Goal: Task Accomplishment & Management: Complete application form

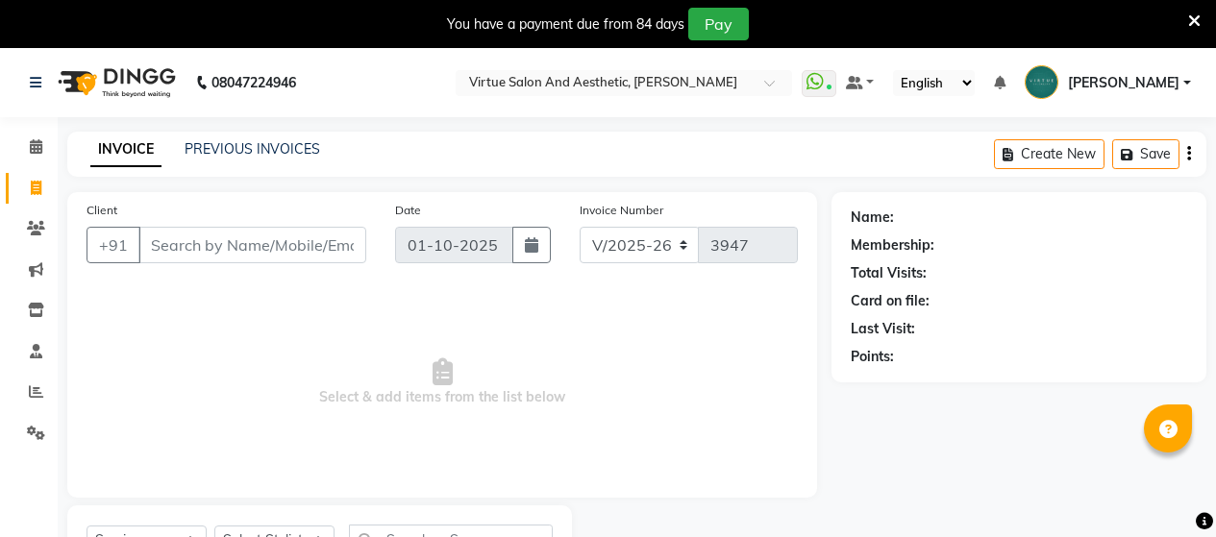
select select "4466"
select select "service"
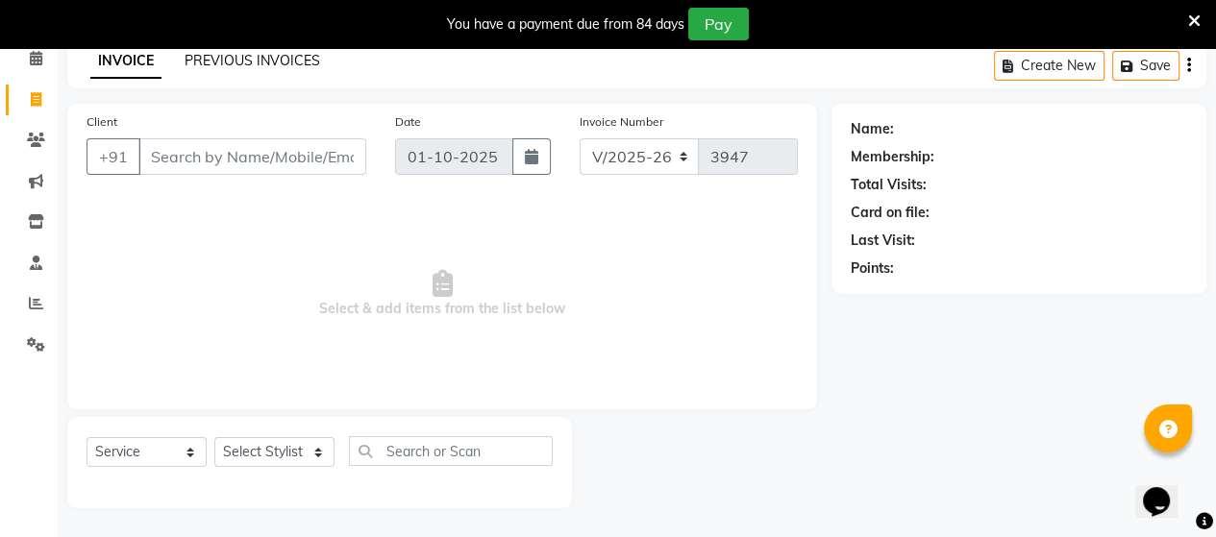
scroll to position [88, 0]
click at [259, 58] on link "PREVIOUS INVOICES" at bounding box center [251, 60] width 135 height 17
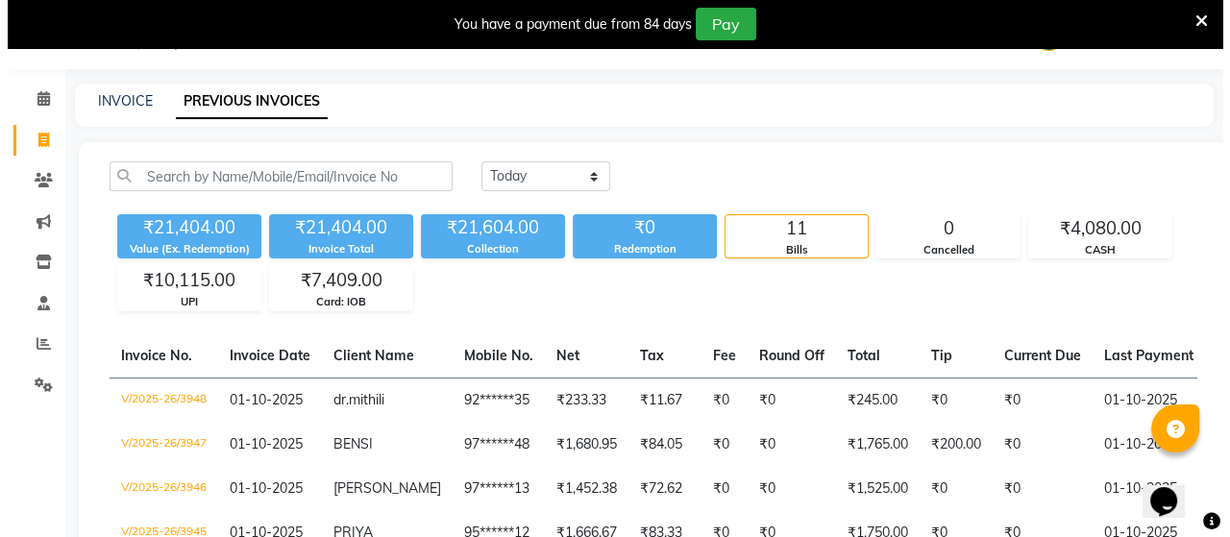
scroll to position [88, 0]
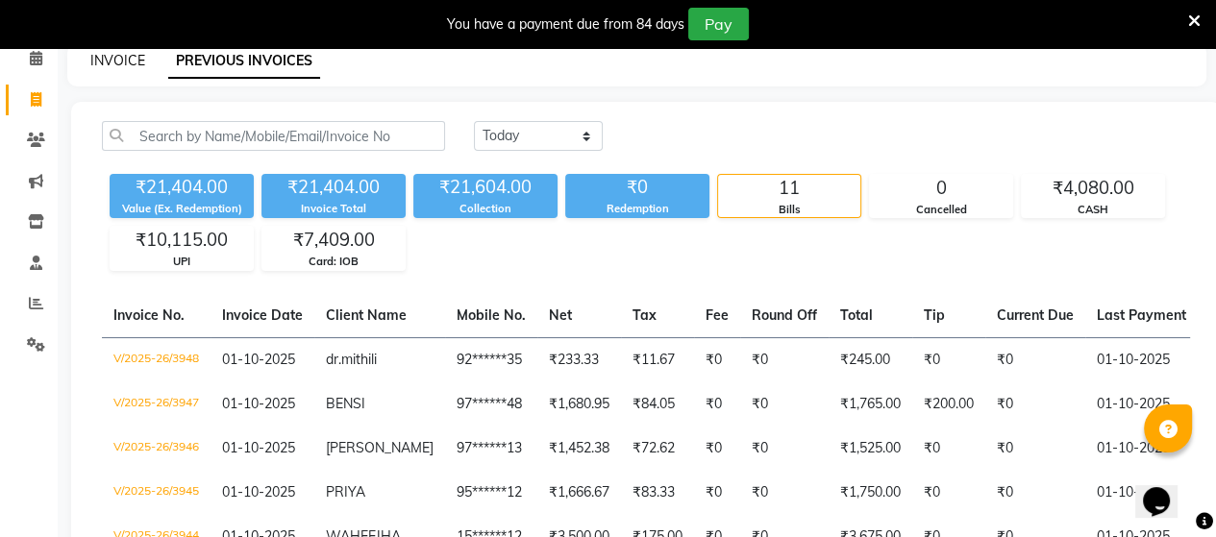
click at [114, 61] on link "INVOICE" at bounding box center [117, 60] width 55 height 17
select select "service"
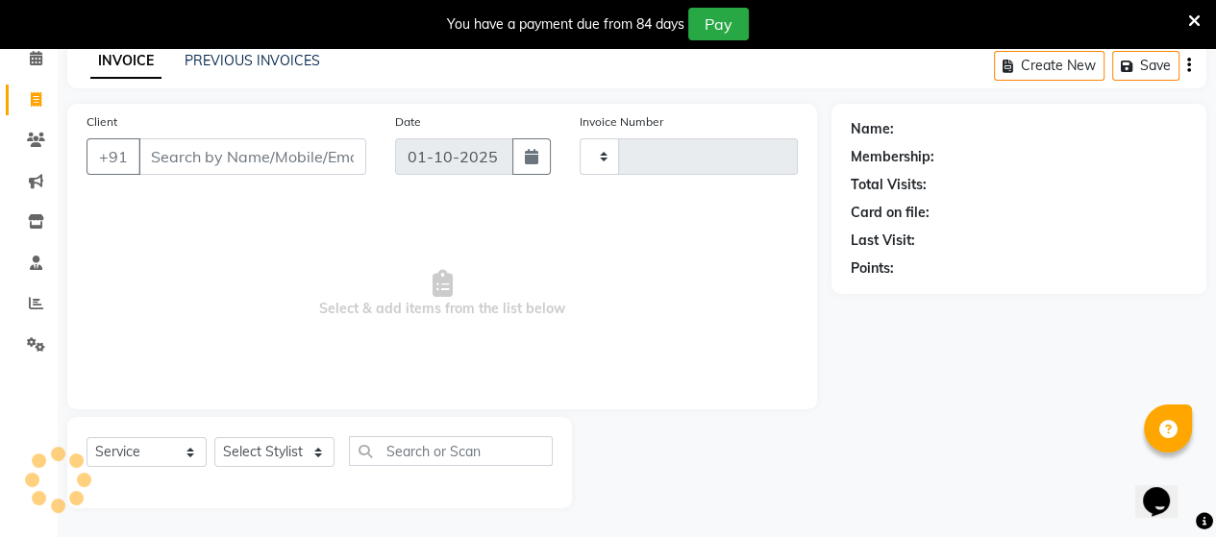
type input "3949"
select select "4466"
click at [161, 174] on input "Client" at bounding box center [252, 156] width 228 height 37
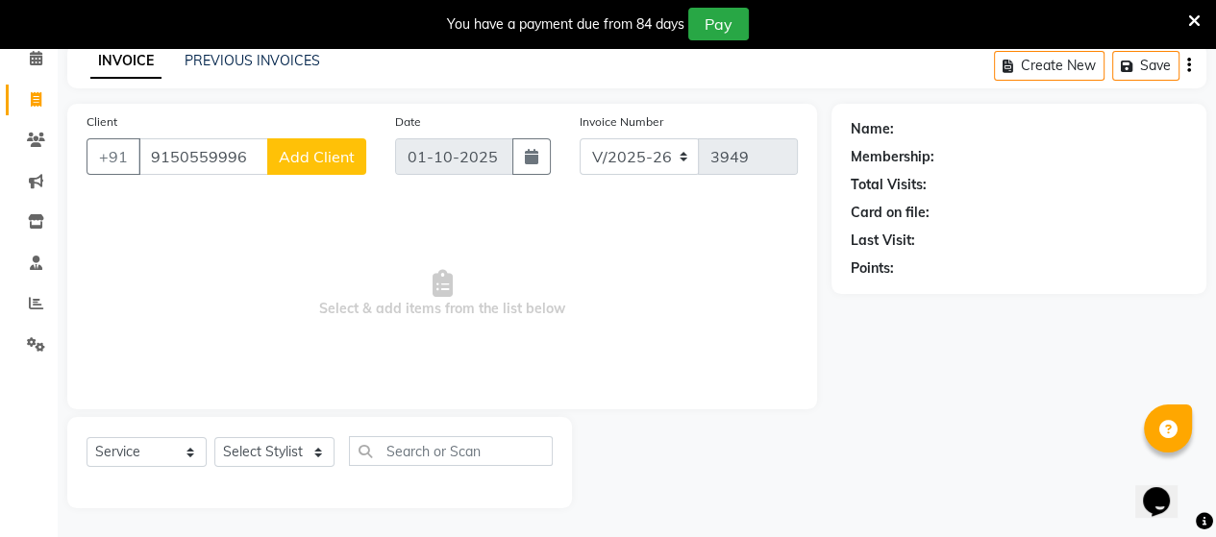
type input "9150559996"
click at [325, 162] on span "Add Client" at bounding box center [317, 156] width 76 height 19
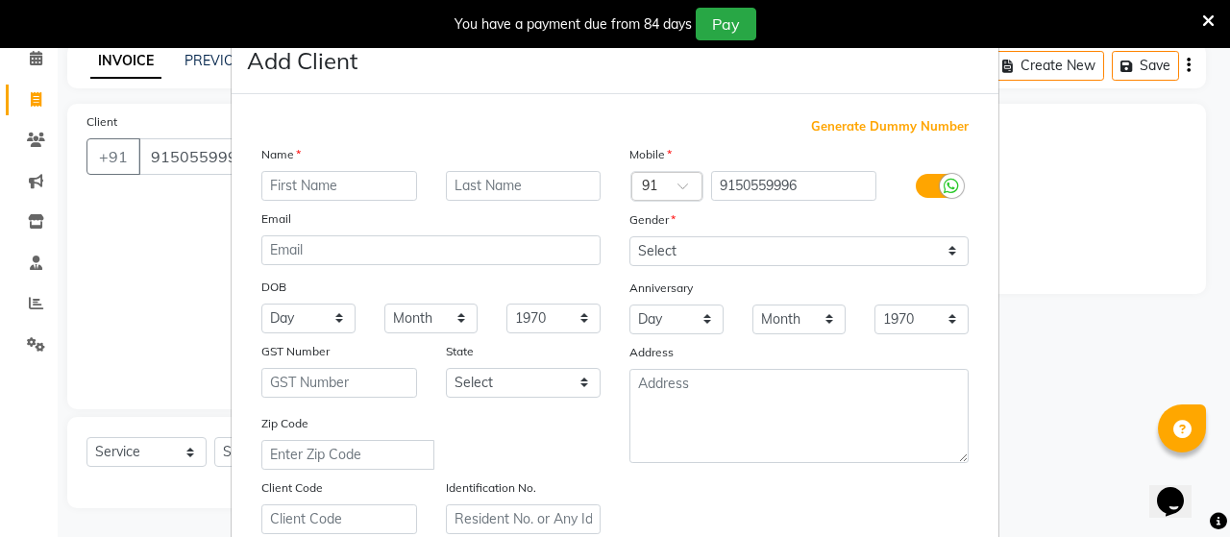
click at [272, 194] on input "text" at bounding box center [339, 186] width 156 height 30
type input "[PERSON_NAME]"
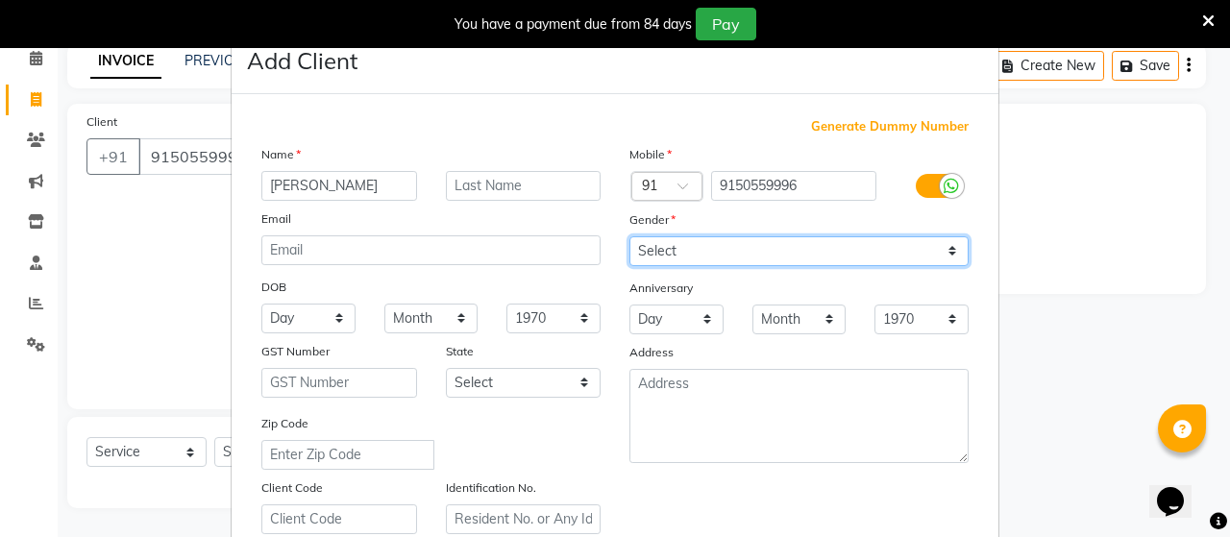
click at [660, 257] on select "Select Male Female Other Prefer Not To Say" at bounding box center [798, 251] width 339 height 30
select select "female"
click at [629, 237] on select "Select Male Female Other Prefer Not To Say" at bounding box center [798, 251] width 339 height 30
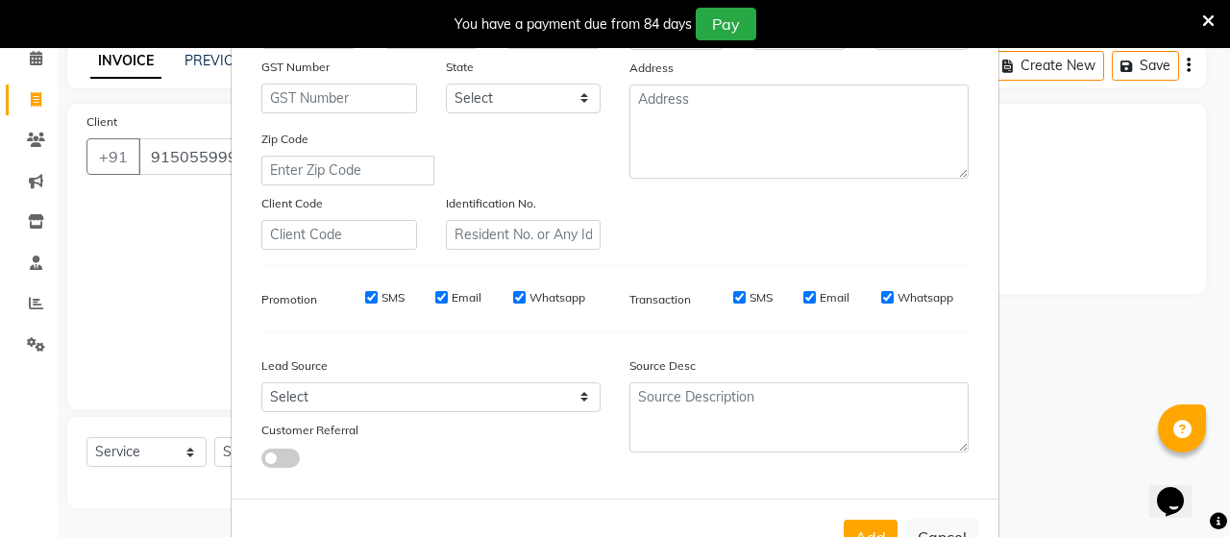
scroll to position [288, 0]
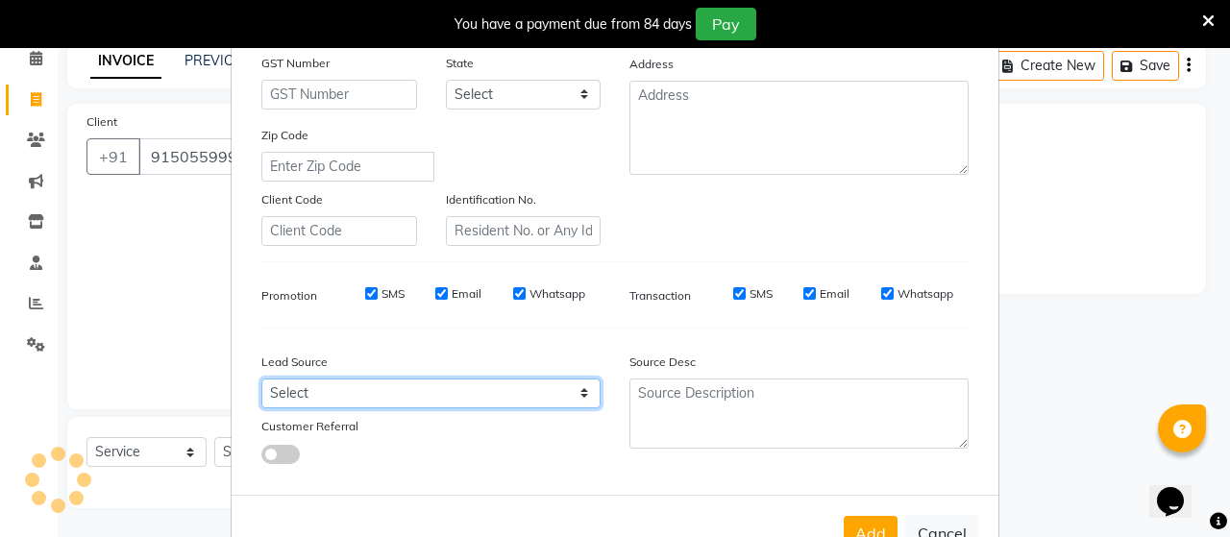
click at [279, 405] on select "Select Walk-in Referral Internet Friend Word of Mouth Advertisement Facebook Ju…" at bounding box center [430, 394] width 339 height 30
select select "30556"
click at [261, 386] on select "Select Walk-in Referral Internet Friend Word of Mouth Advertisement Facebook Ju…" at bounding box center [430, 394] width 339 height 30
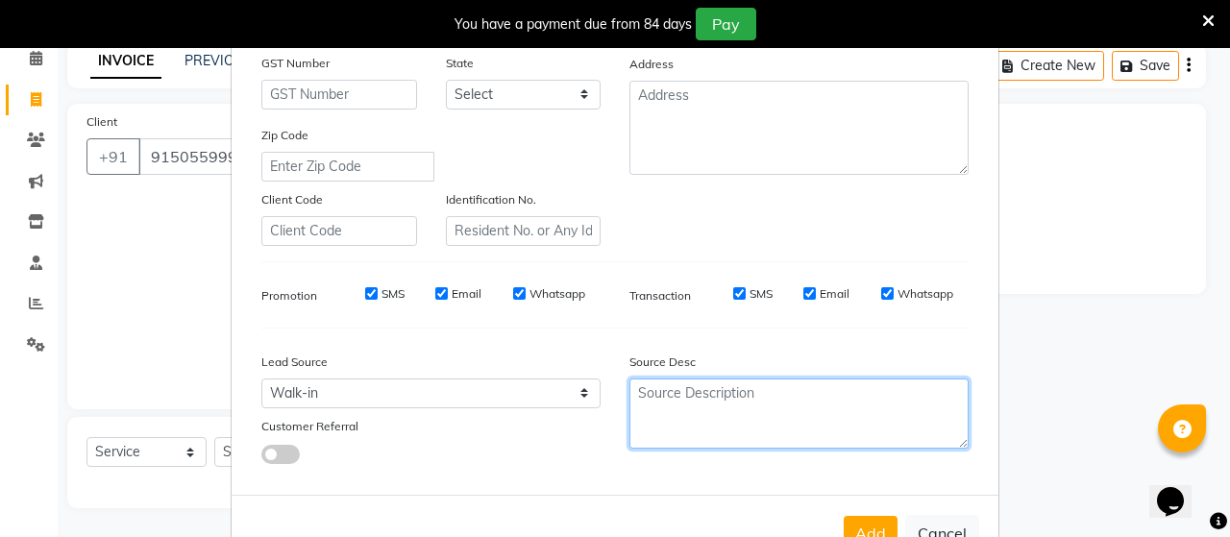
click at [703, 420] on textarea at bounding box center [798, 414] width 339 height 70
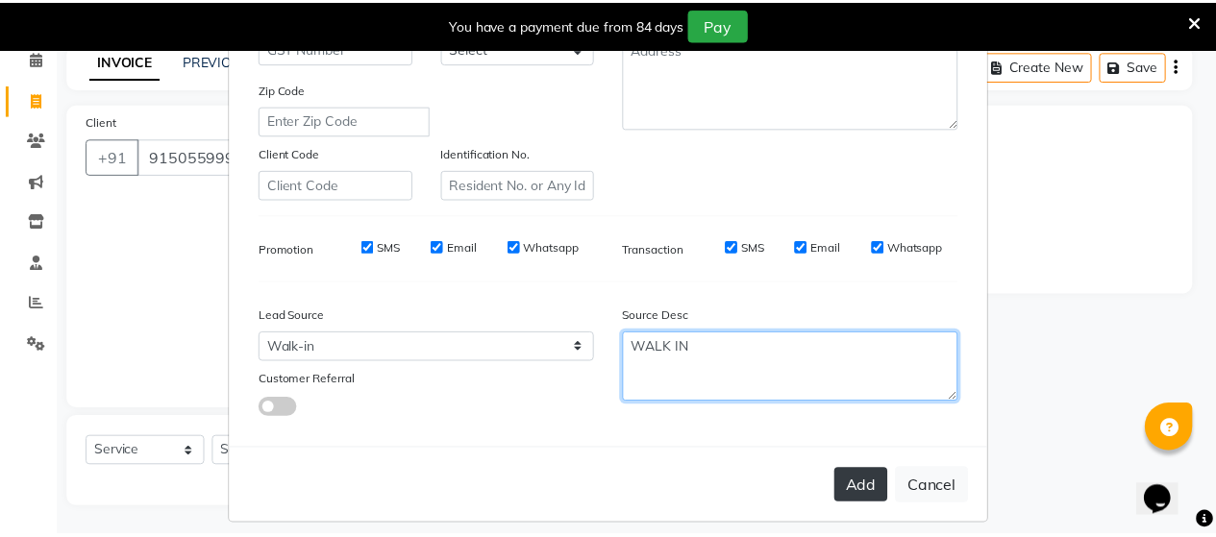
scroll to position [358, 0]
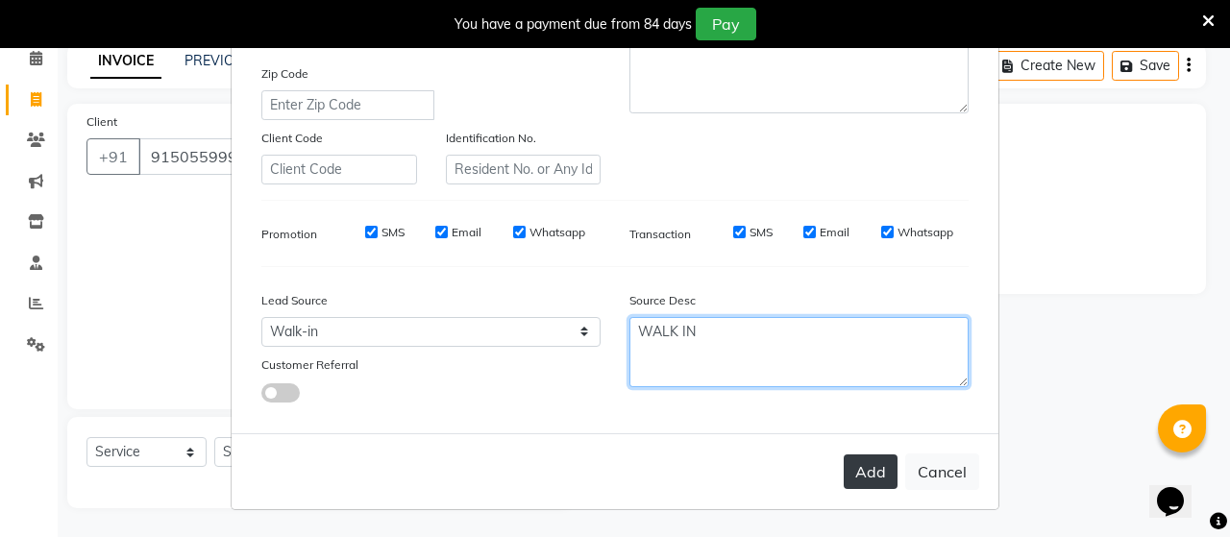
type textarea "WALK IN"
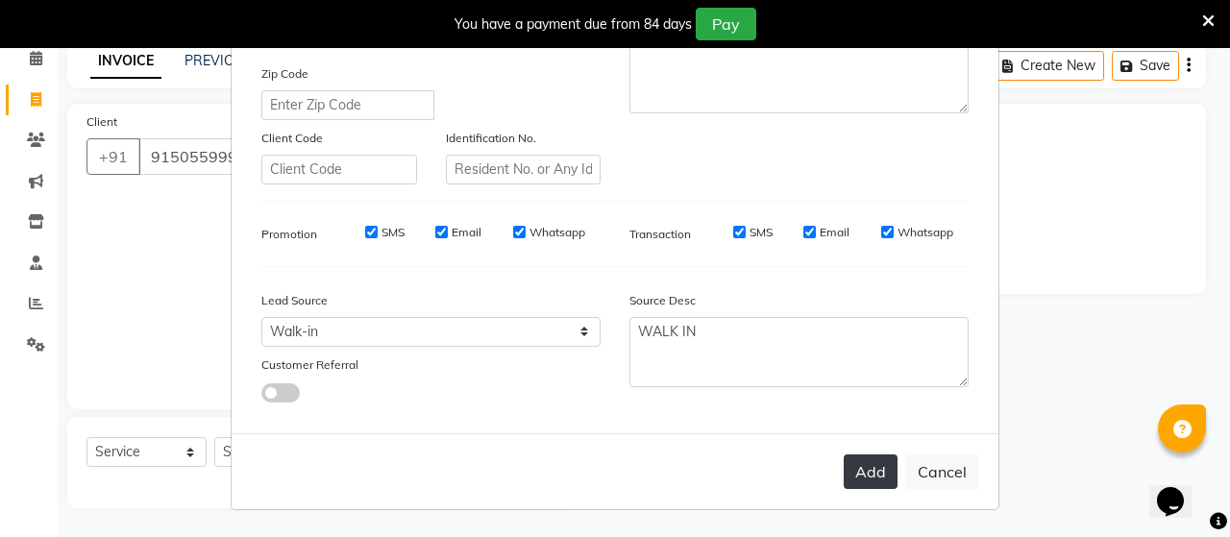
click at [871, 469] on button "Add" at bounding box center [871, 471] width 54 height 35
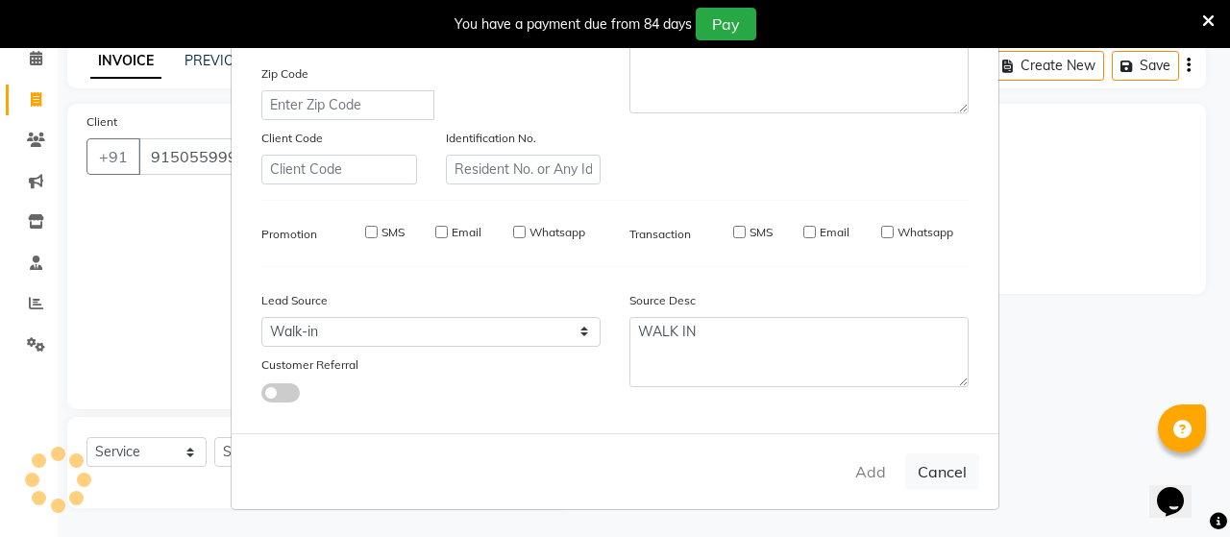
type input "91******96"
select select
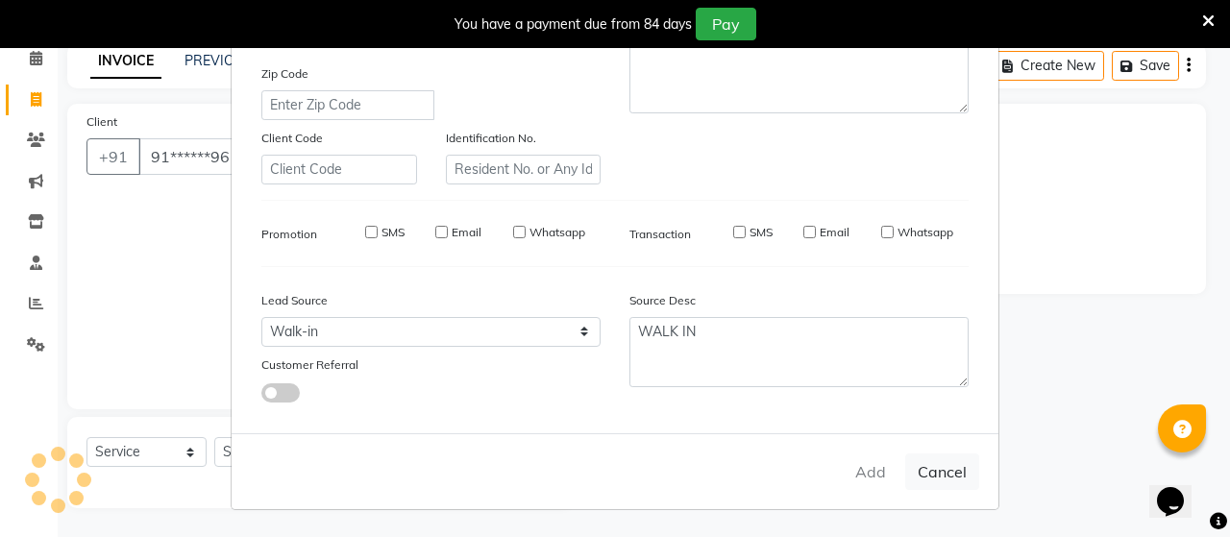
select select
checkbox input "false"
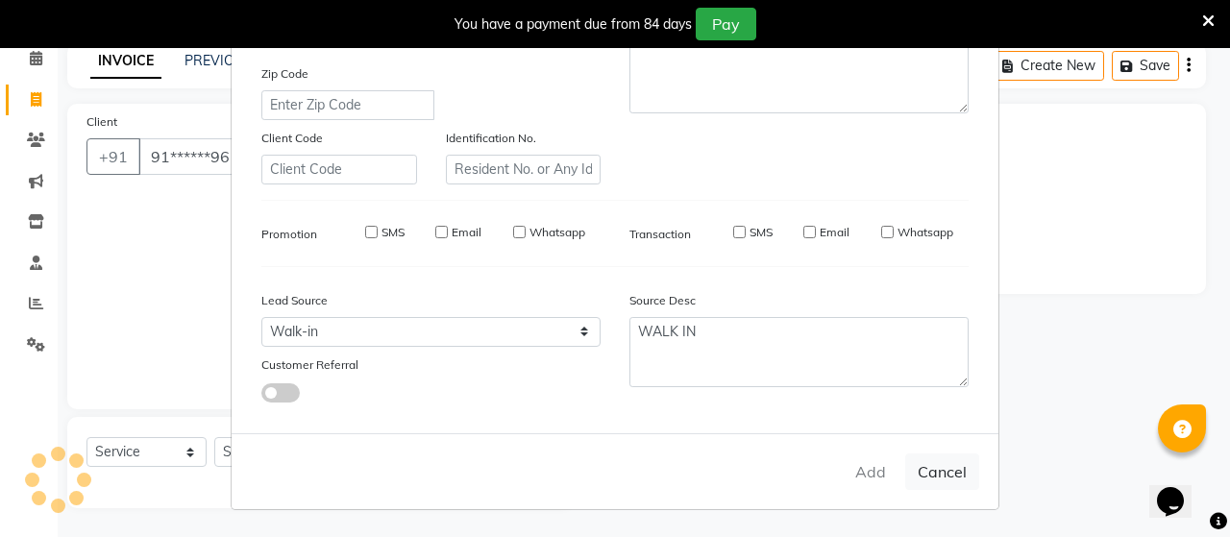
checkbox input "false"
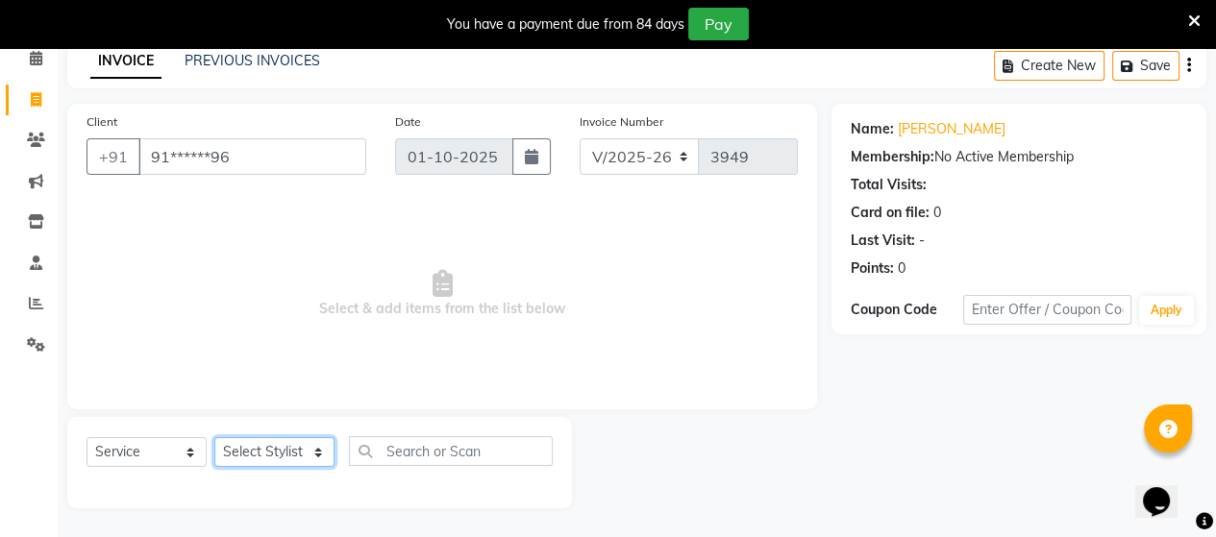
click at [237, 457] on select "Select Stylist Admin ANUSHA Apsu Auditor Ambattur Balaji BANUPRIYA Bharath Bhuv…" at bounding box center [274, 452] width 120 height 30
select select "71189"
click at [214, 438] on select "Select Stylist Admin ANUSHA Apsu Auditor Ambattur Balaji BANUPRIYA Bharath Bhuv…" at bounding box center [274, 452] width 120 height 30
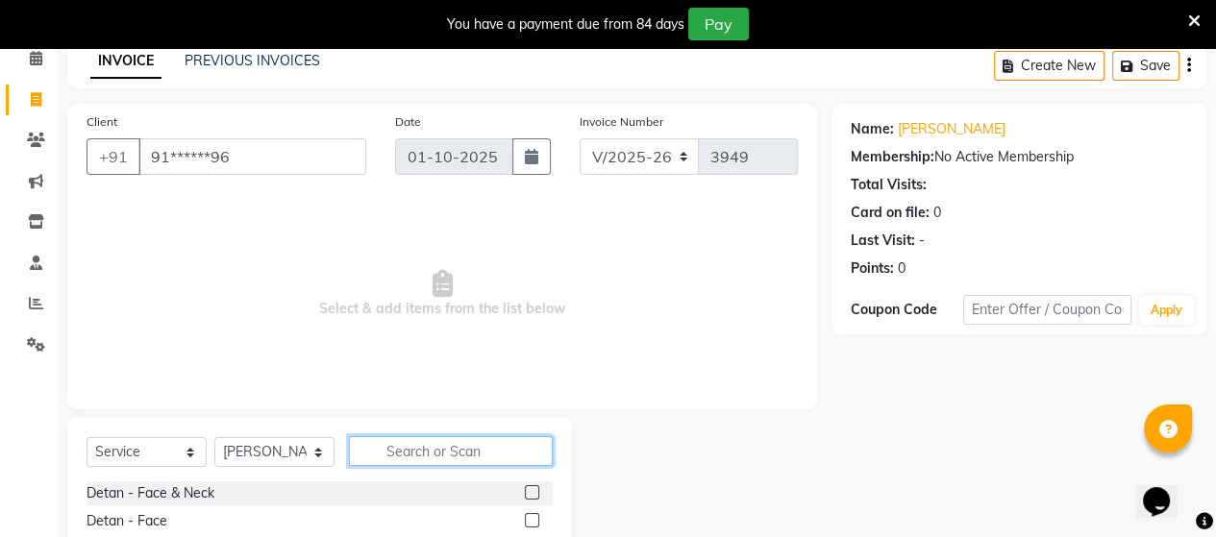
click at [411, 456] on input "text" at bounding box center [451, 451] width 204 height 30
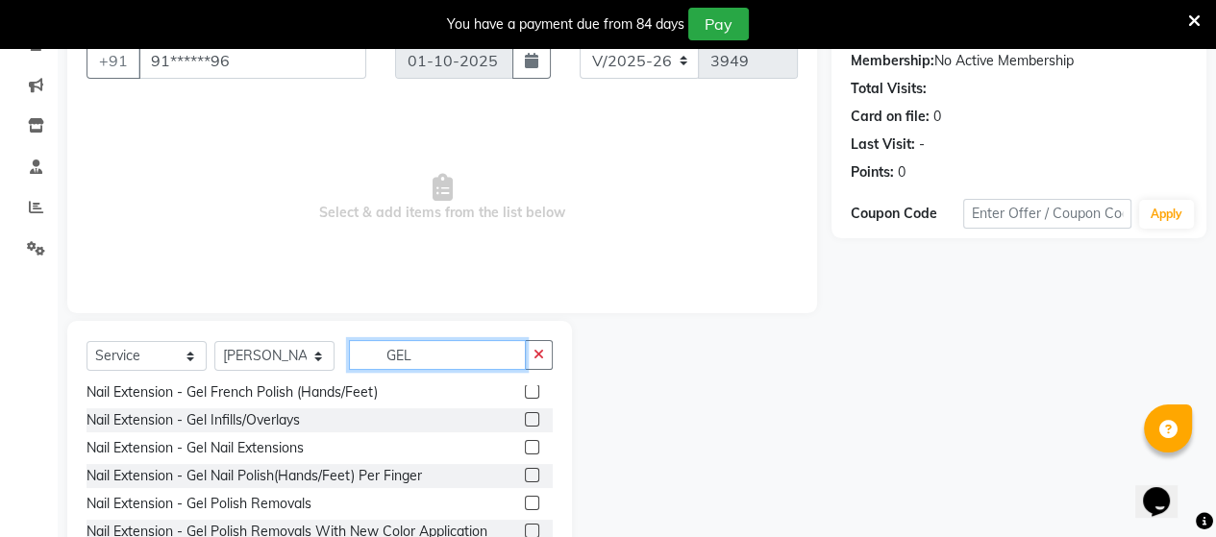
scroll to position [58, 0]
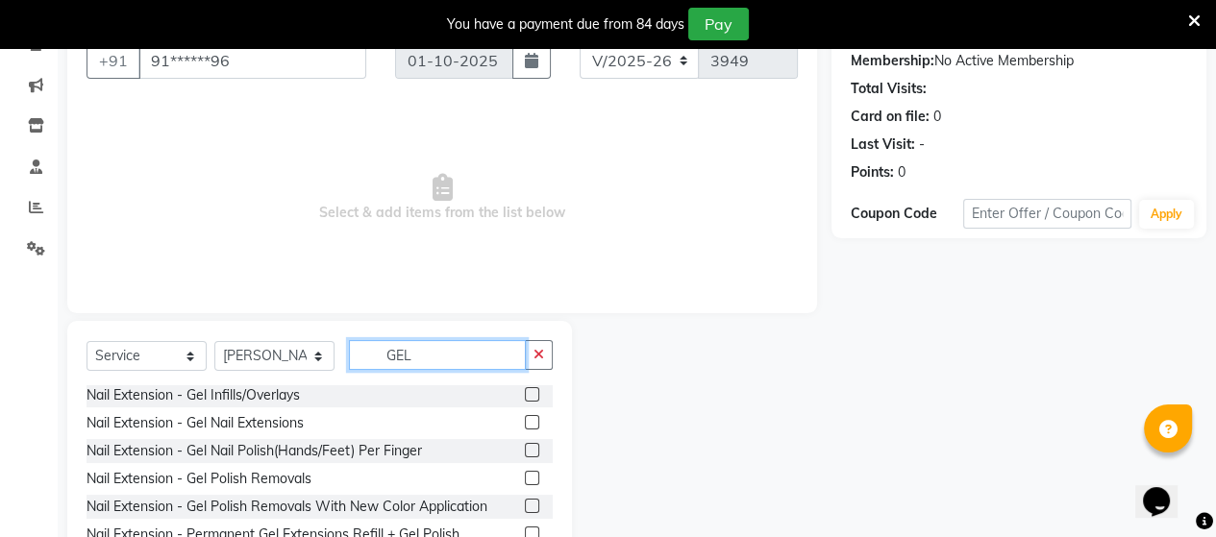
type input "GEL"
click at [525, 476] on label at bounding box center [532, 478] width 14 height 14
click at [525, 476] on input "checkbox" at bounding box center [531, 479] width 12 height 12
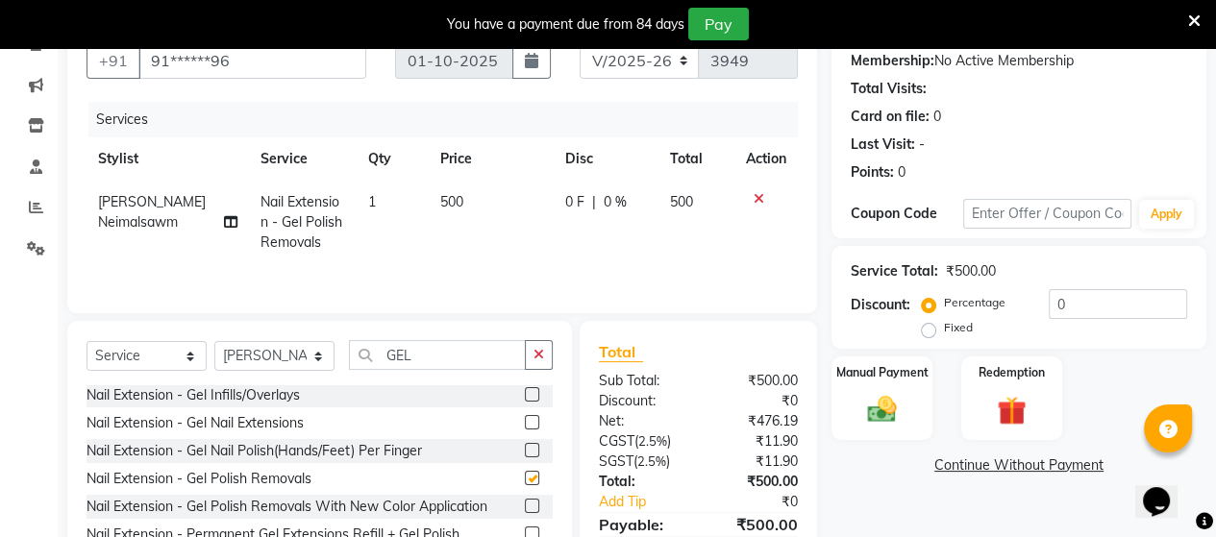
checkbox input "false"
click at [458, 202] on td "500" at bounding box center [491, 223] width 125 height 84
select select "71189"
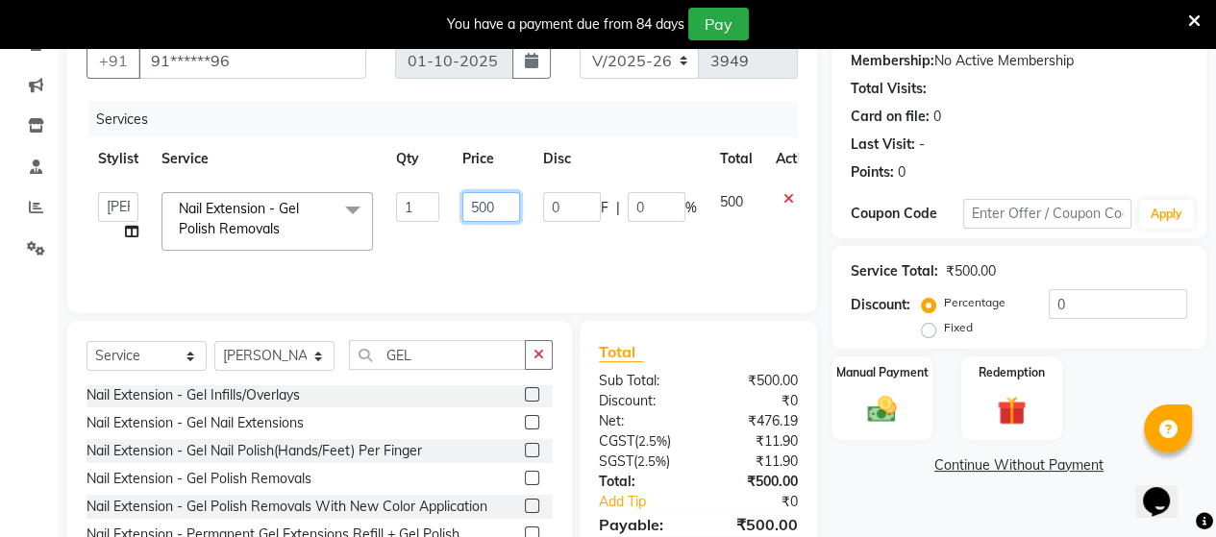
click at [497, 211] on input "500" at bounding box center [491, 207] width 58 height 30
type input "5"
type input "700"
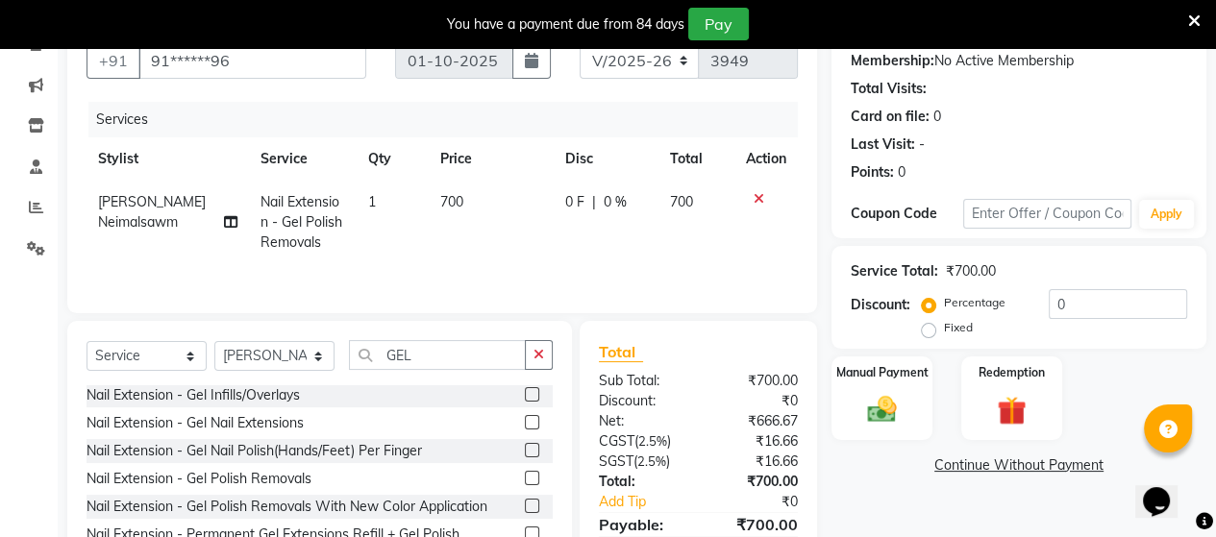
click at [498, 235] on td "700" at bounding box center [491, 223] width 125 height 84
select select "71189"
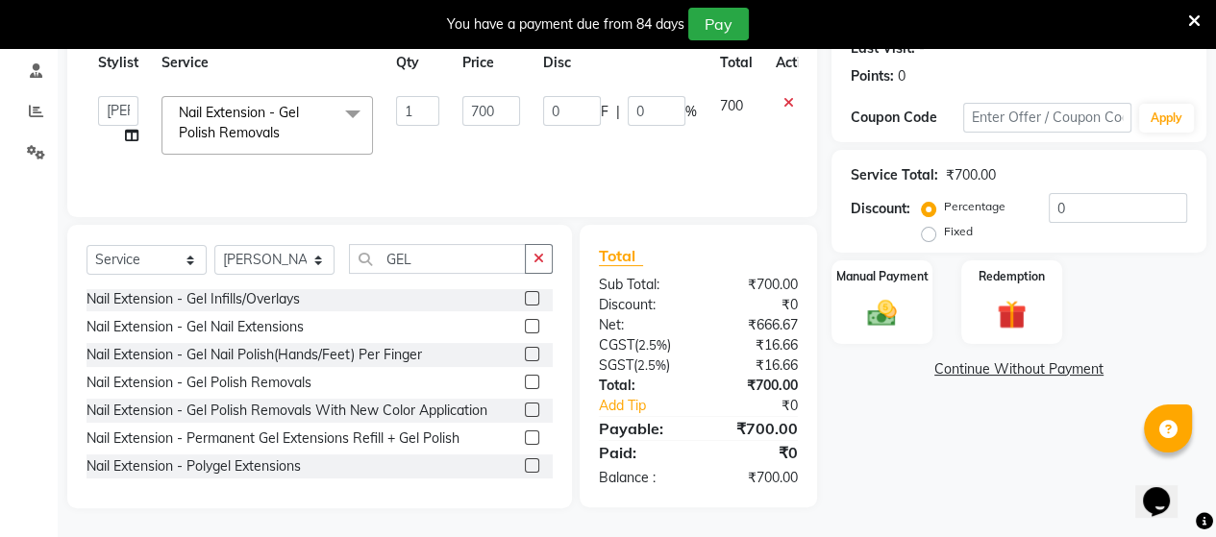
scroll to position [184, 0]
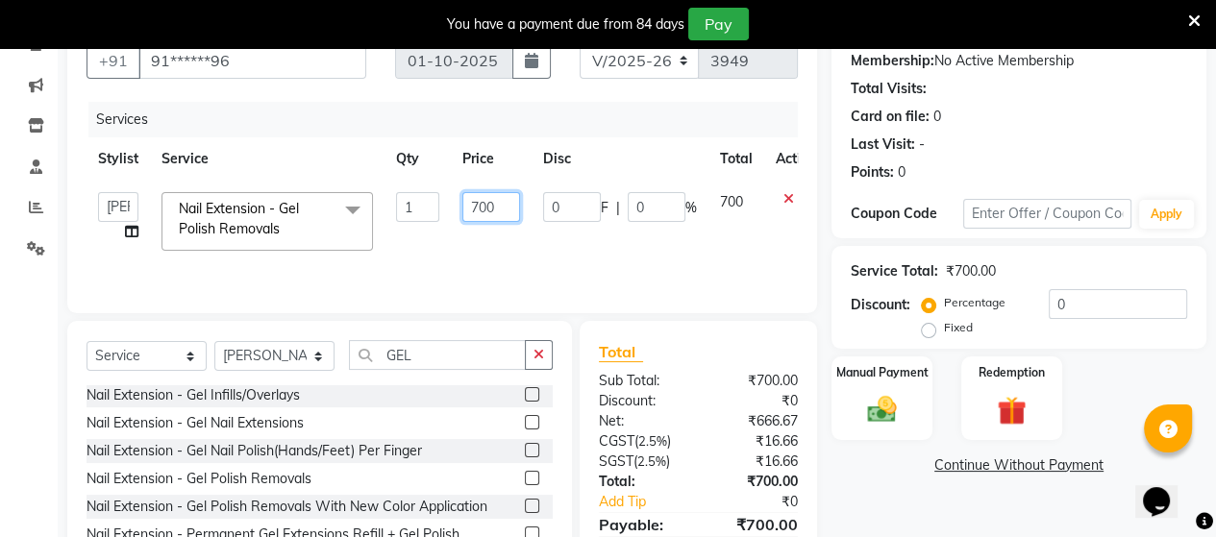
click at [509, 200] on input "700" at bounding box center [491, 207] width 58 height 30
type input "735"
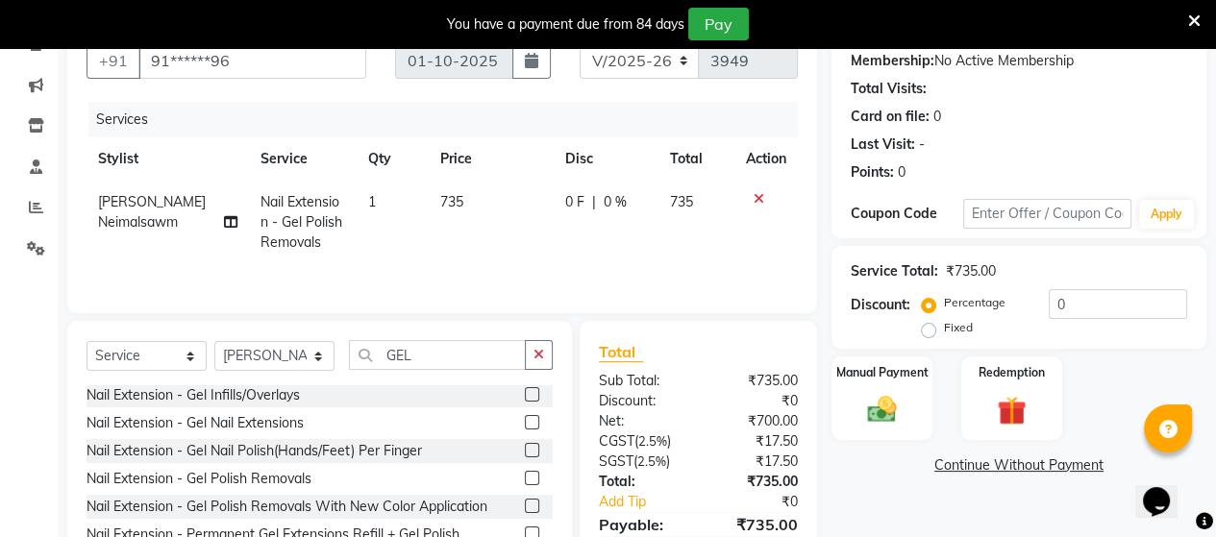
click at [567, 263] on div "Services Stylist Service Qty Price Disc Total Action Joice Neimalsawm Nail Exte…" at bounding box center [441, 198] width 711 height 192
click at [873, 417] on img at bounding box center [881, 409] width 49 height 35
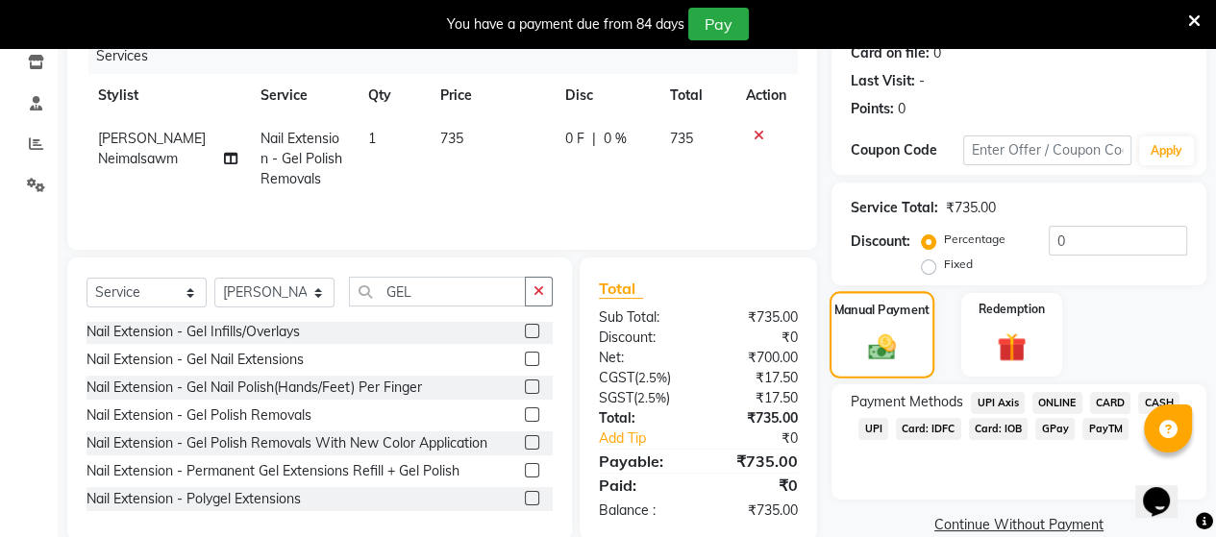
scroll to position [281, 0]
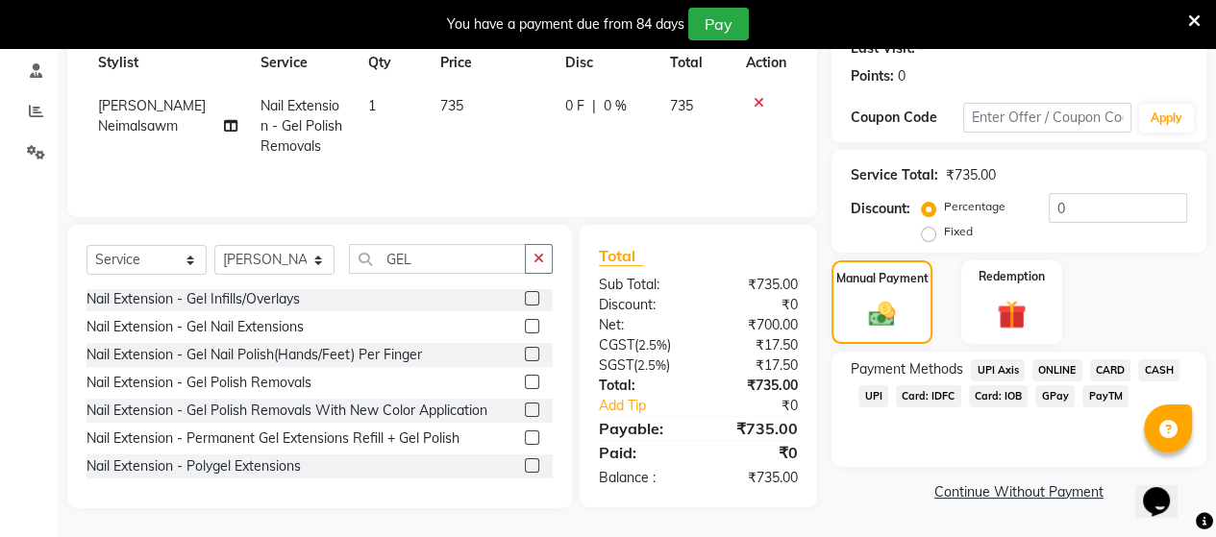
click at [873, 400] on span "UPI" at bounding box center [873, 396] width 30 height 22
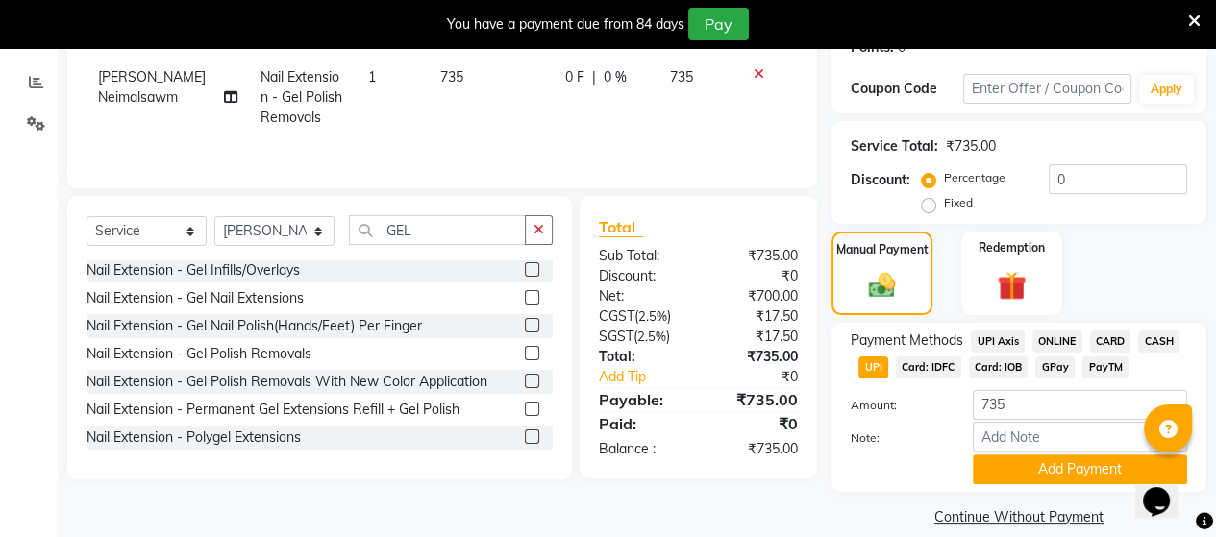
scroll to position [334, 0]
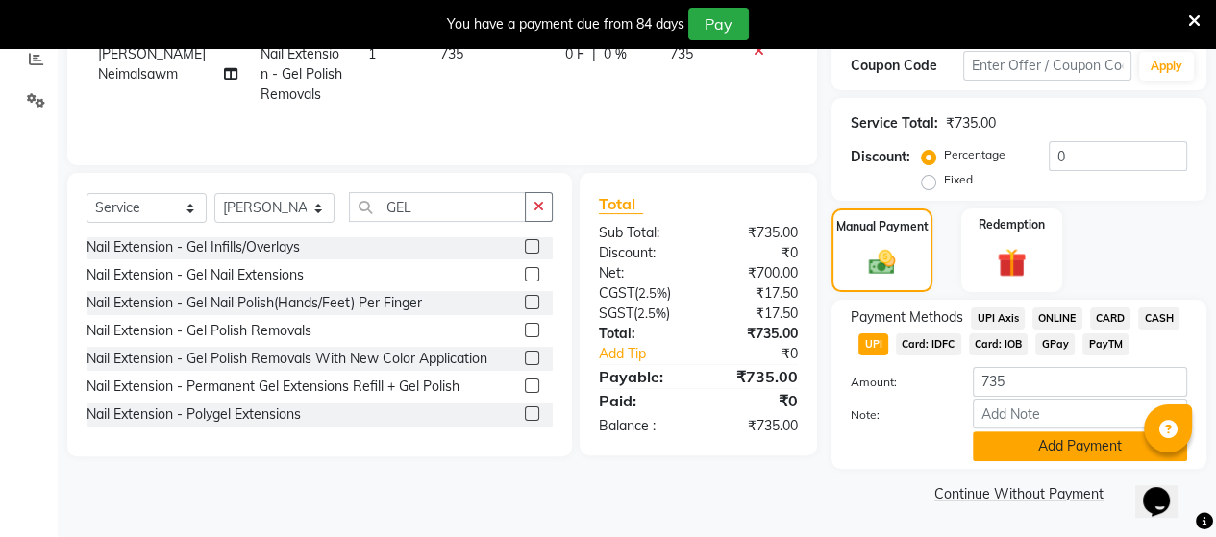
click at [1093, 449] on button "Add Payment" at bounding box center [1079, 446] width 214 height 30
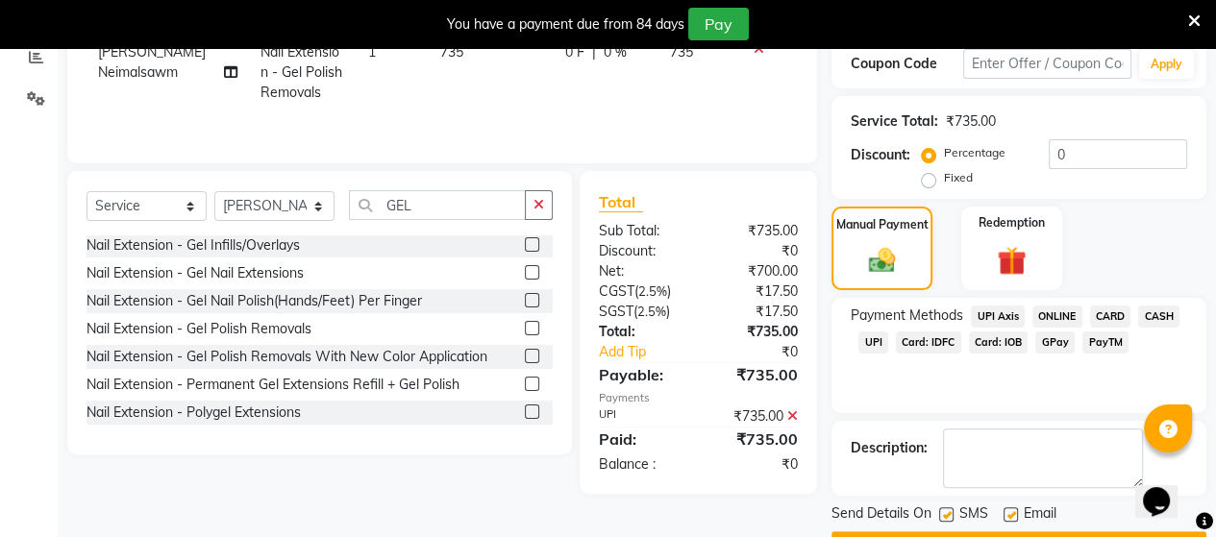
scroll to position [386, 0]
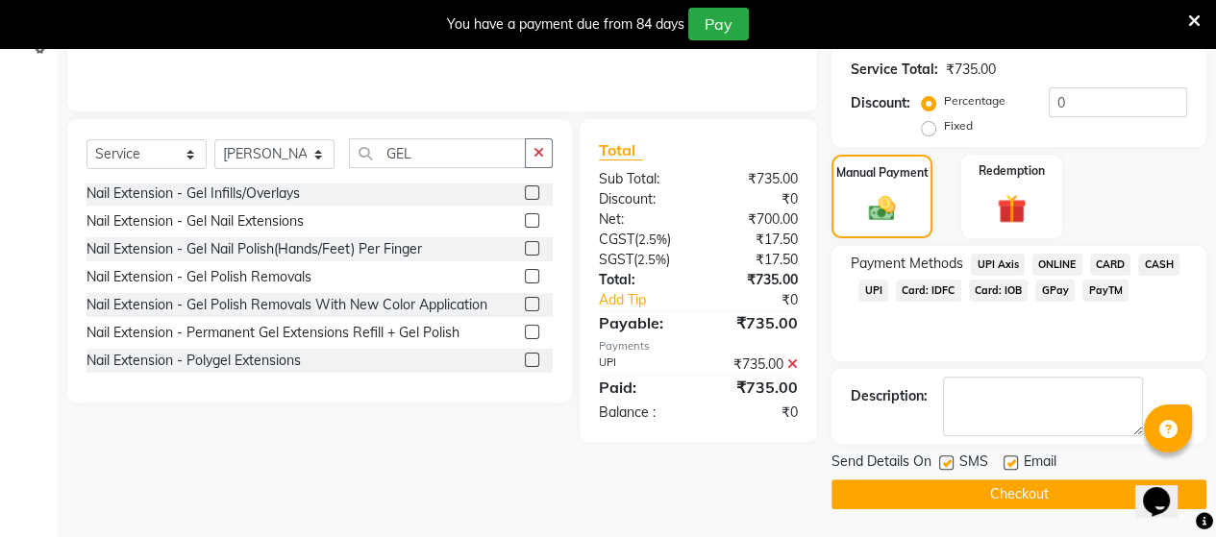
click at [1053, 493] on button "Checkout" at bounding box center [1018, 494] width 375 height 30
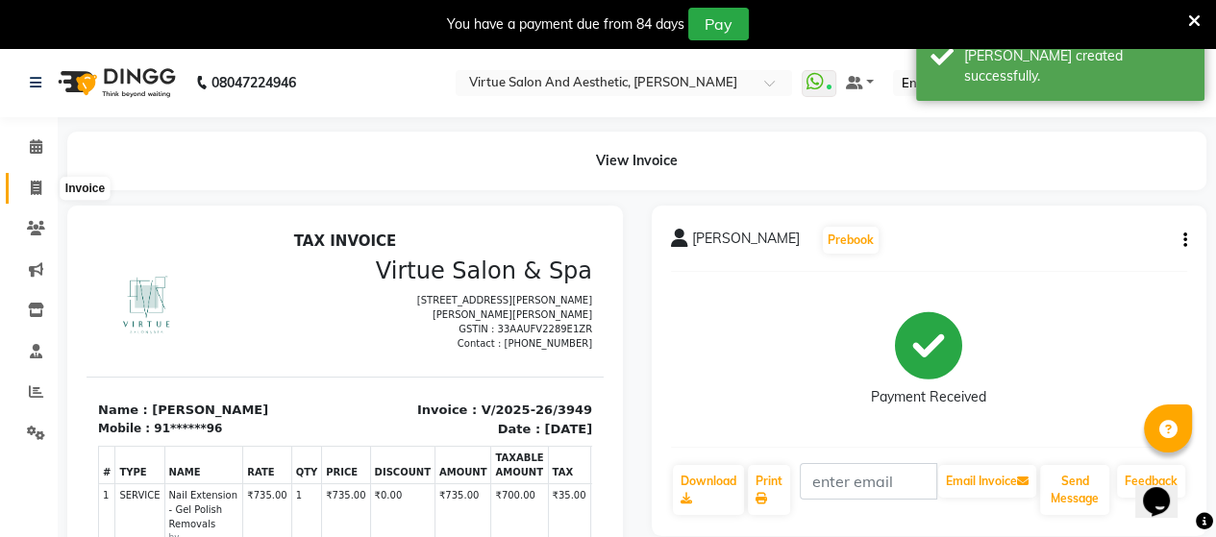
click at [36, 185] on icon at bounding box center [36, 188] width 11 height 14
select select "4466"
select select "service"
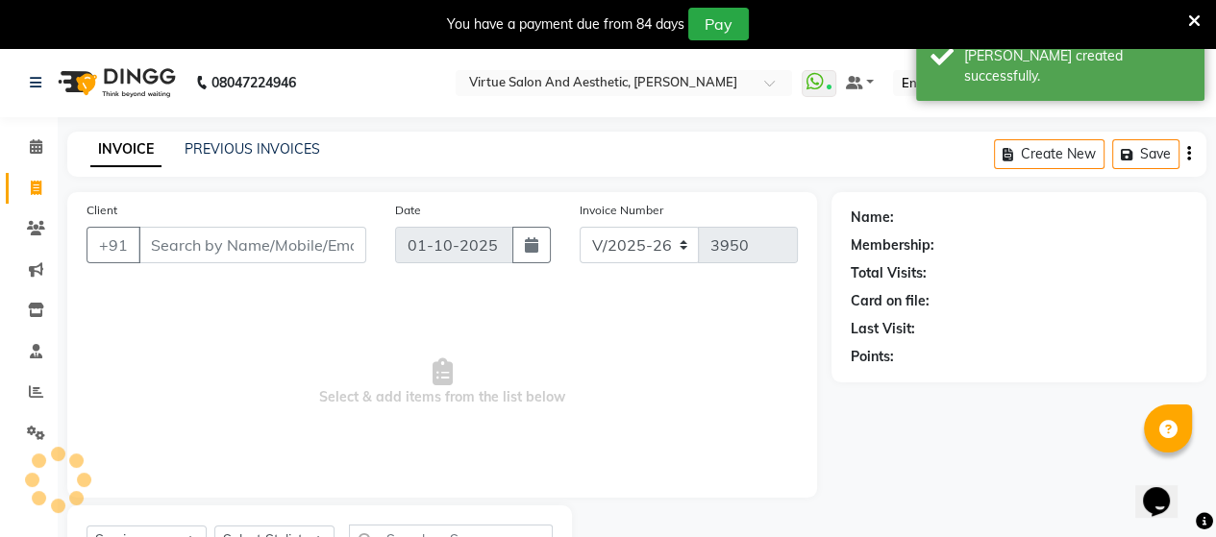
scroll to position [88, 0]
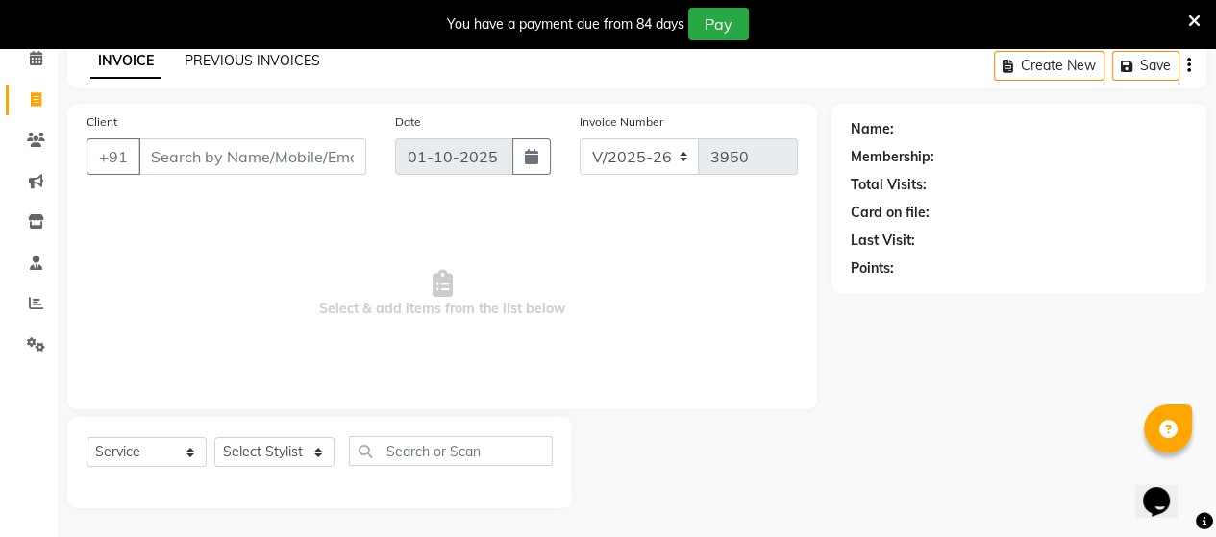
click at [233, 52] on link "PREVIOUS INVOICES" at bounding box center [251, 60] width 135 height 17
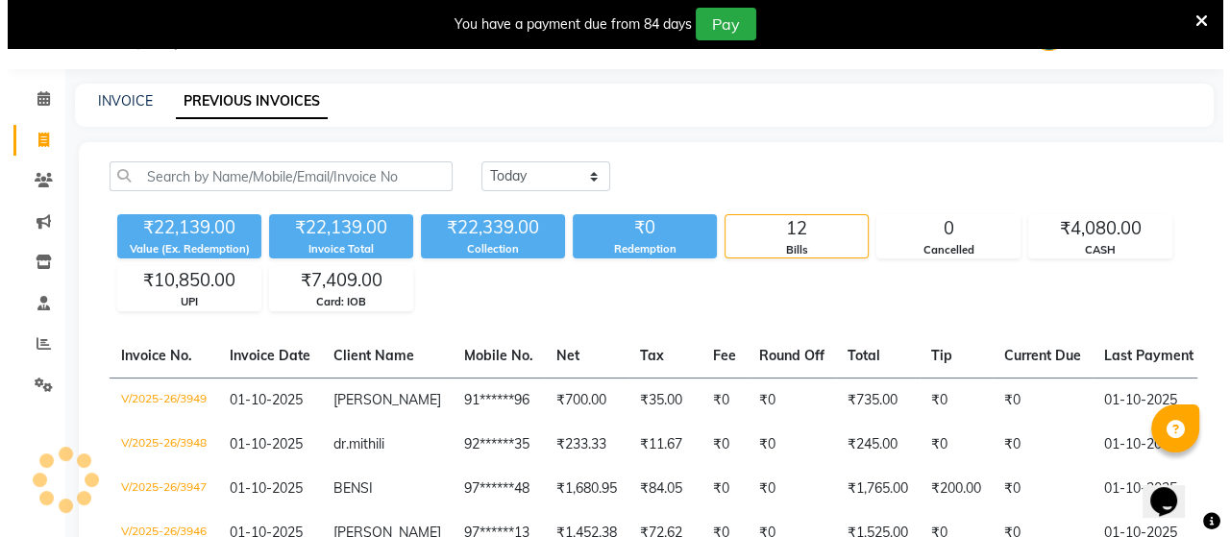
scroll to position [88, 0]
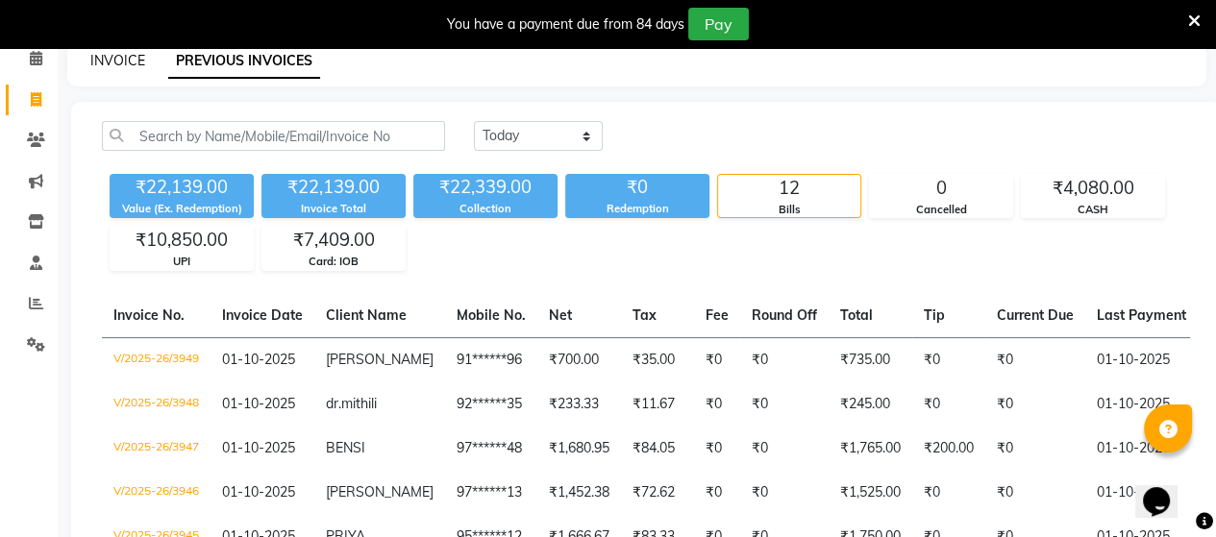
click at [96, 61] on link "INVOICE" at bounding box center [117, 60] width 55 height 17
select select "4466"
select select "service"
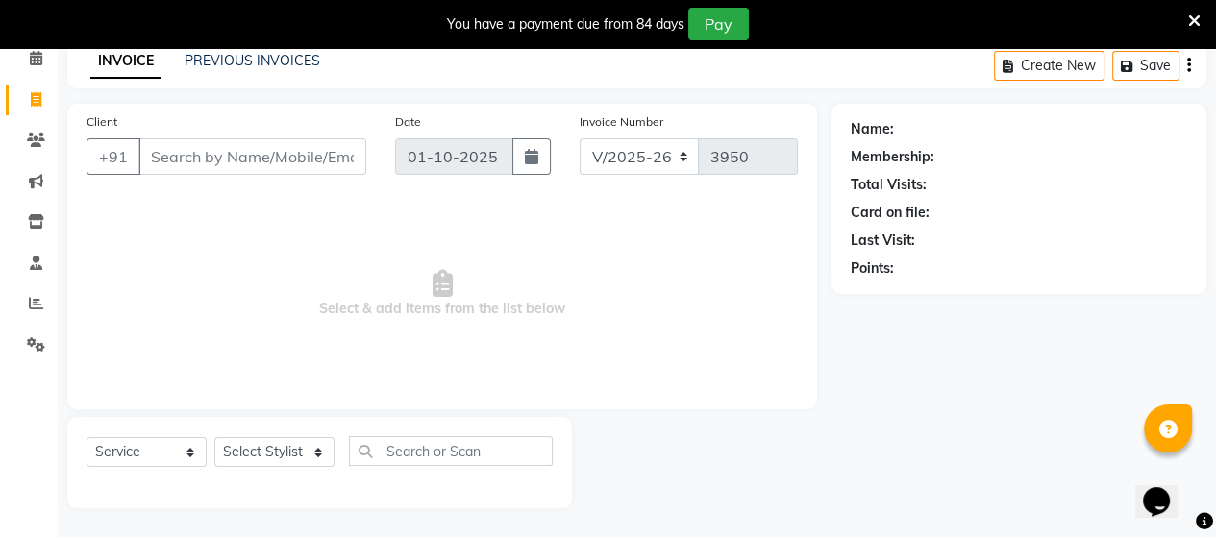
click at [154, 175] on div "Client +91" at bounding box center [226, 150] width 308 height 79
type input "8825897665"
click at [307, 176] on div "Client +91 8825897665 Add Client" at bounding box center [226, 150] width 308 height 79
click at [313, 154] on span "Add Client" at bounding box center [317, 156] width 76 height 19
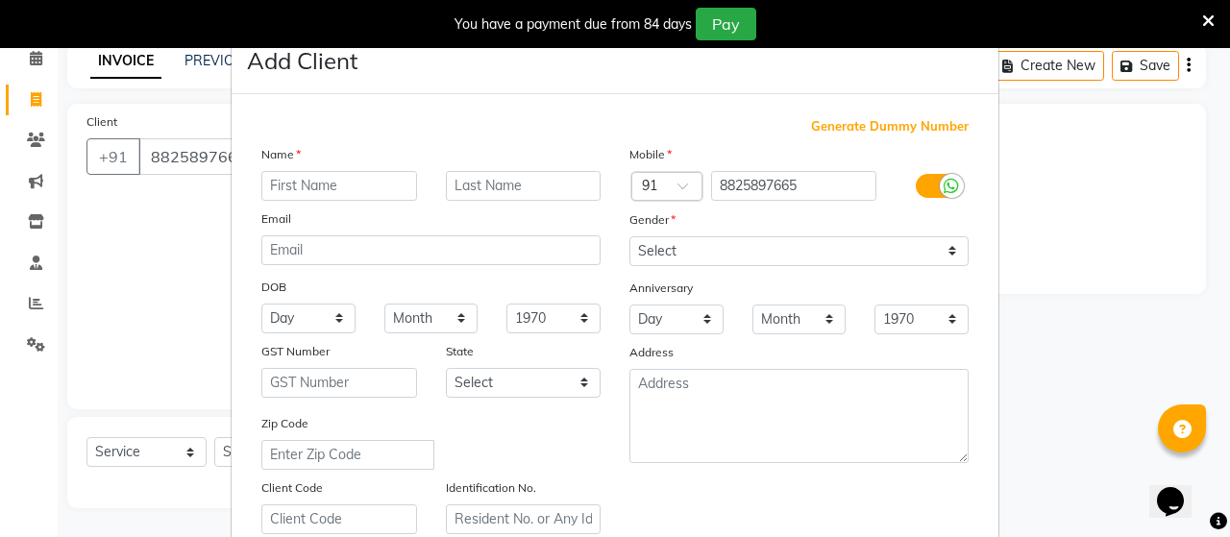
type input "t"
type input "THANGARAI"
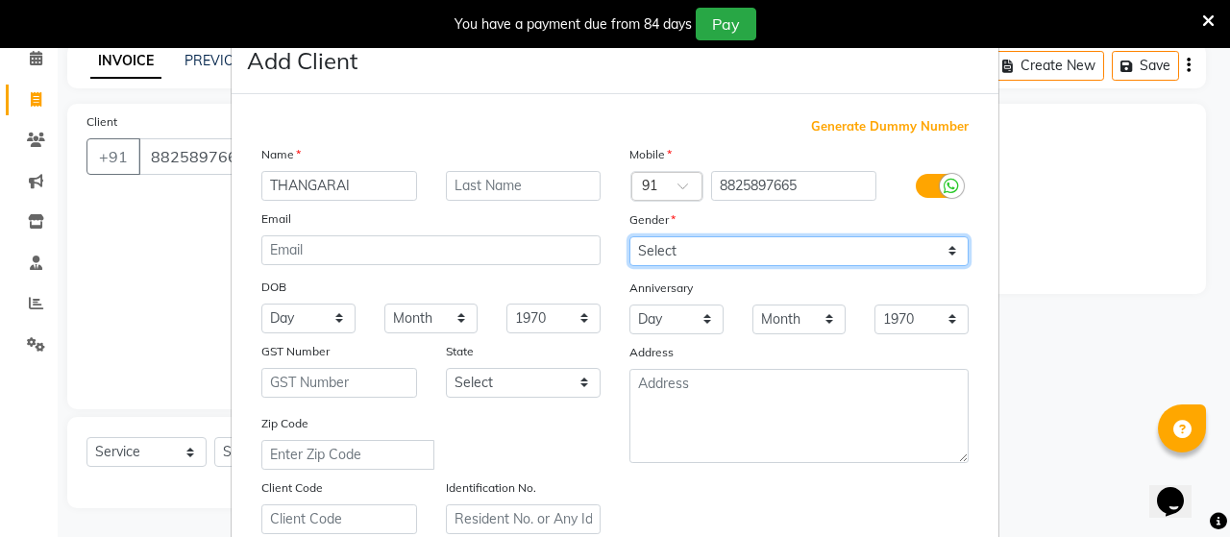
click at [653, 256] on select "Select Male Female Other Prefer Not To Say" at bounding box center [798, 251] width 339 height 30
select select "male"
click at [629, 237] on select "Select Male Female Other Prefer Not To Say" at bounding box center [798, 251] width 339 height 30
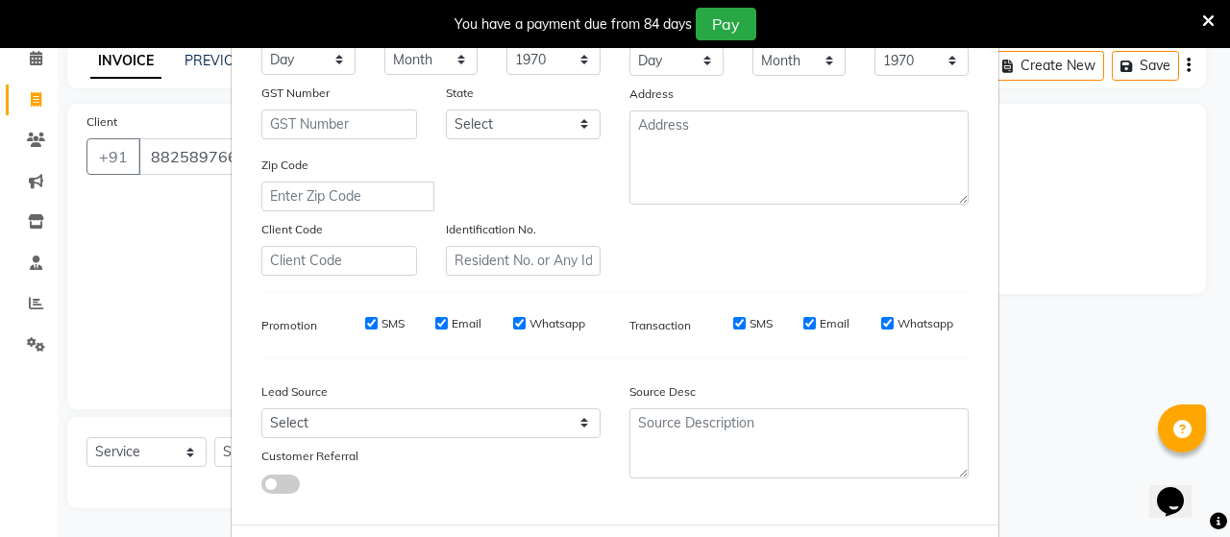
scroll to position [288, 0]
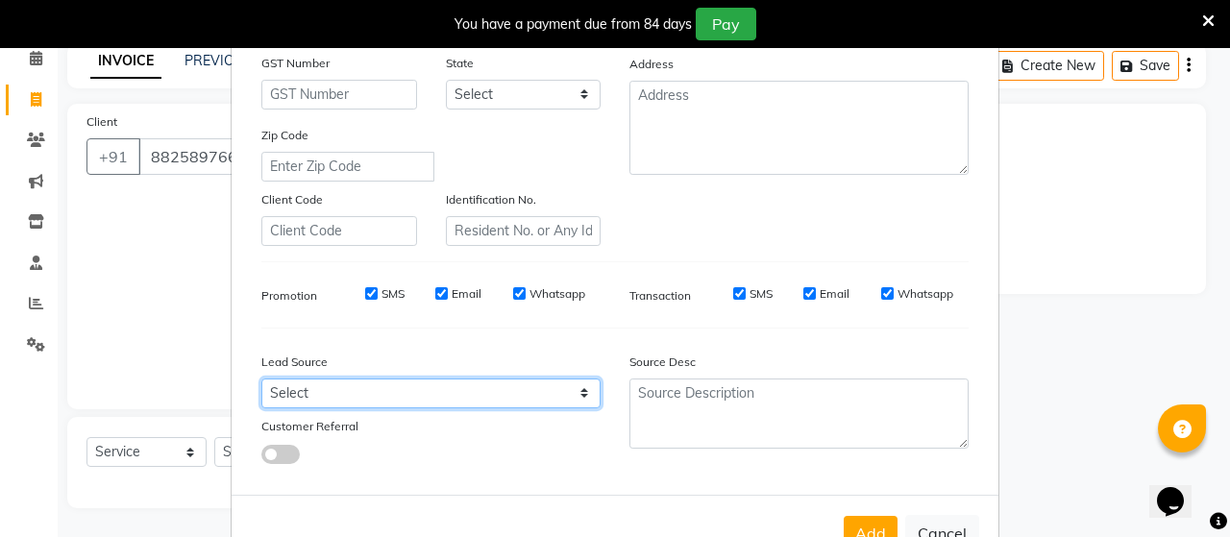
click at [282, 399] on select "Select Walk-in Referral Internet Friend Word of Mouth Advertisement Facebook Ju…" at bounding box center [430, 394] width 339 height 30
select select "30564"
click at [261, 386] on select "Select Walk-in Referral Internet Friend Word of Mouth Advertisement Facebook Ju…" at bounding box center [430, 394] width 339 height 30
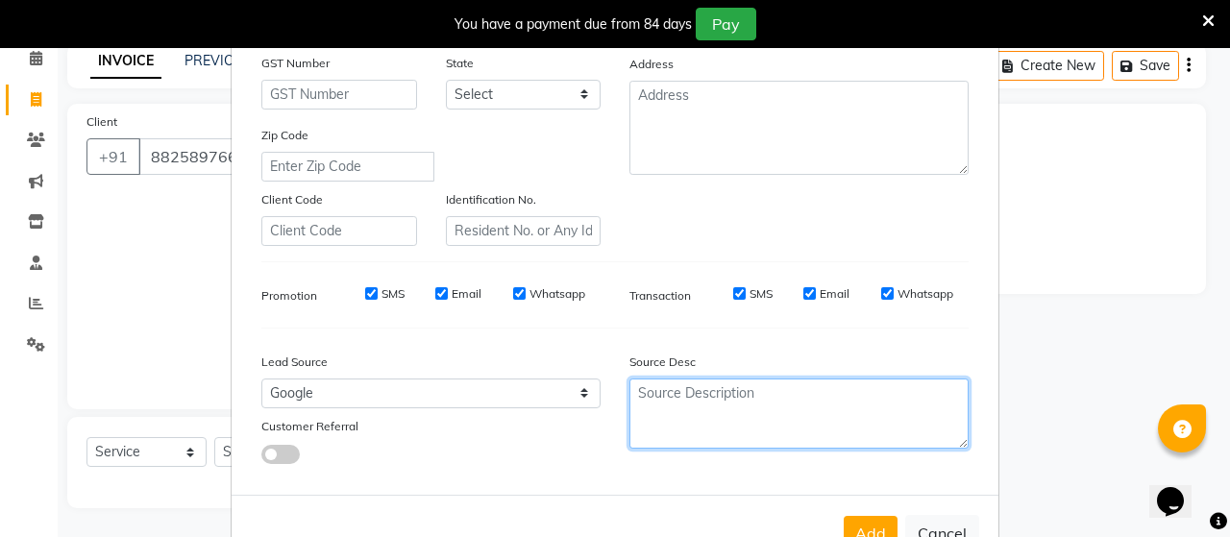
click at [654, 414] on textarea at bounding box center [798, 414] width 339 height 70
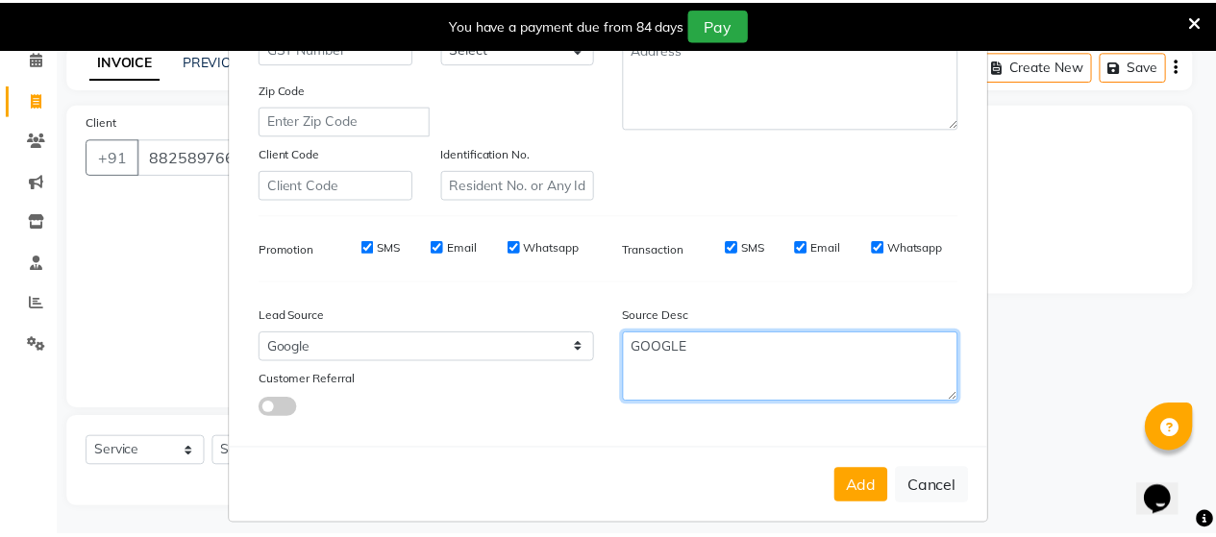
scroll to position [358, 0]
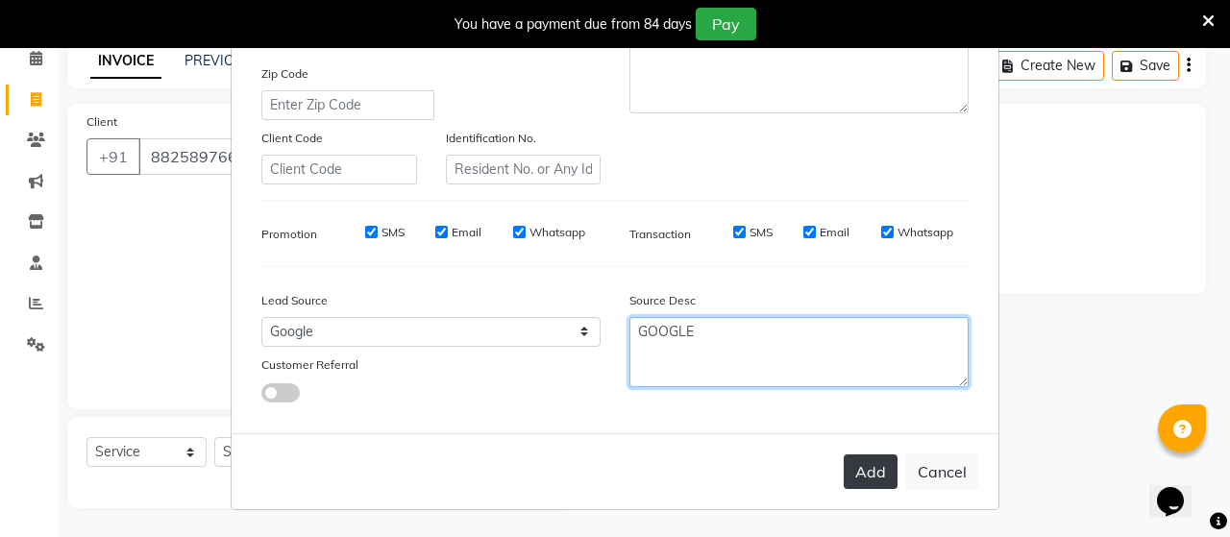
type textarea "GOOGLE"
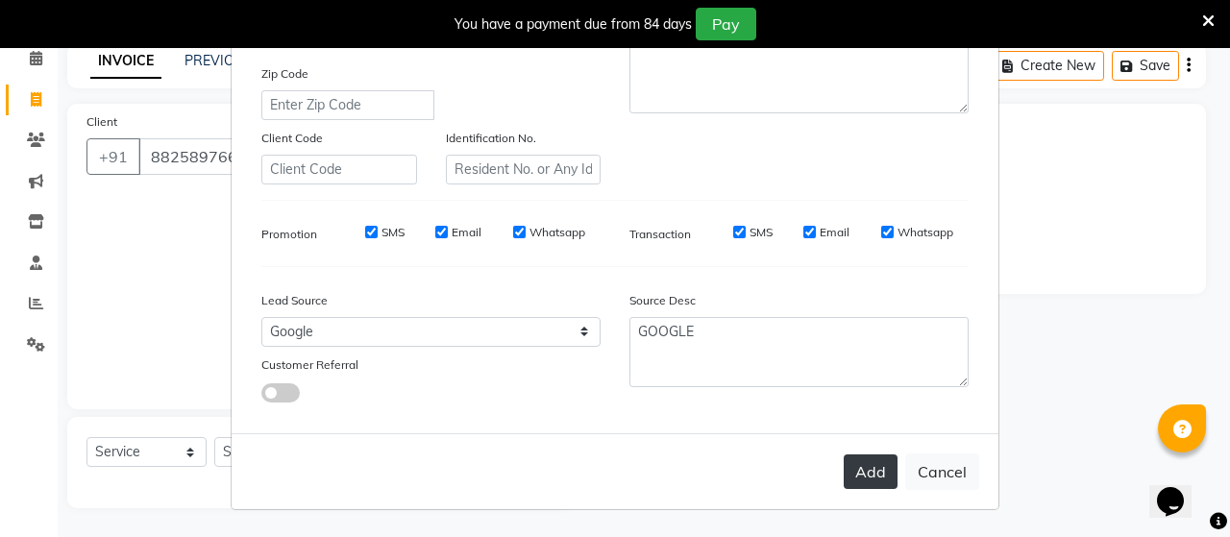
click at [851, 478] on button "Add" at bounding box center [871, 471] width 54 height 35
type input "88******65"
select select
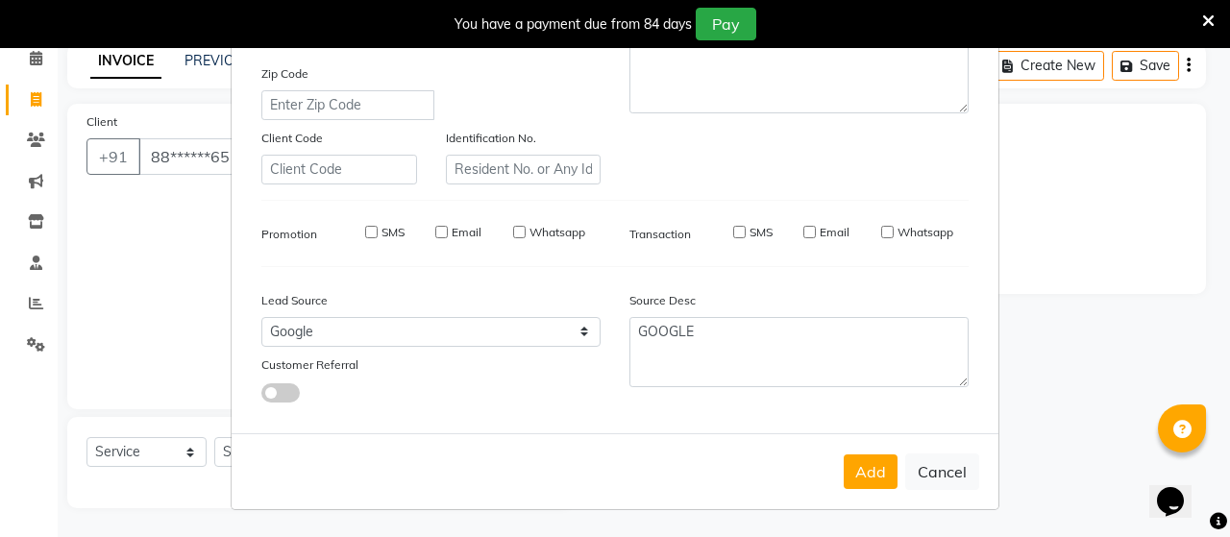
select select
checkbox input "false"
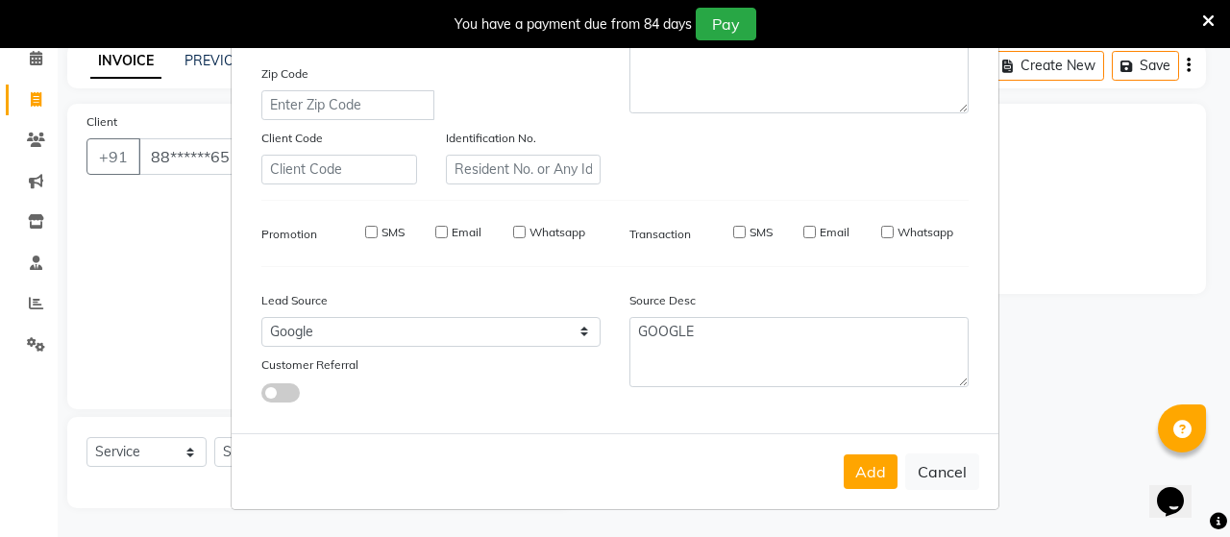
checkbox input "false"
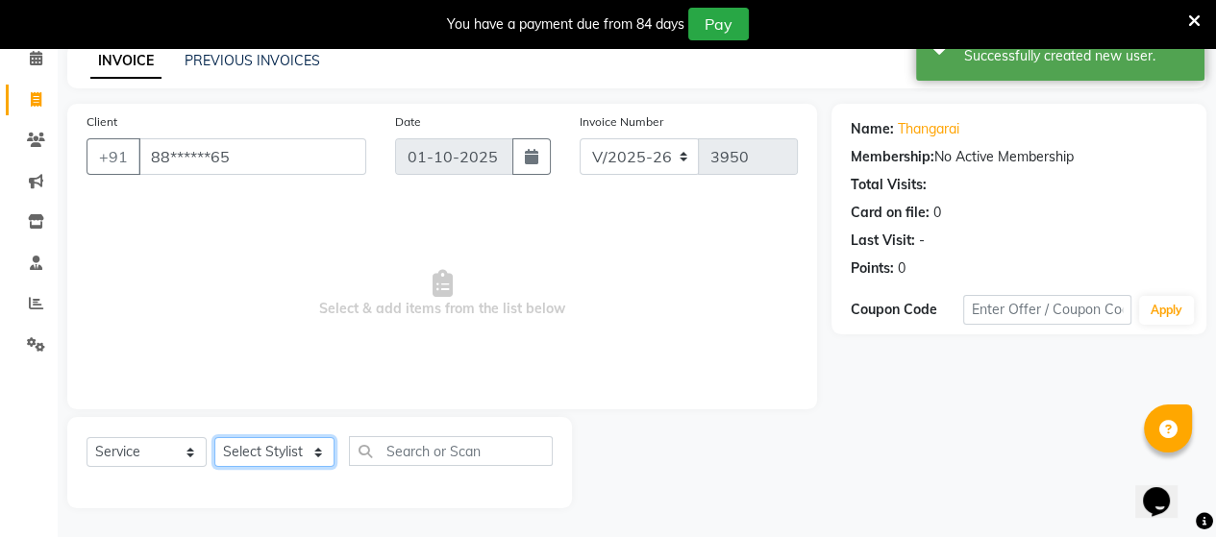
click at [271, 462] on select "Select Stylist Admin ANUSHA Apsu Auditor Ambattur Balaji BANUPRIYA Bharath Bhuv…" at bounding box center [274, 452] width 120 height 30
select select "73933"
click at [214, 438] on select "Select Stylist Admin ANUSHA Apsu Auditor Ambattur Balaji BANUPRIYA Bharath Bhuv…" at bounding box center [274, 452] width 120 height 30
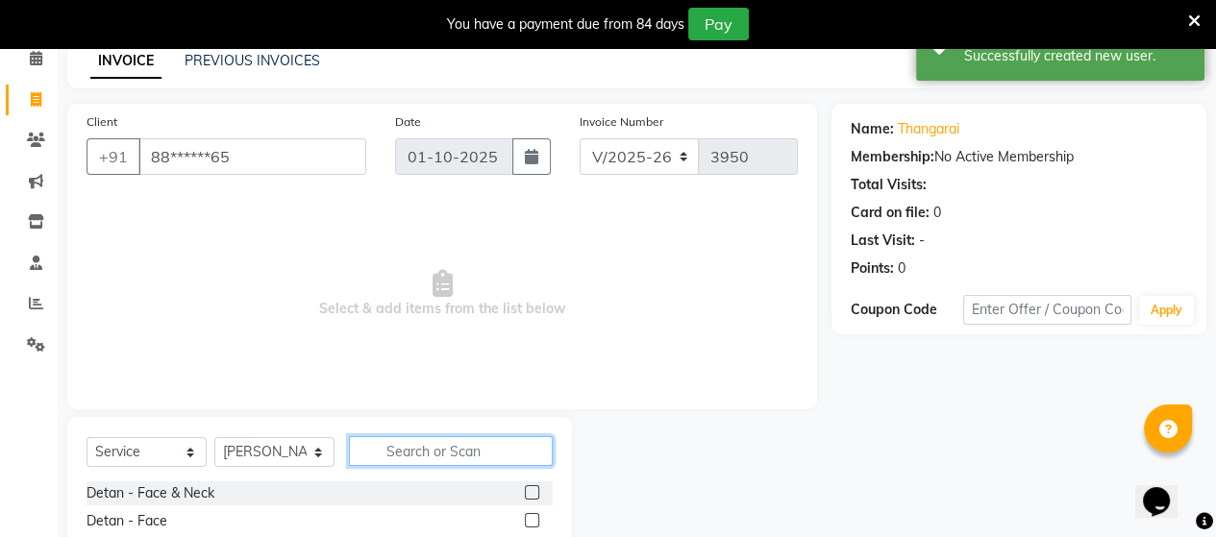
click at [401, 447] on input "text" at bounding box center [451, 451] width 204 height 30
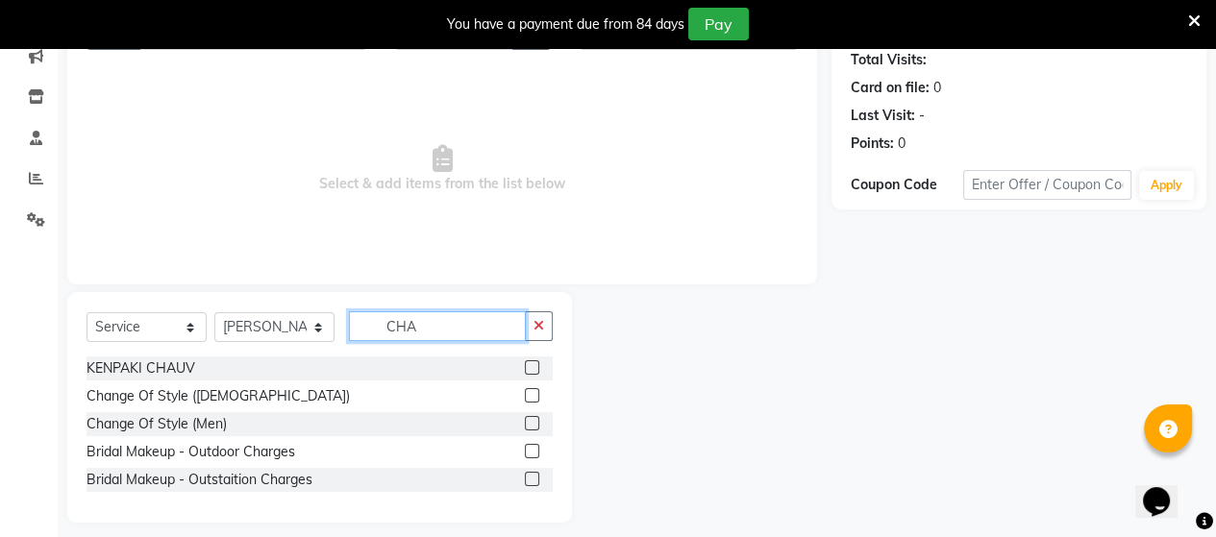
scroll to position [228, 0]
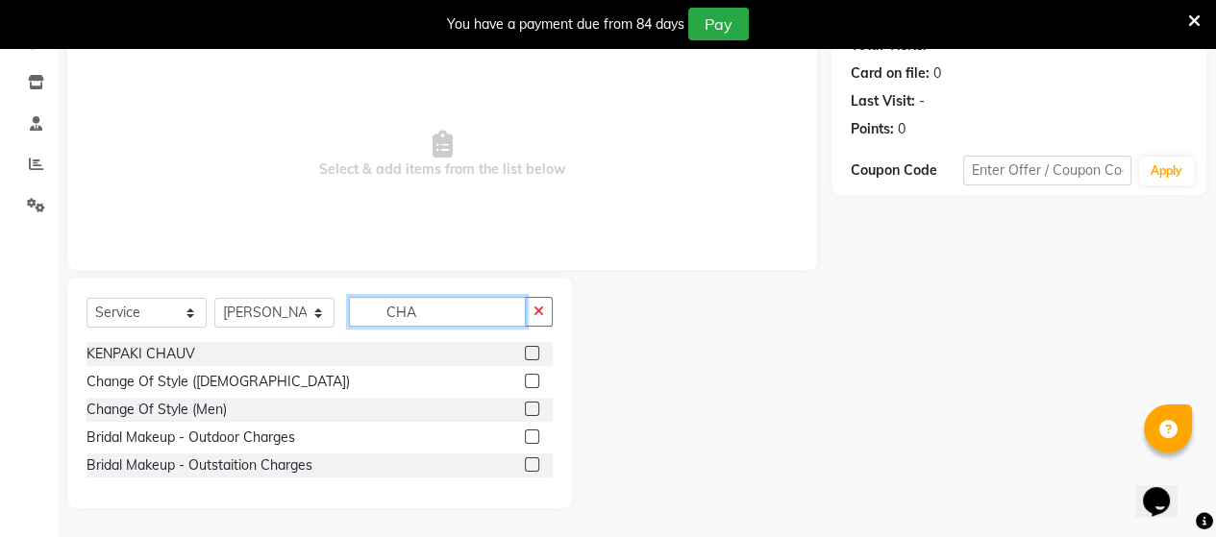
type input "CHA"
click at [532, 408] on label at bounding box center [532, 409] width 14 height 14
click at [532, 408] on input "checkbox" at bounding box center [531, 410] width 12 height 12
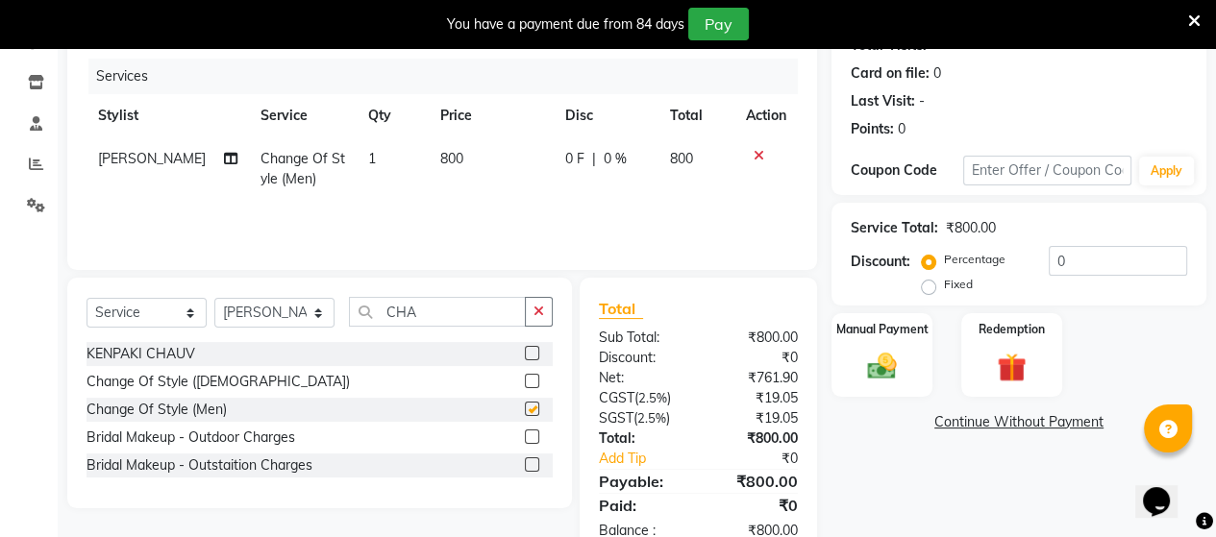
checkbox input "false"
click at [464, 152] on td "800" at bounding box center [491, 168] width 125 height 63
select select "73933"
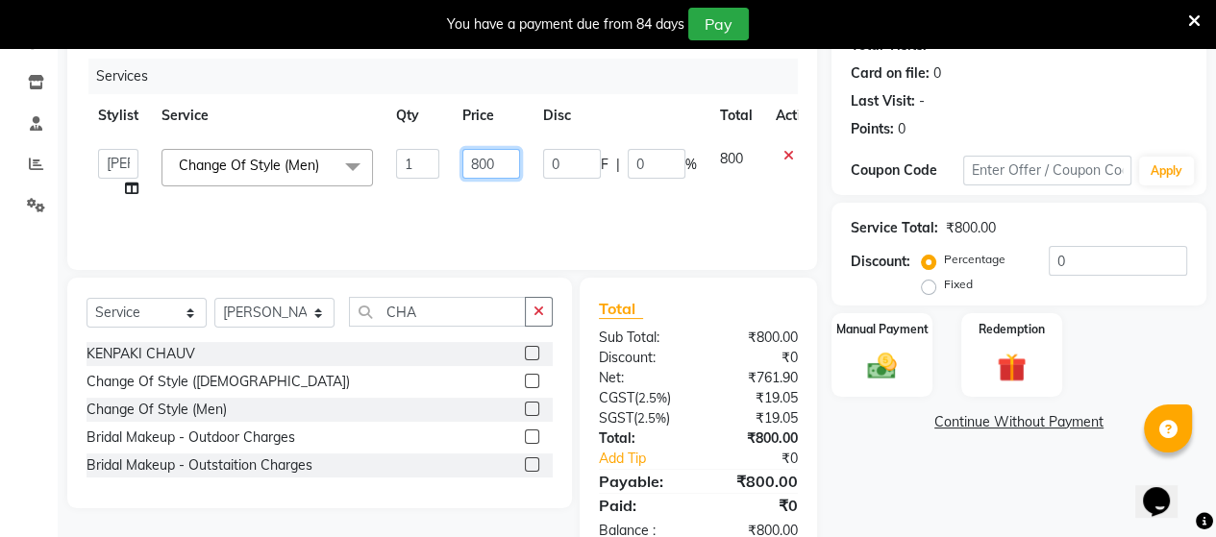
click at [496, 162] on input "800" at bounding box center [491, 164] width 58 height 30
type input "880"
click at [523, 201] on div "Services Stylist Service Qty Price Disc Total Action Admin ANUSHA Apsu Auditor …" at bounding box center [441, 155] width 711 height 192
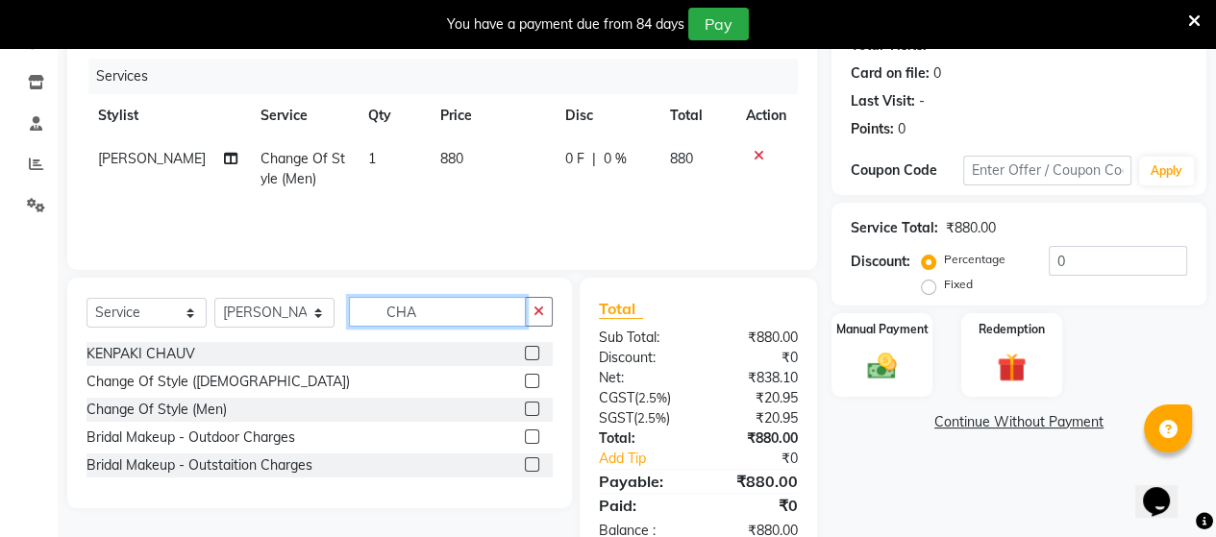
click at [454, 318] on input "CHA" at bounding box center [437, 312] width 177 height 30
type input "C"
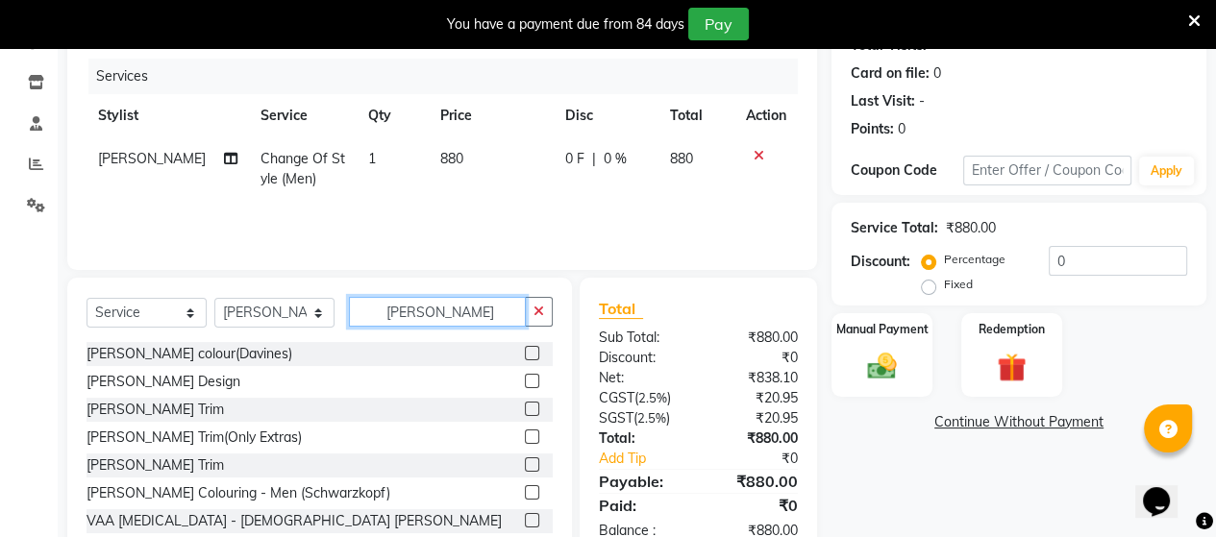
type input "BEARD"
click at [525, 383] on label at bounding box center [532, 381] width 14 height 14
click at [525, 383] on input "checkbox" at bounding box center [531, 382] width 12 height 12
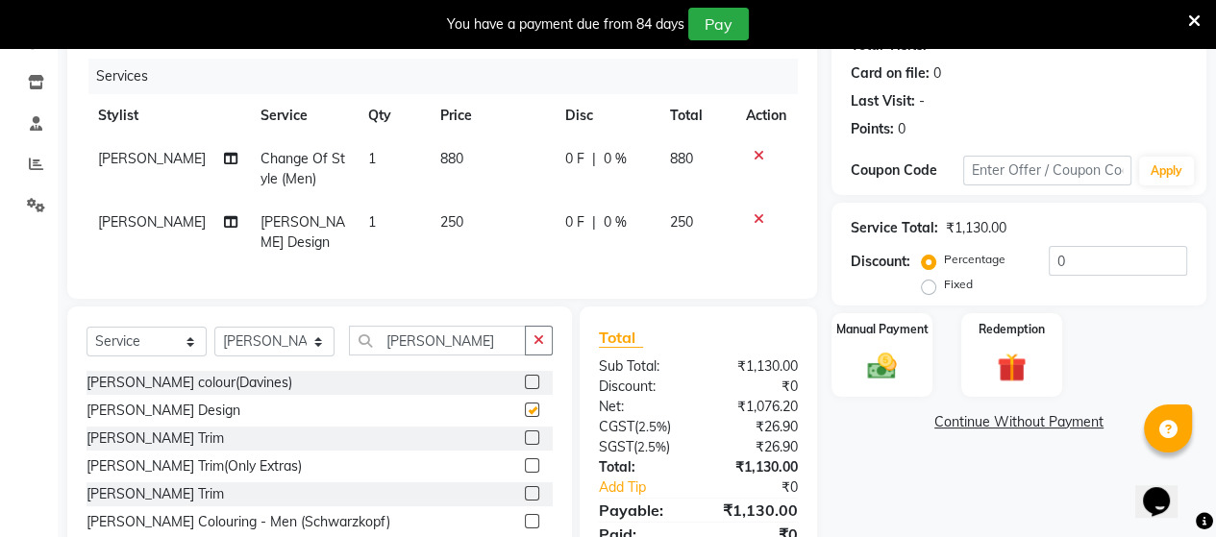
checkbox input "false"
click at [475, 217] on td "250" at bounding box center [491, 232] width 125 height 63
select select "73933"
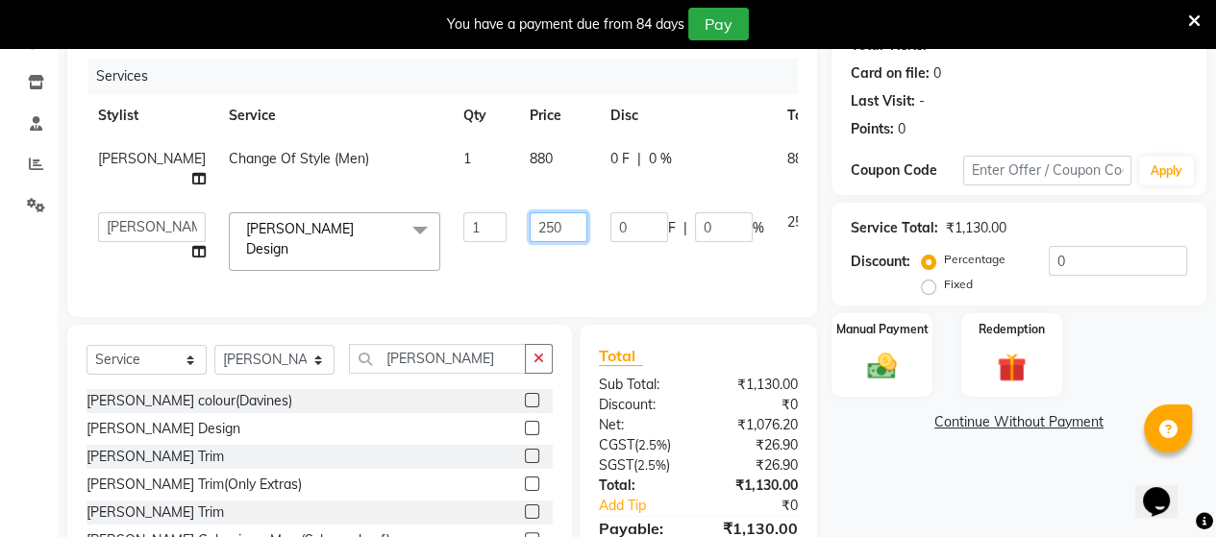
click at [532, 228] on input "250" at bounding box center [558, 227] width 58 height 30
type input "2"
type input ".275"
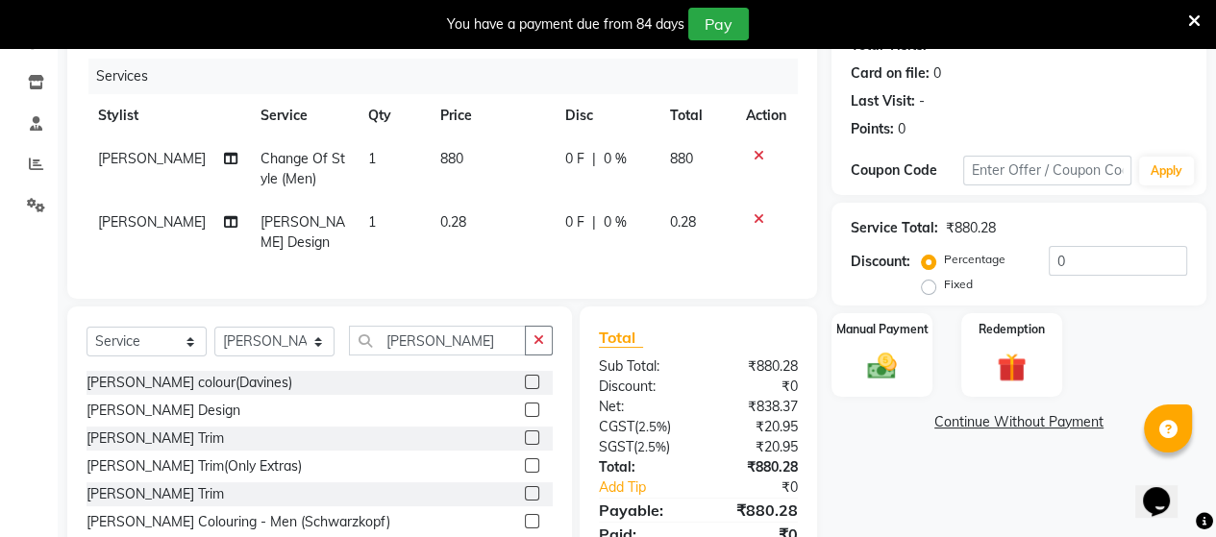
click at [607, 279] on div "Client +91 88******65 Date 01-10-2025 Invoice Number V/2025 V/2025-26 3950 Serv…" at bounding box center [441, 131] width 749 height 334
click at [483, 223] on td "0.28" at bounding box center [491, 232] width 125 height 63
select select "73933"
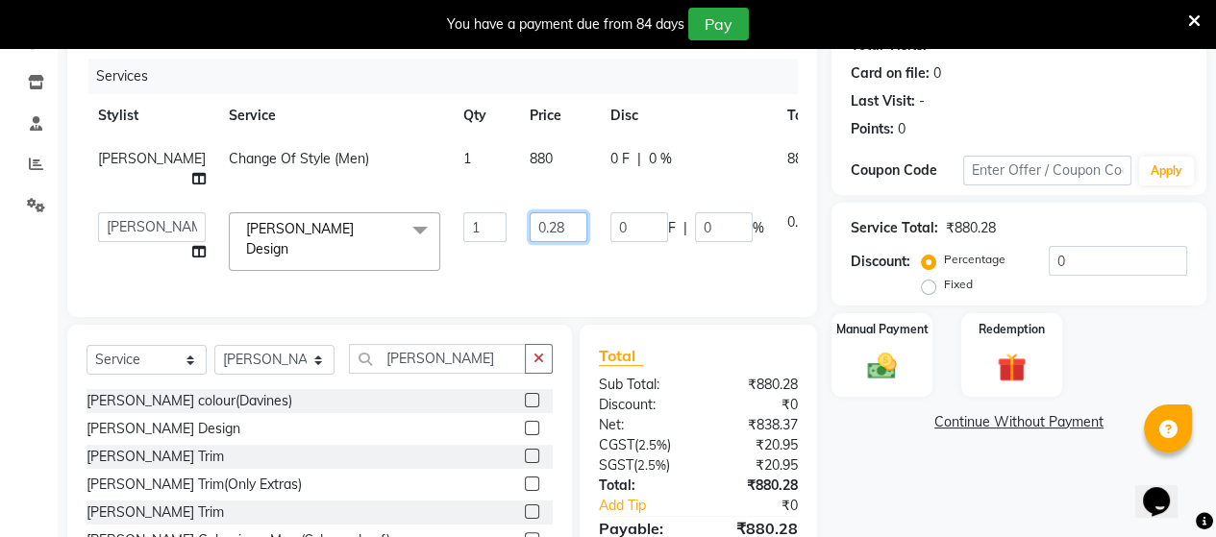
click at [531, 225] on input "0.28" at bounding box center [558, 227] width 58 height 30
type input "0"
type input "2"
type input "275"
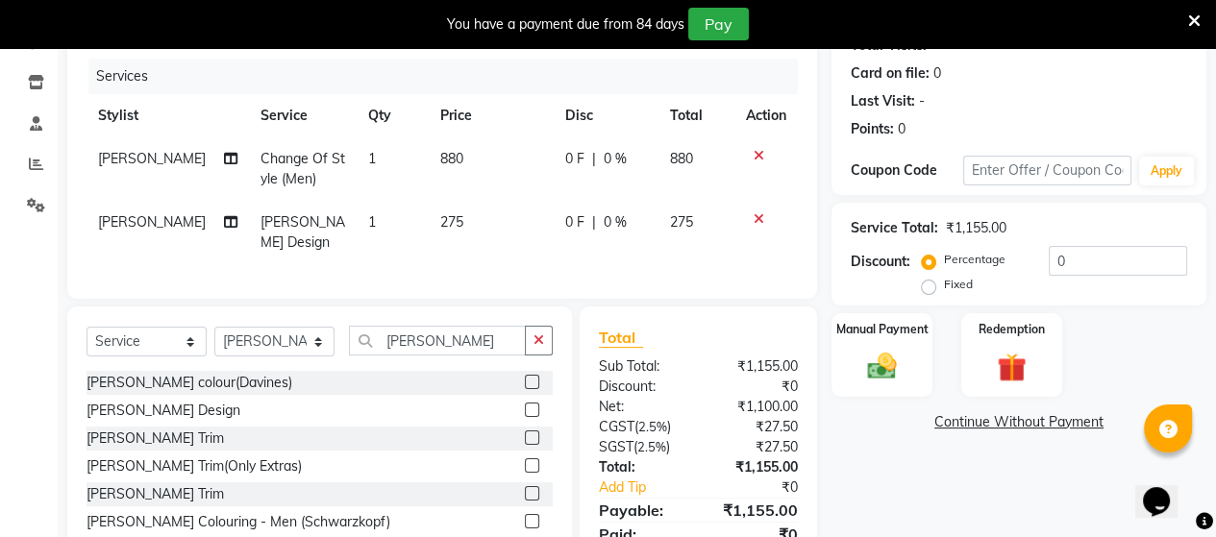
click at [550, 267] on div "Services Stylist Service Qty Price Disc Total Action Bhuvanesh Change Of Style …" at bounding box center [441, 169] width 711 height 221
click at [876, 373] on img at bounding box center [881, 366] width 49 height 35
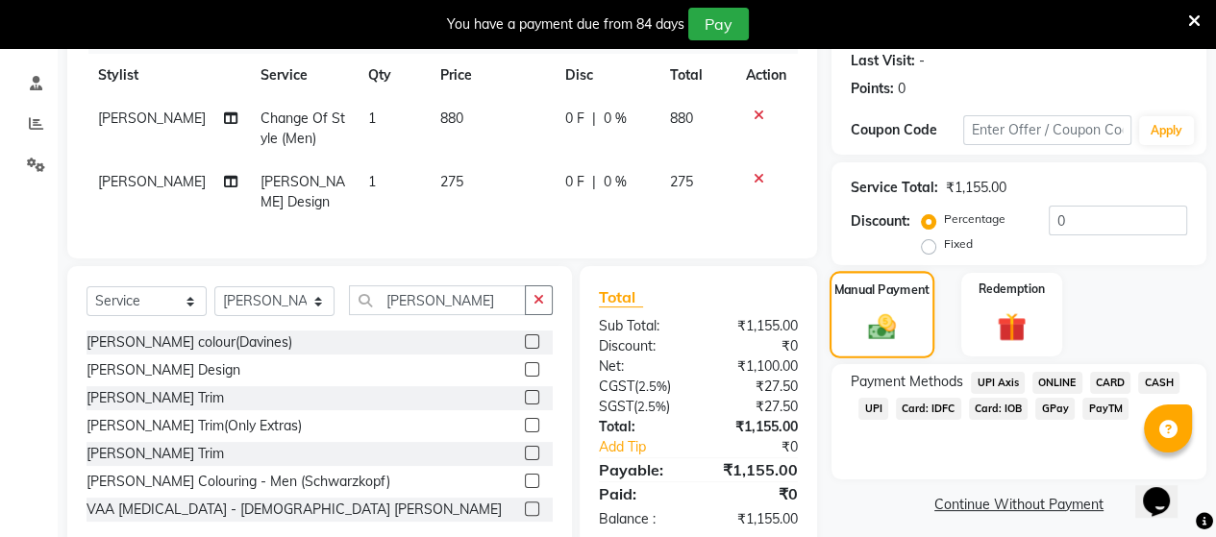
scroll to position [304, 0]
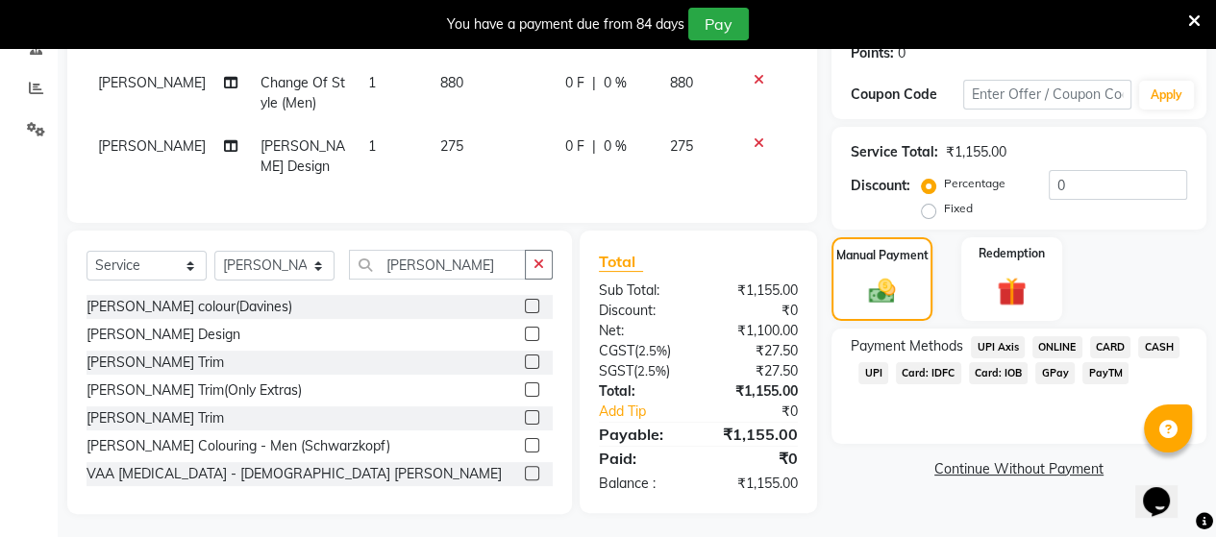
click at [876, 372] on span "UPI" at bounding box center [873, 373] width 30 height 22
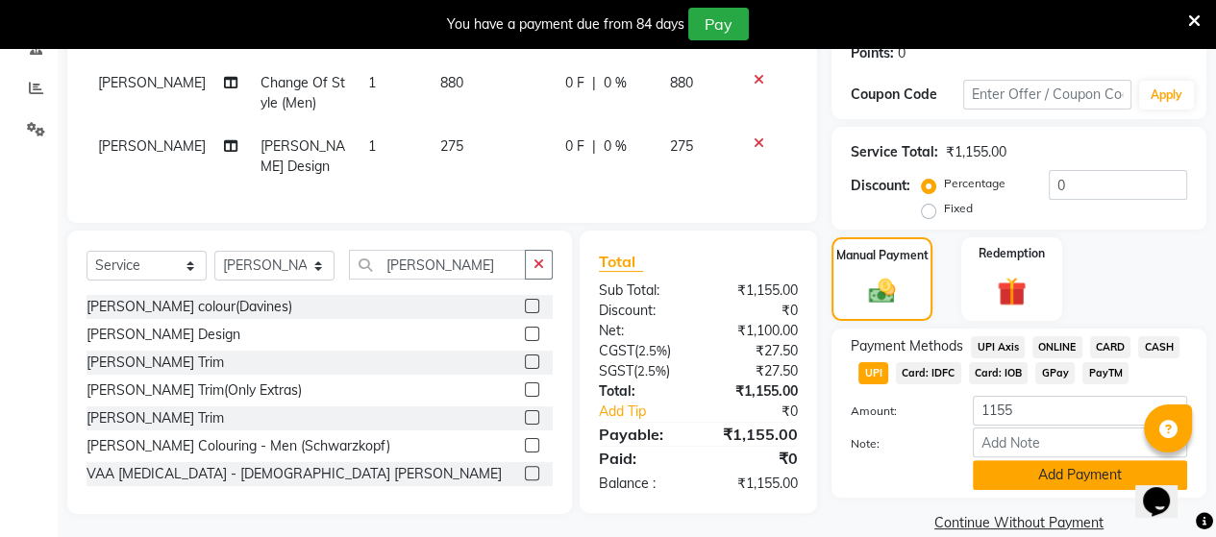
click at [1065, 473] on button "Add Payment" at bounding box center [1079, 475] width 214 height 30
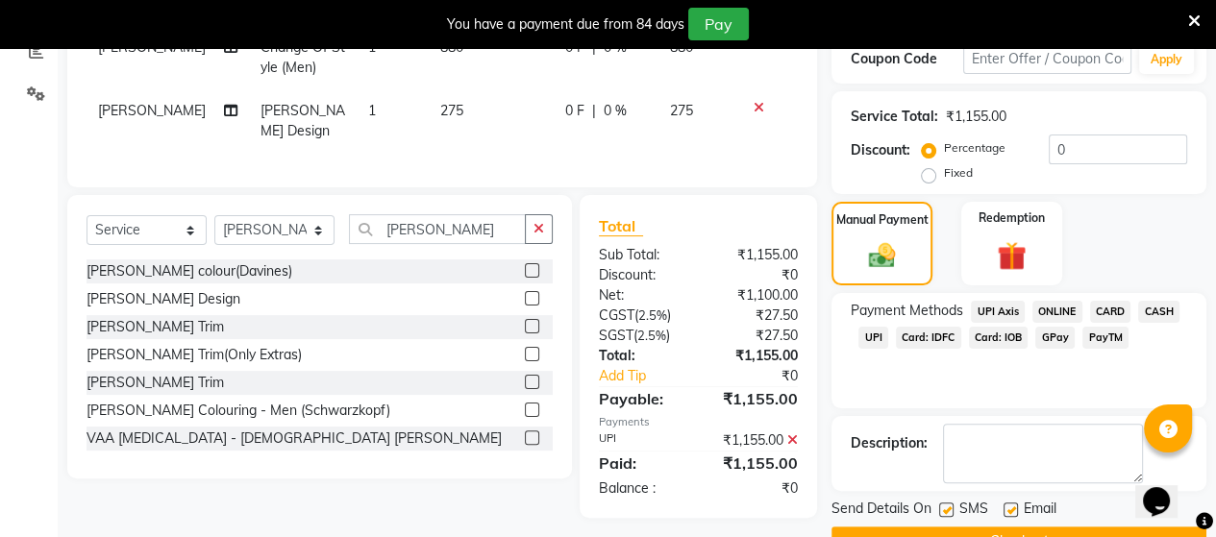
scroll to position [386, 0]
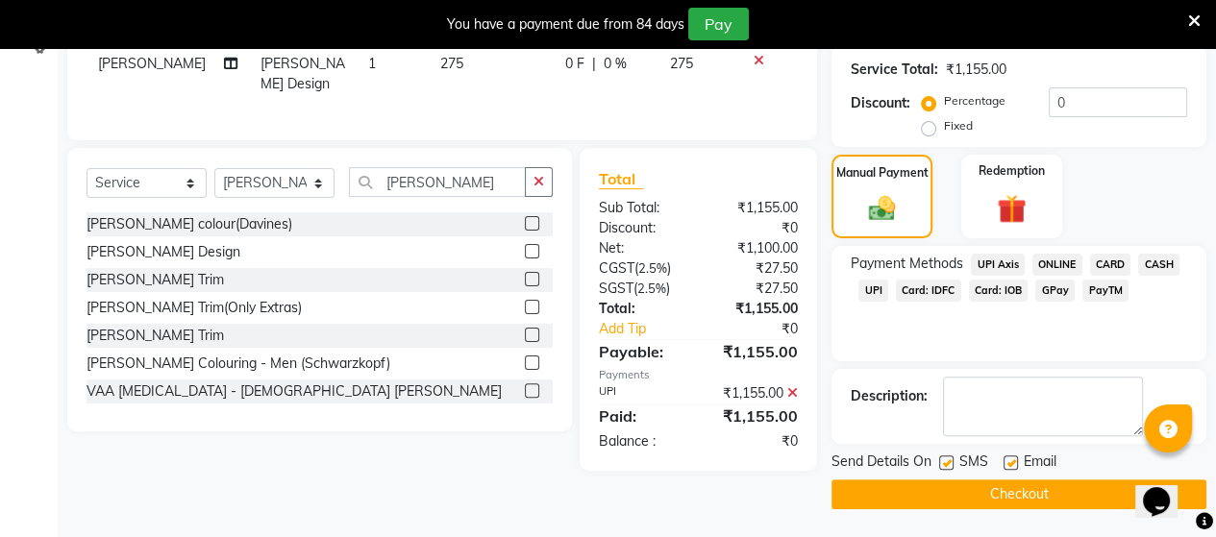
click at [1017, 493] on button "Checkout" at bounding box center [1018, 494] width 375 height 30
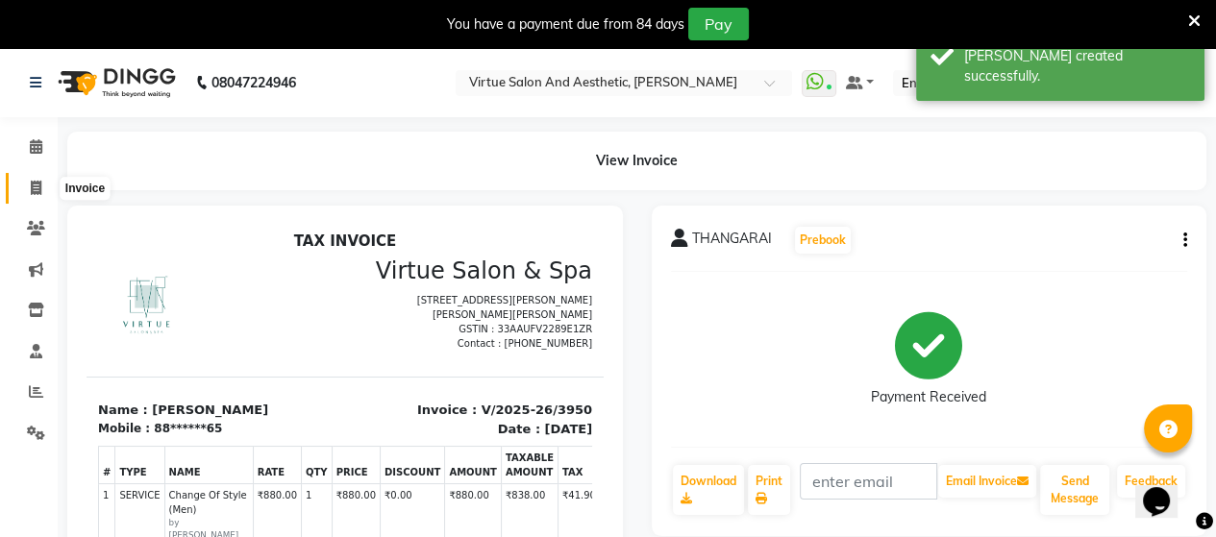
click at [35, 187] on icon at bounding box center [36, 188] width 11 height 14
select select "service"
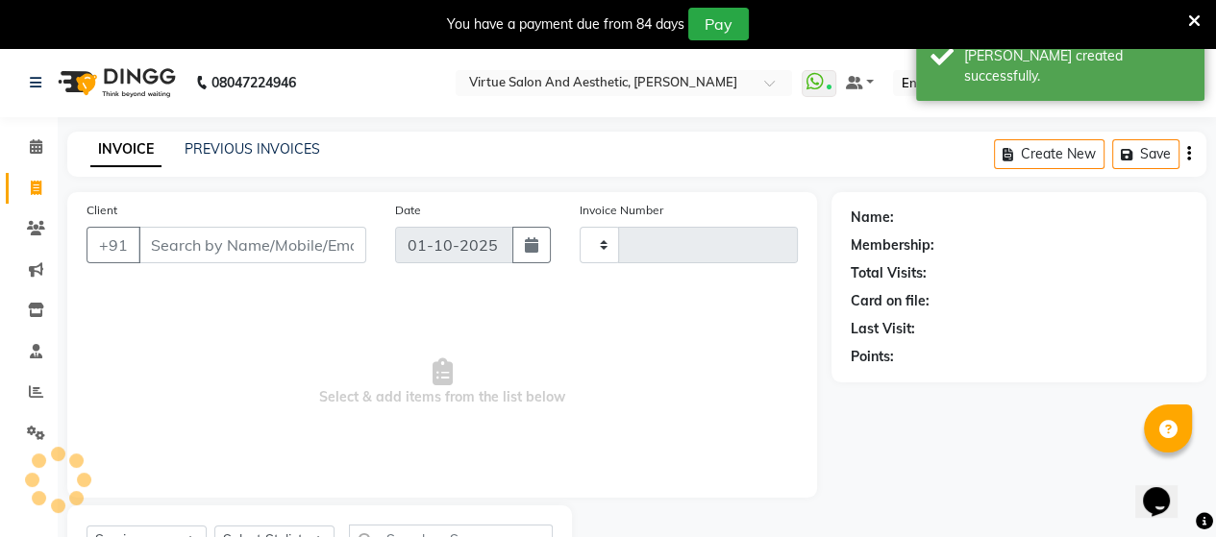
scroll to position [88, 0]
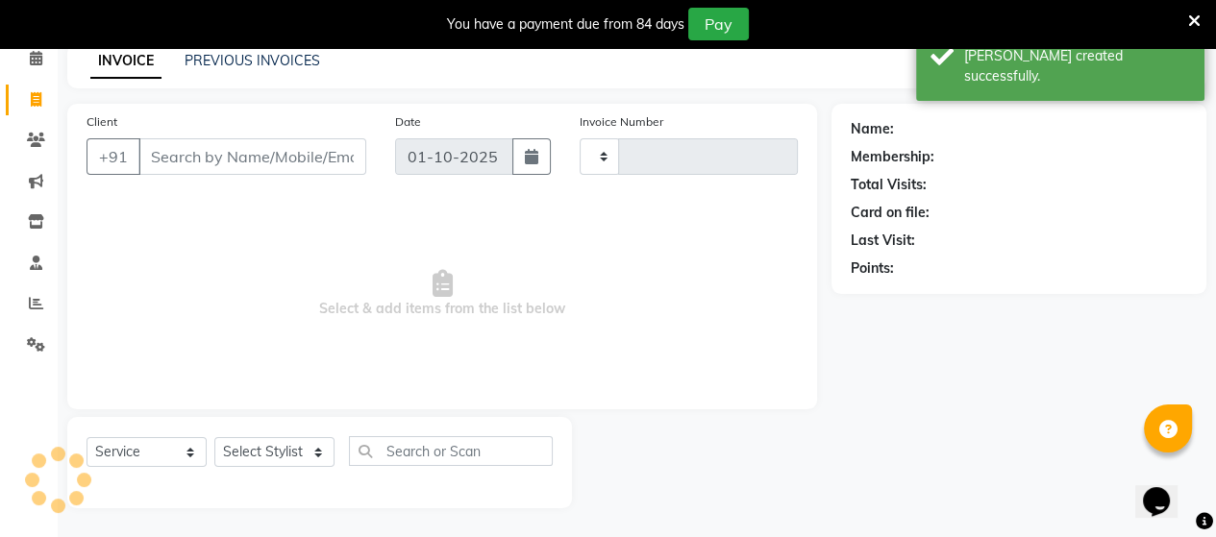
type input "3951"
select select "4466"
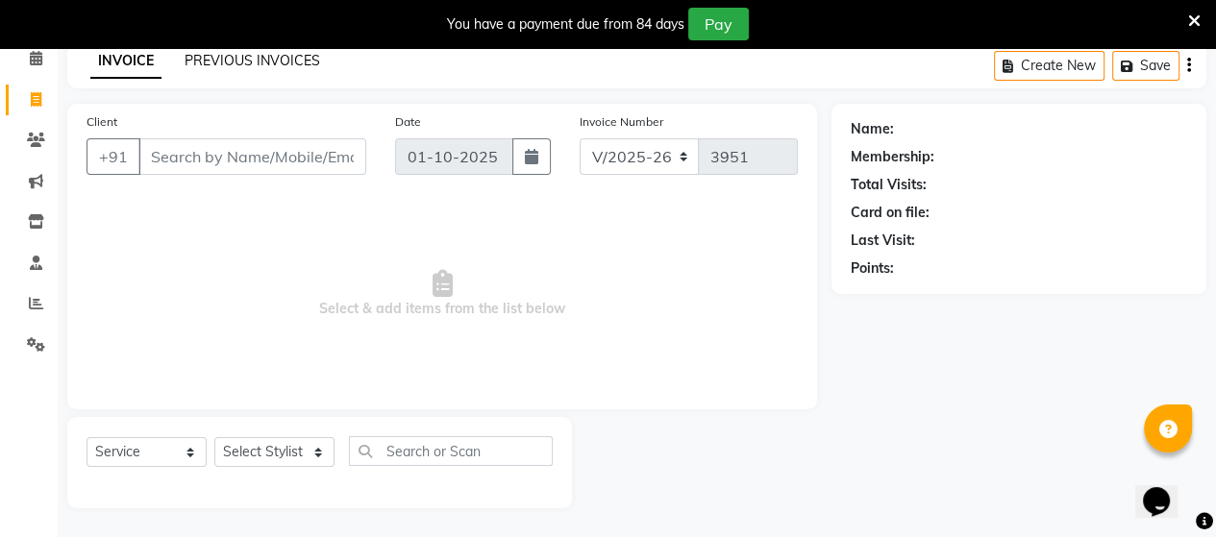
click at [236, 56] on link "PREVIOUS INVOICES" at bounding box center [251, 60] width 135 height 17
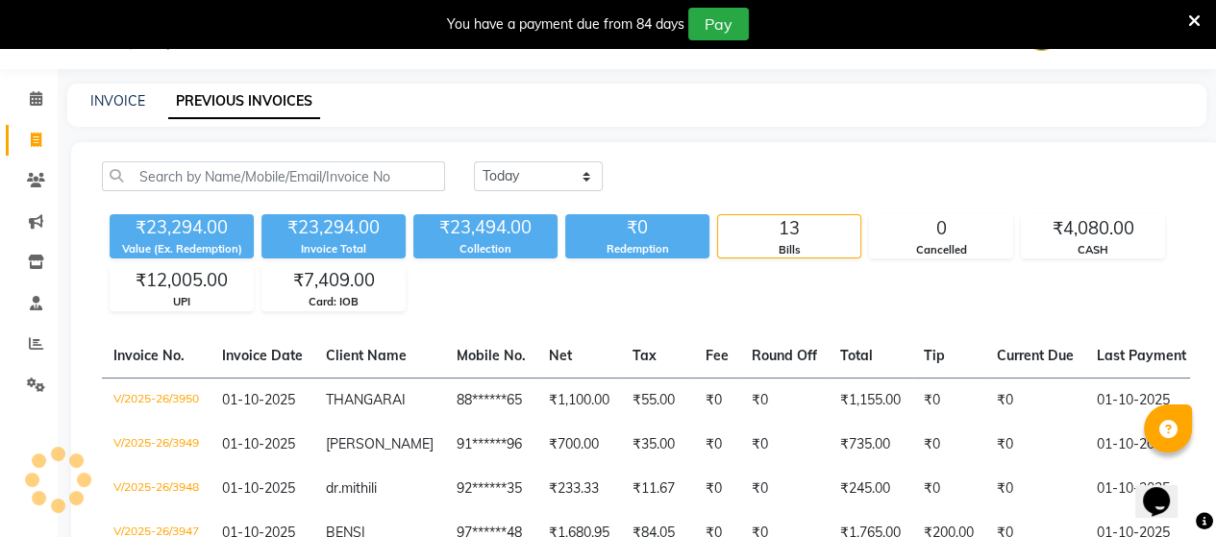
scroll to position [88, 0]
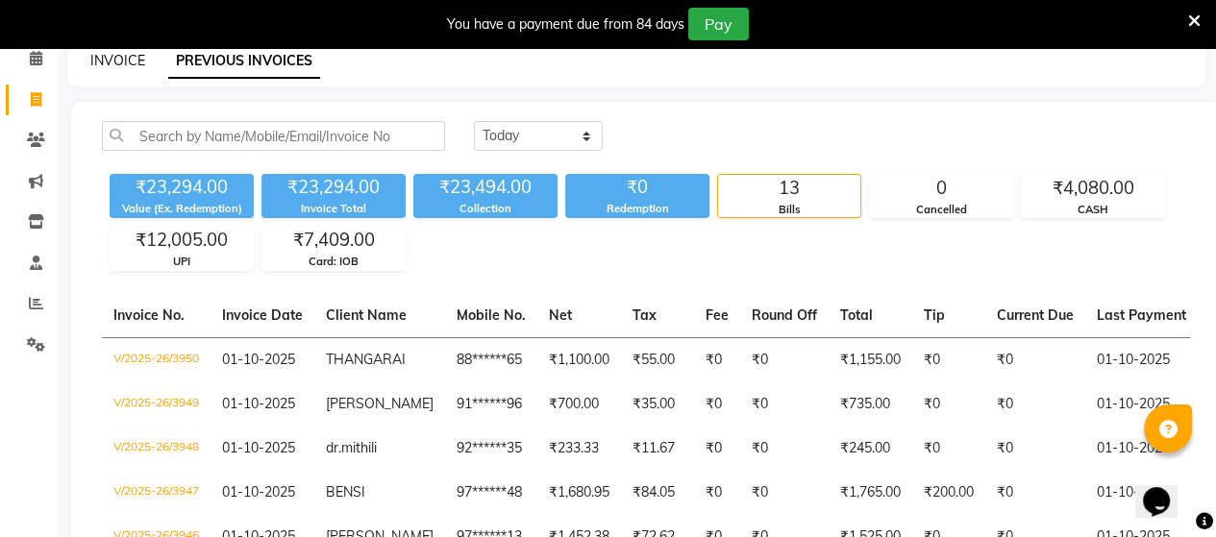
click at [110, 60] on link "INVOICE" at bounding box center [117, 60] width 55 height 17
select select "4466"
select select "service"
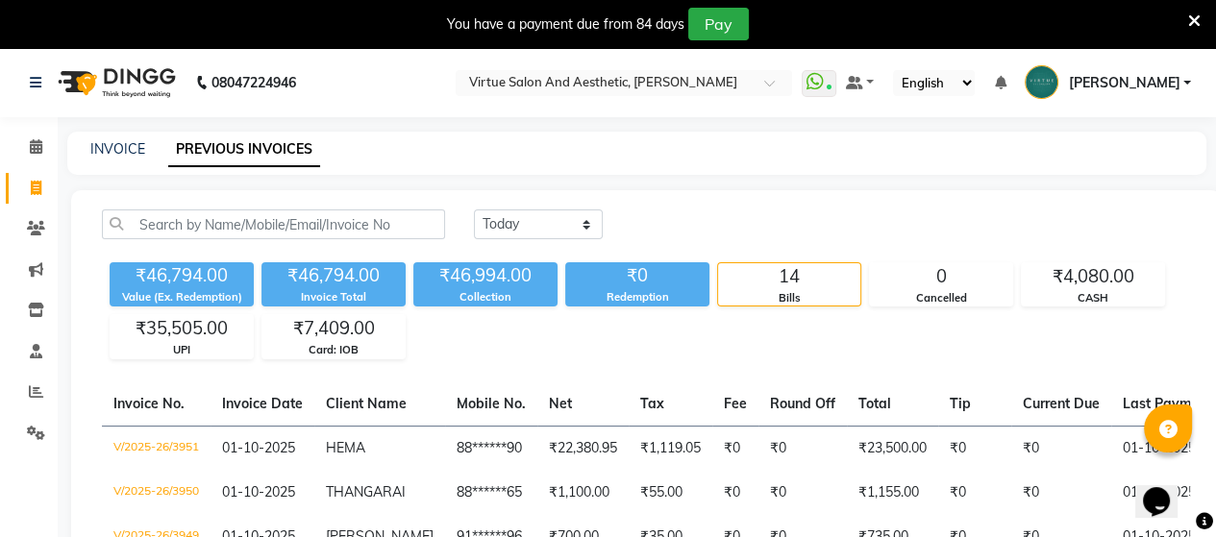
click at [107, 159] on div "INVOICE" at bounding box center [117, 149] width 55 height 20
click at [116, 150] on link "INVOICE" at bounding box center [117, 148] width 55 height 17
select select "4466"
select select "service"
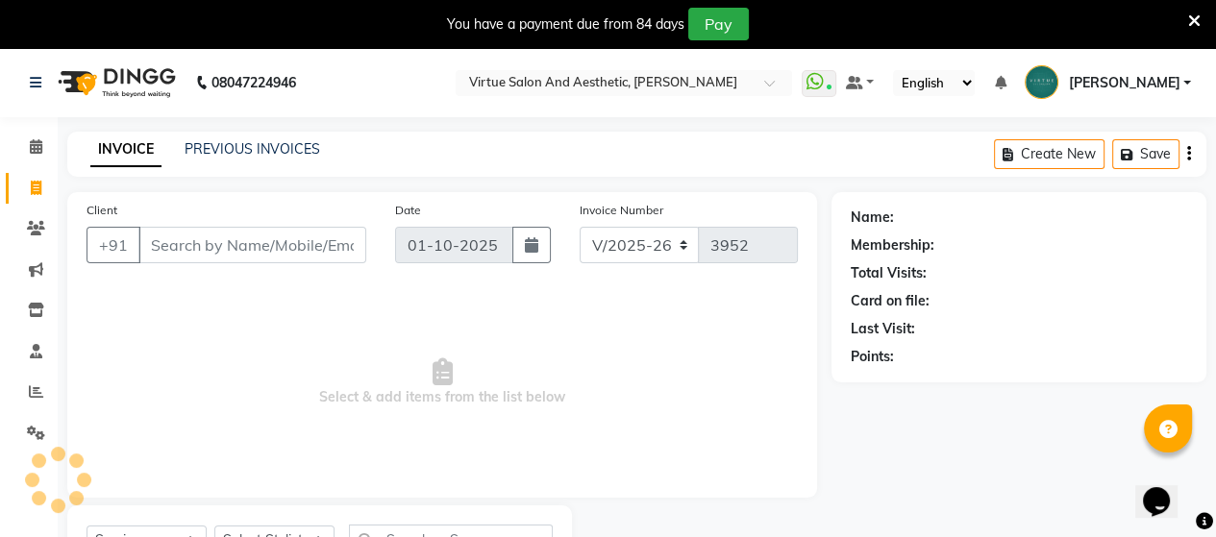
scroll to position [88, 0]
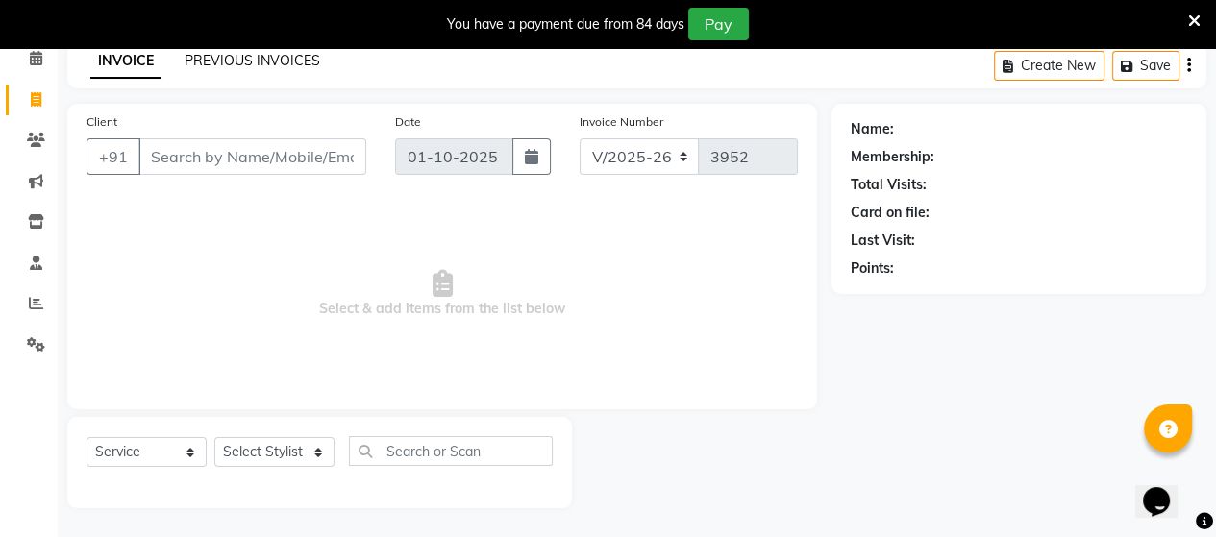
click at [231, 61] on link "PREVIOUS INVOICES" at bounding box center [251, 60] width 135 height 17
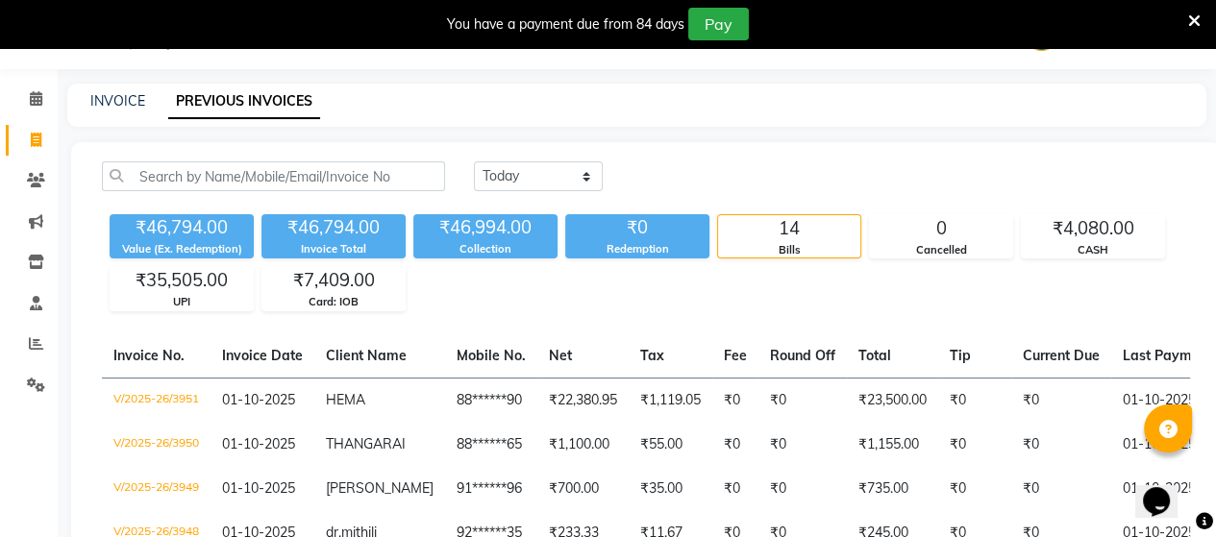
scroll to position [88, 0]
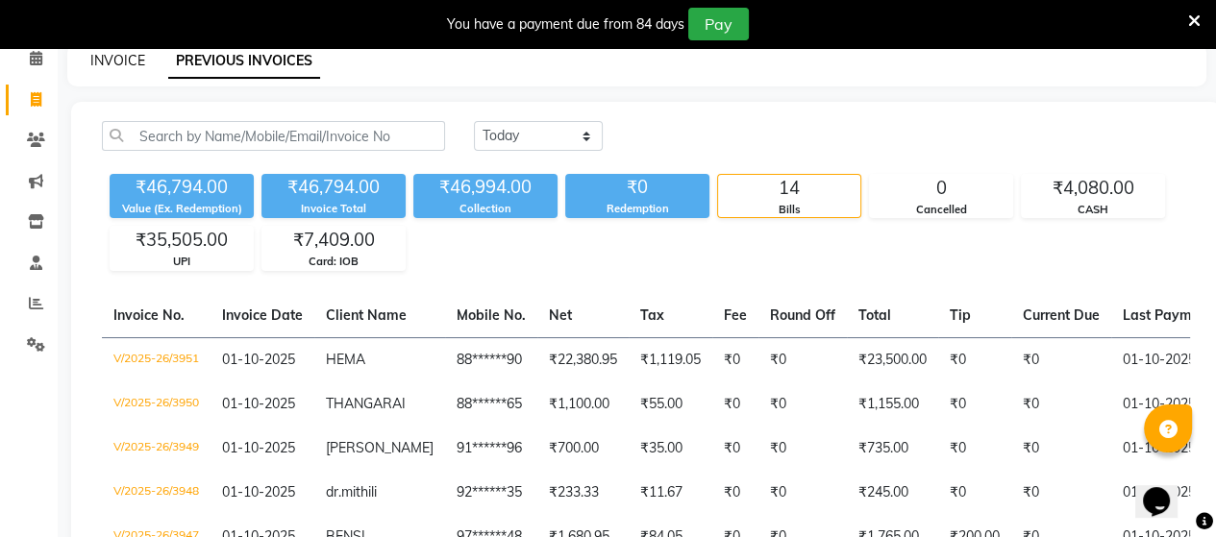
click at [112, 61] on link "INVOICE" at bounding box center [117, 60] width 55 height 17
select select "service"
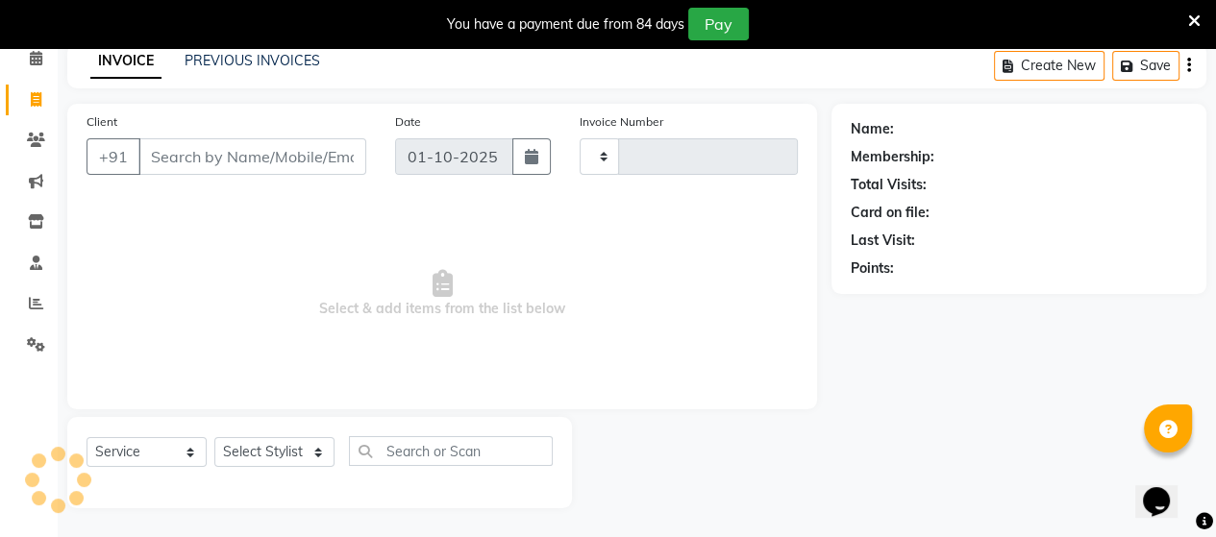
type input "3952"
select select "4466"
click at [227, 64] on link "PREVIOUS INVOICES" at bounding box center [251, 60] width 135 height 17
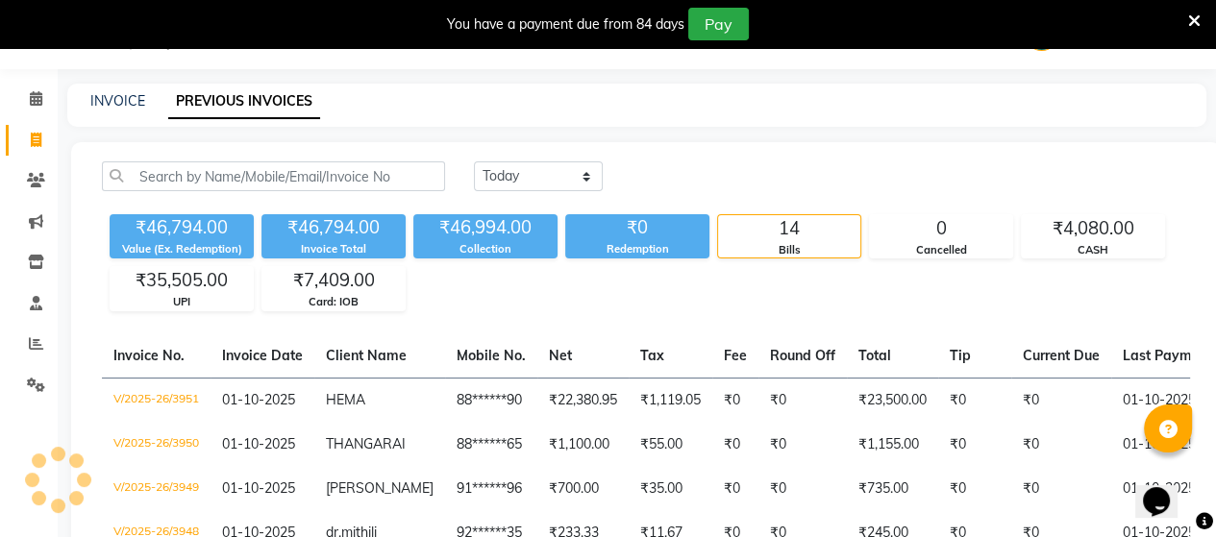
scroll to position [88, 0]
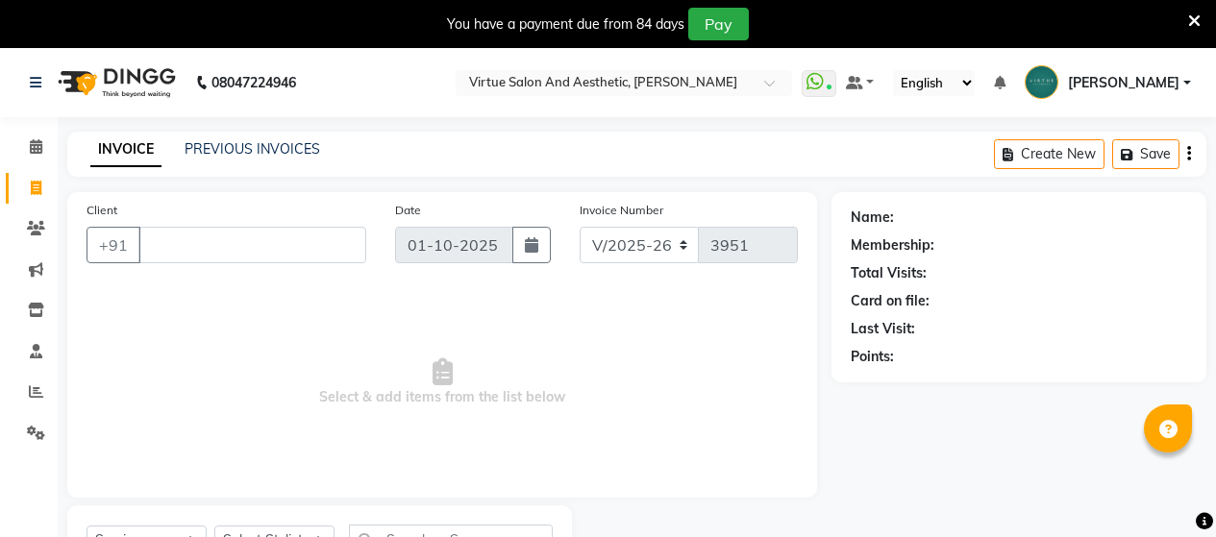
select select "4466"
select select "service"
click at [188, 227] on input "Client" at bounding box center [252, 245] width 228 height 37
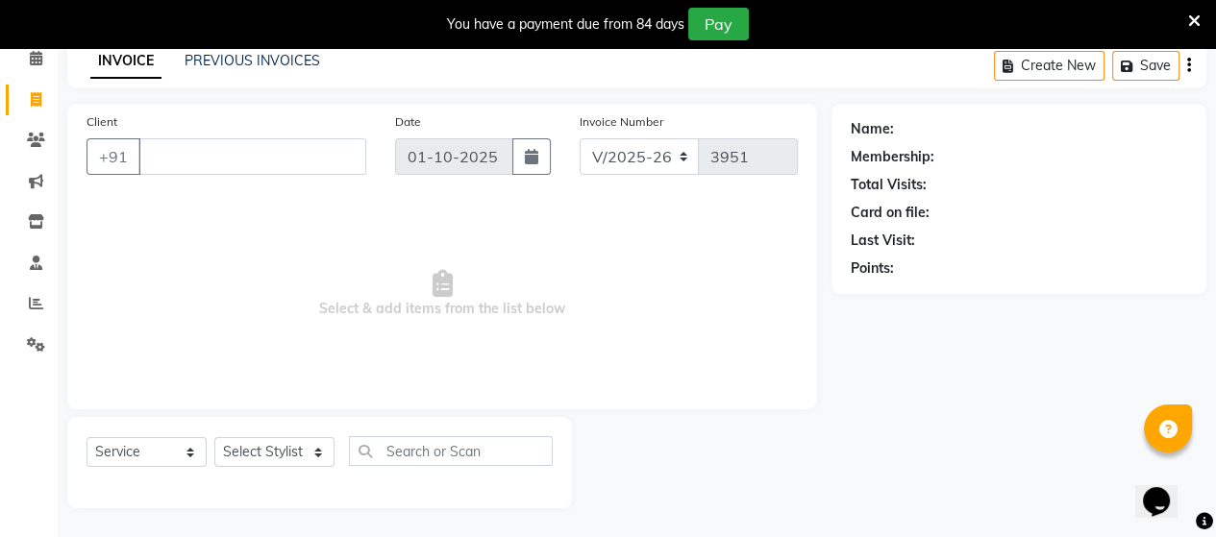
scroll to position [88, 0]
click at [185, 167] on input "Client" at bounding box center [252, 156] width 228 height 37
type input "8"
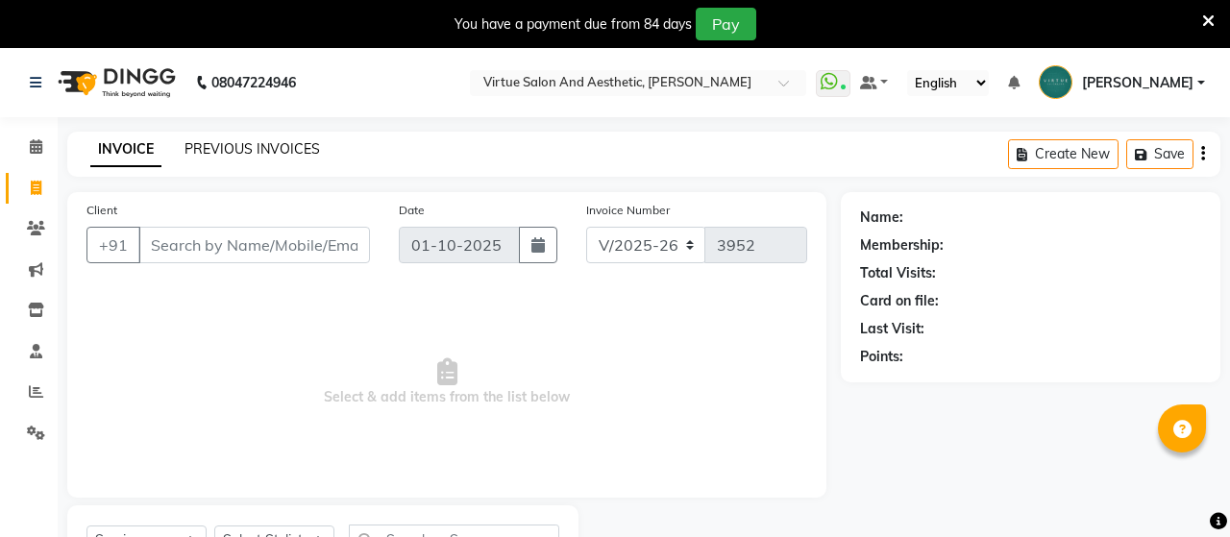
click at [205, 148] on link "PREVIOUS INVOICES" at bounding box center [251, 148] width 135 height 17
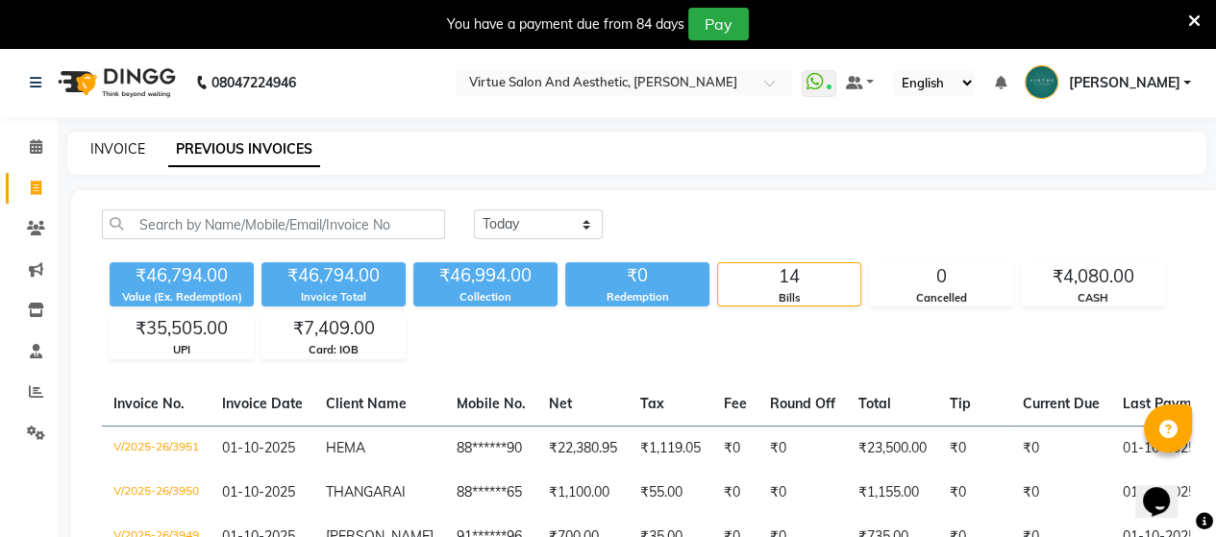
click at [117, 146] on link "INVOICE" at bounding box center [117, 148] width 55 height 17
select select "4466"
select select "service"
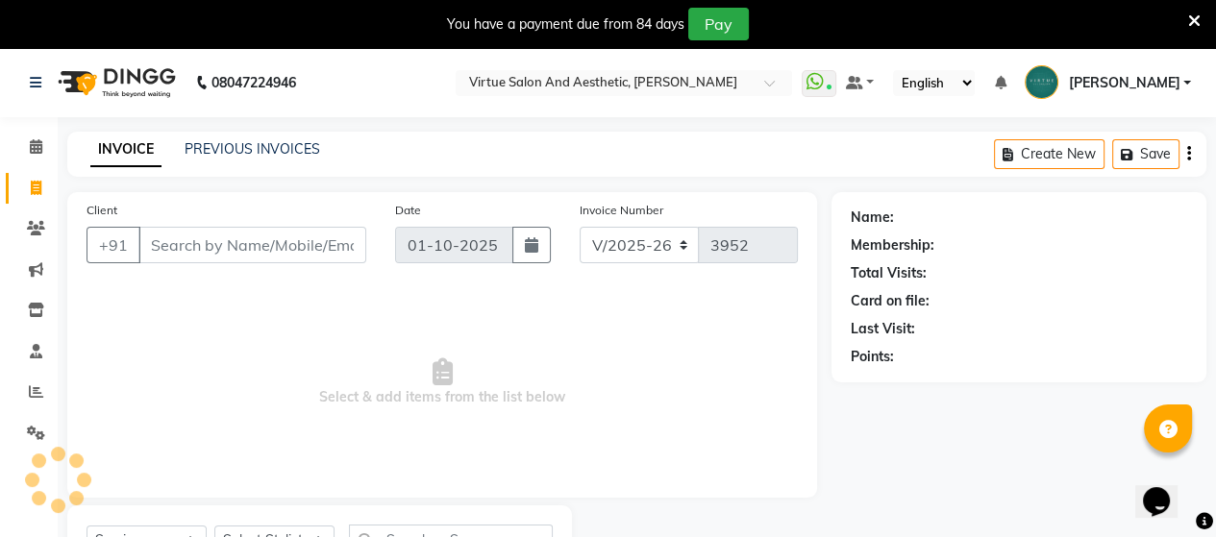
scroll to position [88, 0]
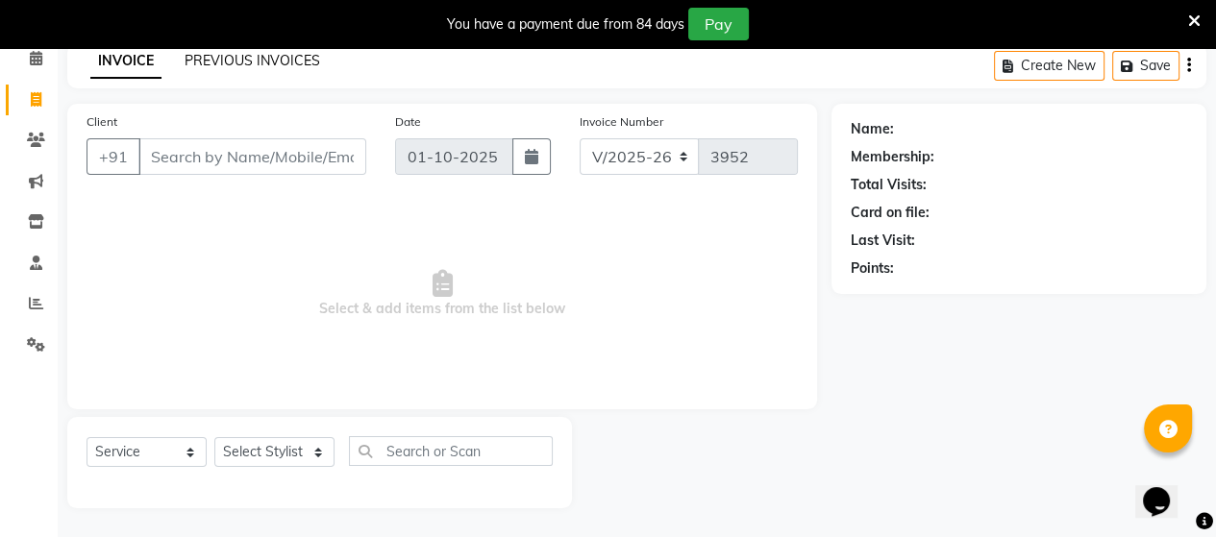
click at [279, 61] on link "PREVIOUS INVOICES" at bounding box center [251, 60] width 135 height 17
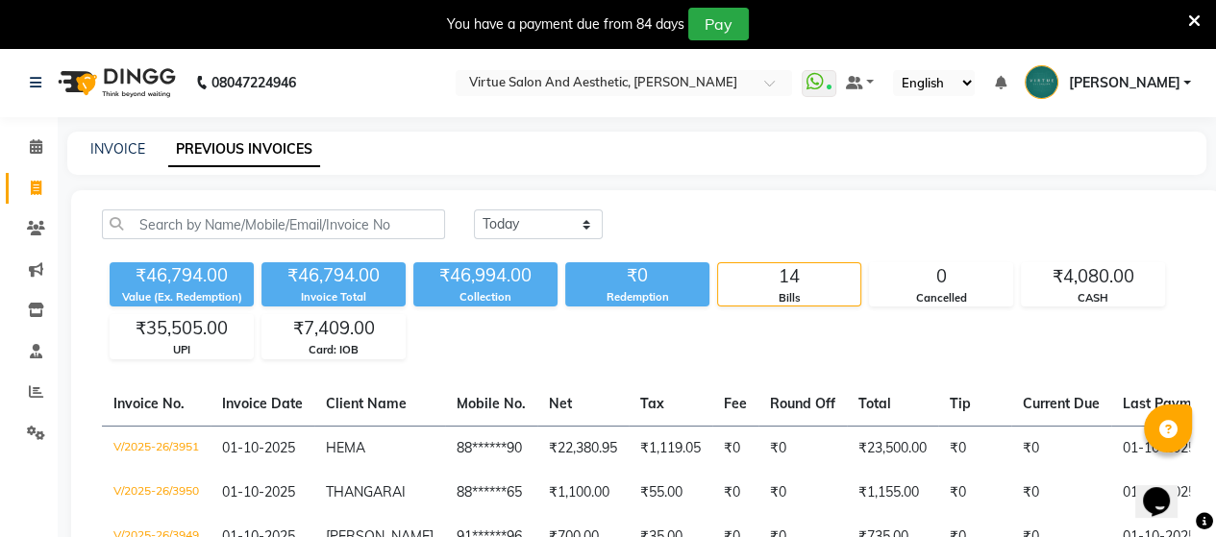
click at [120, 160] on div "INVOICE PREVIOUS INVOICES" at bounding box center [636, 153] width 1139 height 43
click at [118, 150] on link "INVOICE" at bounding box center [117, 148] width 55 height 17
select select "service"
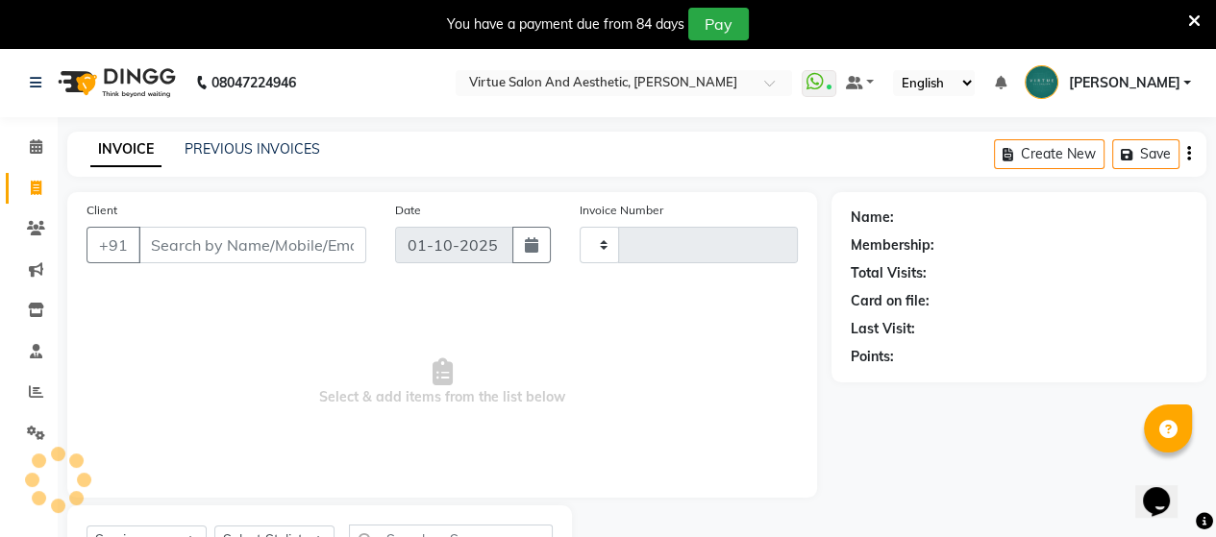
type input "3953"
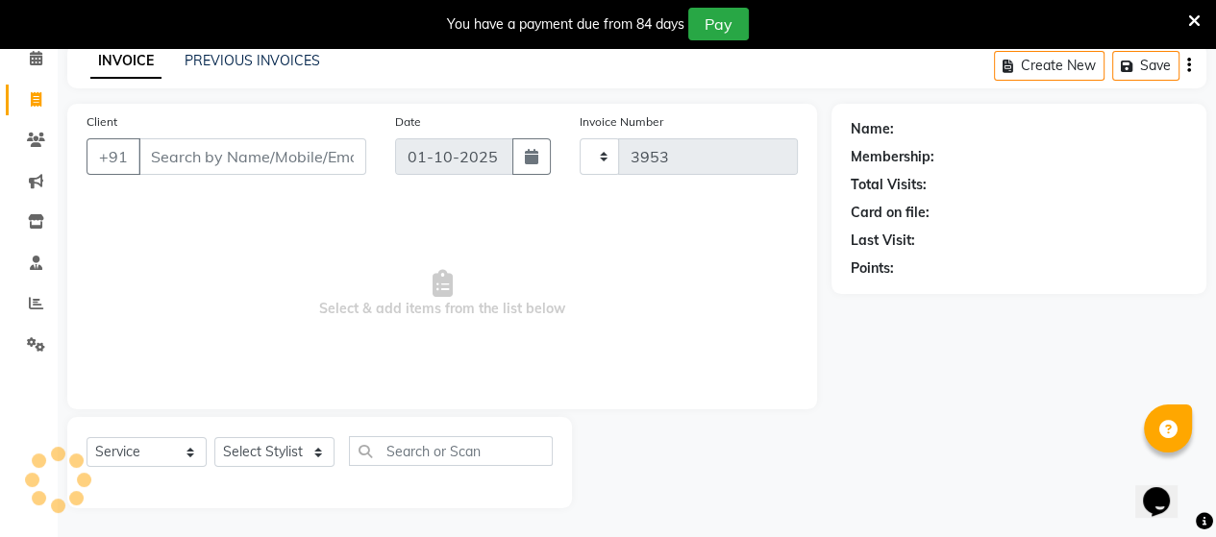
select select "4466"
click at [275, 65] on link "PREVIOUS INVOICES" at bounding box center [251, 60] width 135 height 17
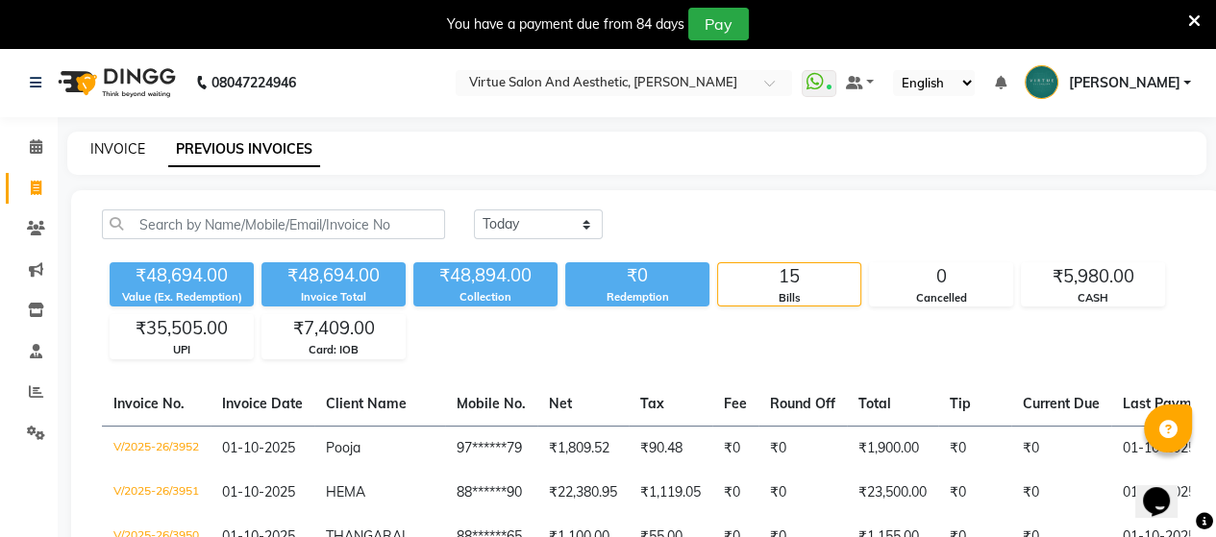
click at [136, 153] on link "INVOICE" at bounding box center [117, 148] width 55 height 17
select select "service"
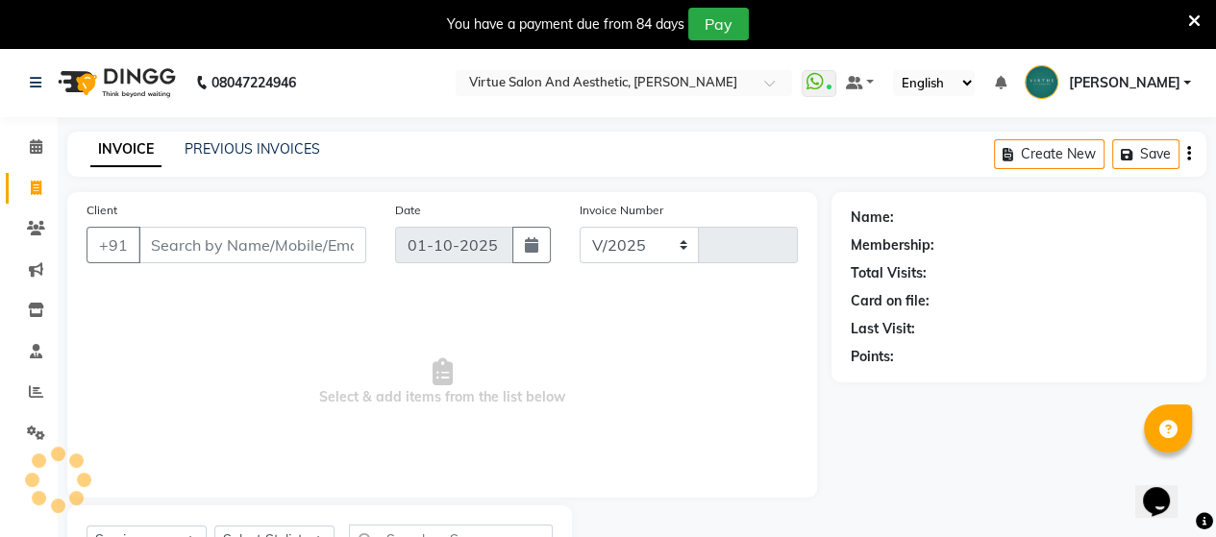
select select "4466"
type input "3953"
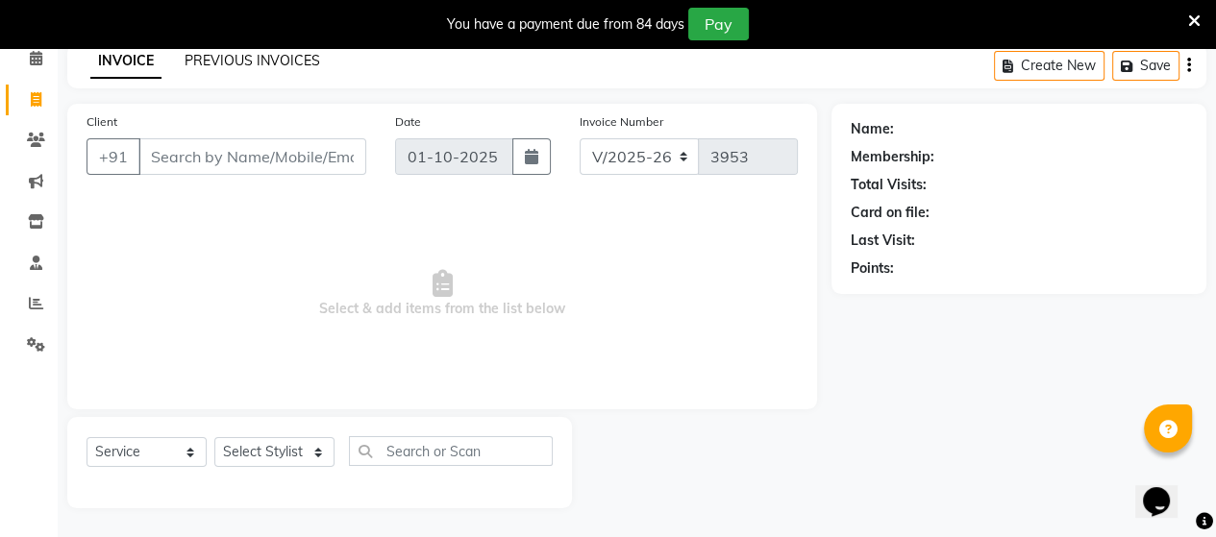
click at [258, 66] on link "PREVIOUS INVOICES" at bounding box center [251, 60] width 135 height 17
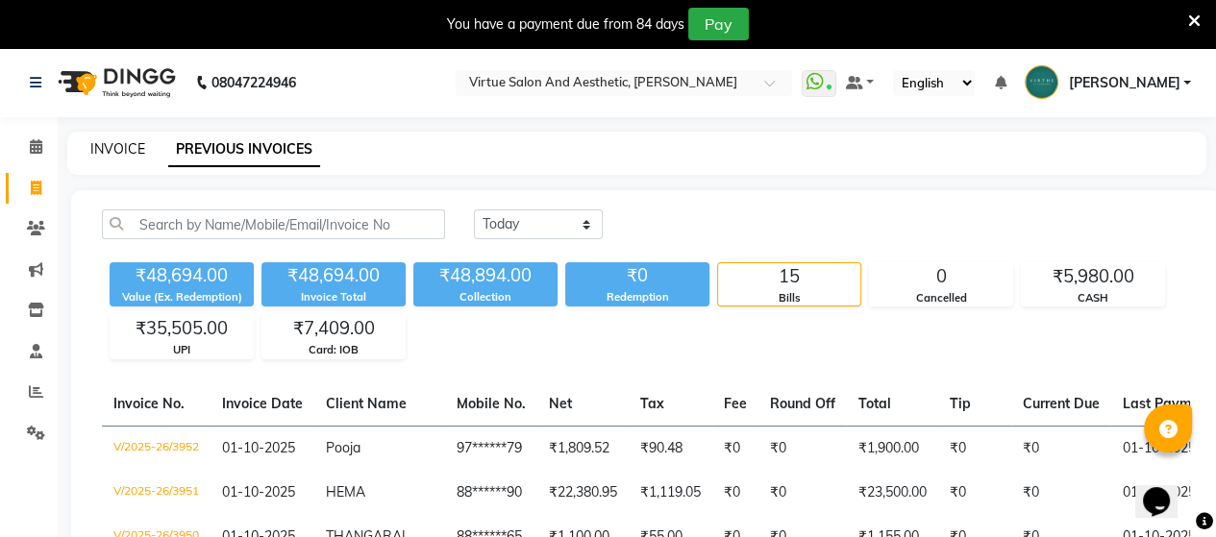
click at [117, 142] on link "INVOICE" at bounding box center [117, 148] width 55 height 17
select select "4466"
select select "service"
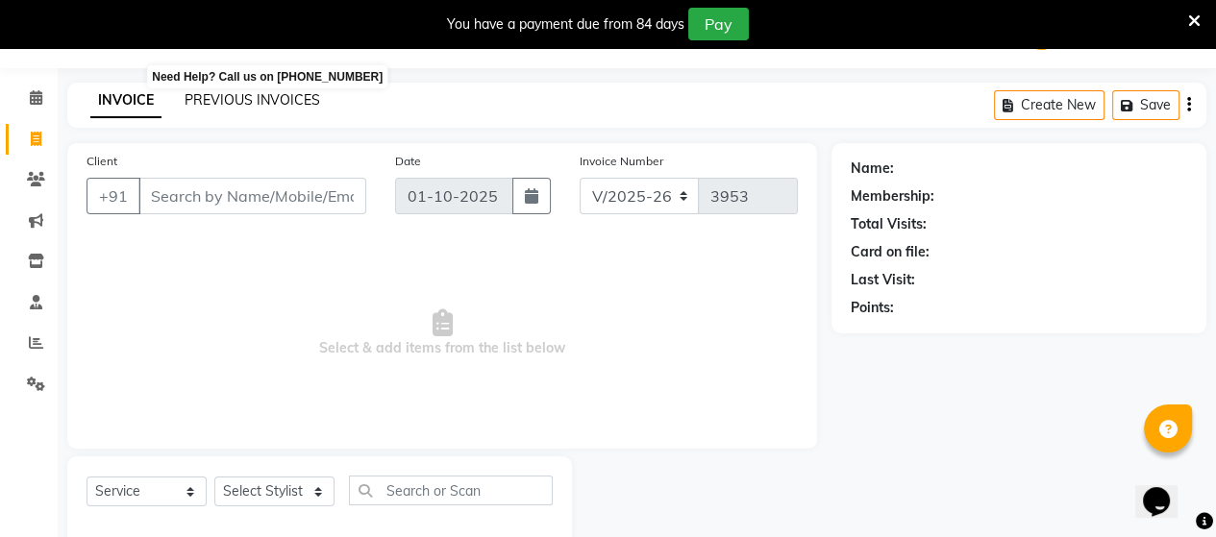
scroll to position [88, 0]
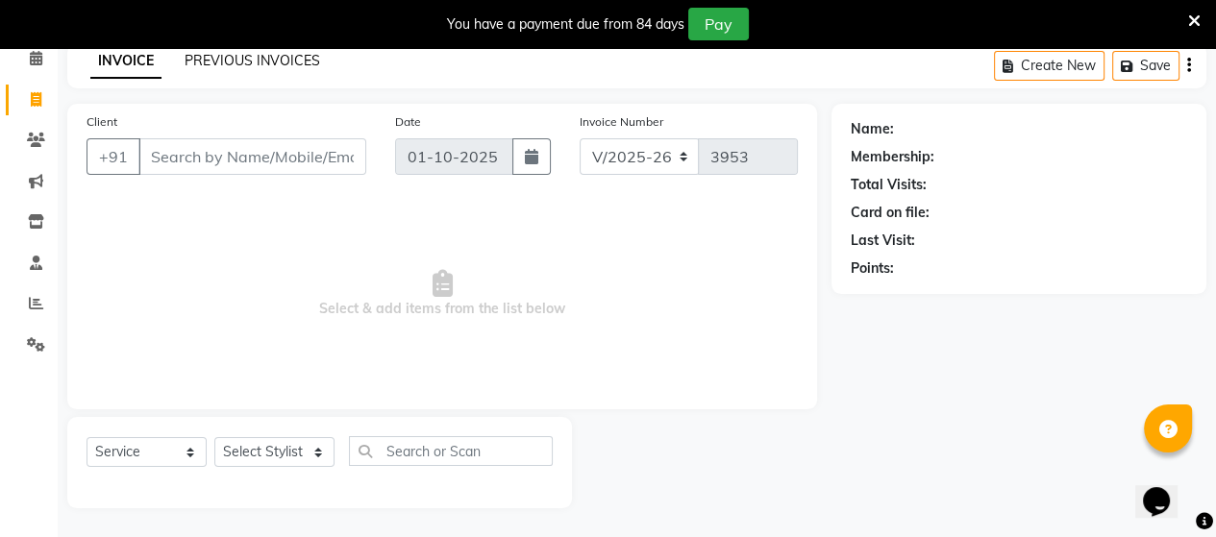
click at [237, 63] on link "PREVIOUS INVOICES" at bounding box center [251, 60] width 135 height 17
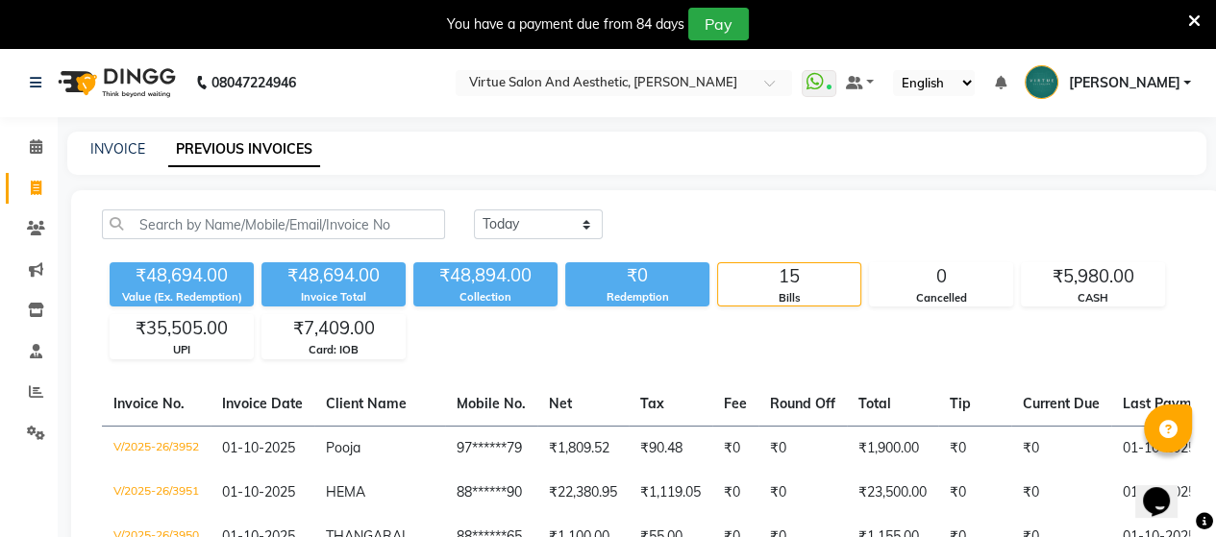
scroll to position [192, 0]
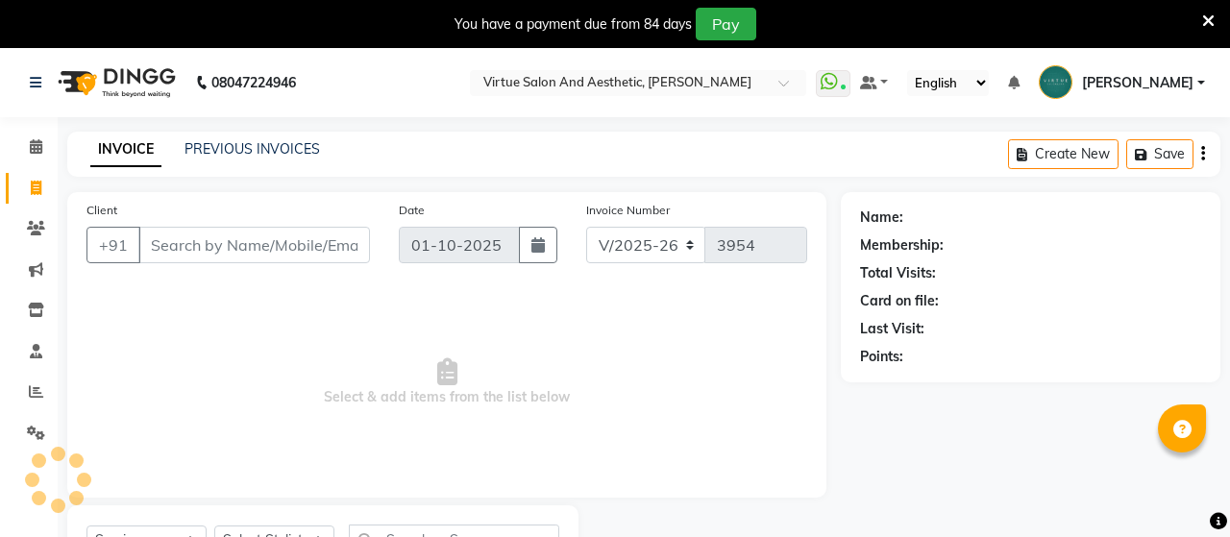
select select "4466"
select select "service"
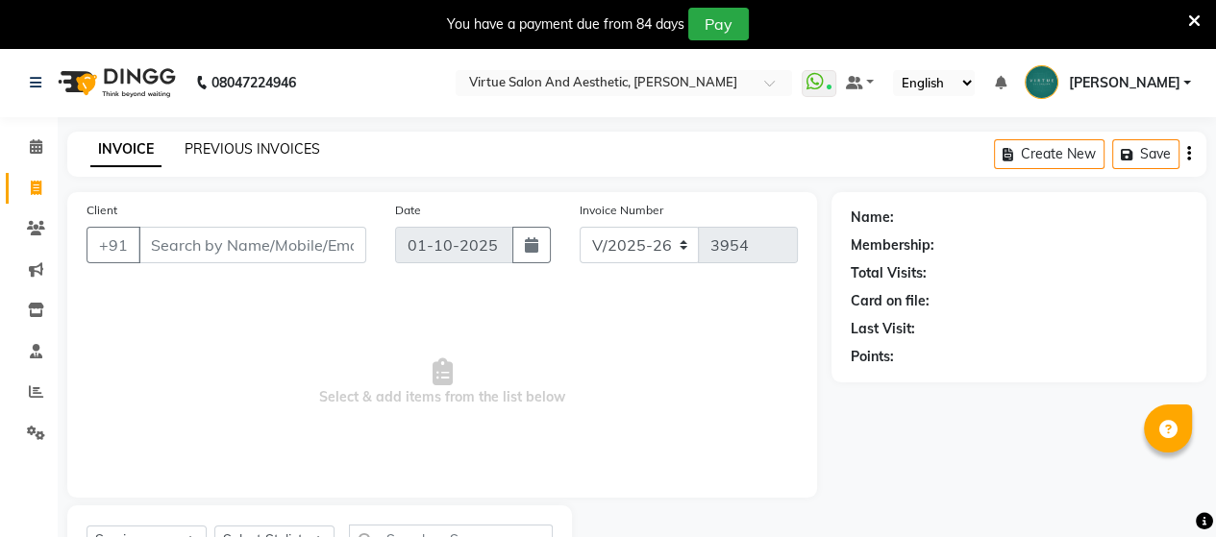
click at [247, 143] on link "PREVIOUS INVOICES" at bounding box center [251, 148] width 135 height 17
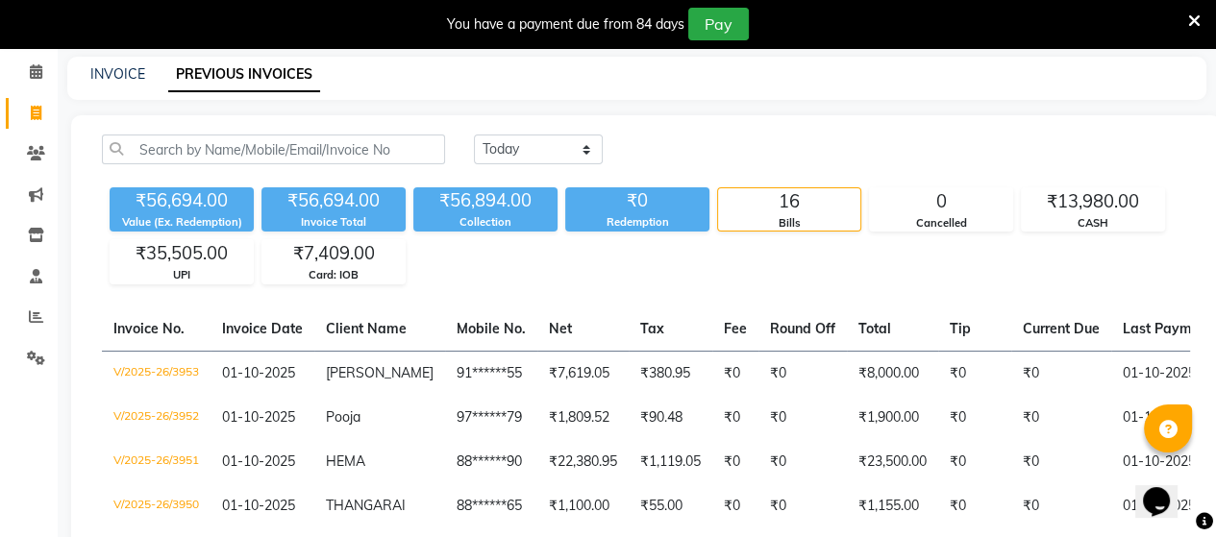
scroll to position [96, 0]
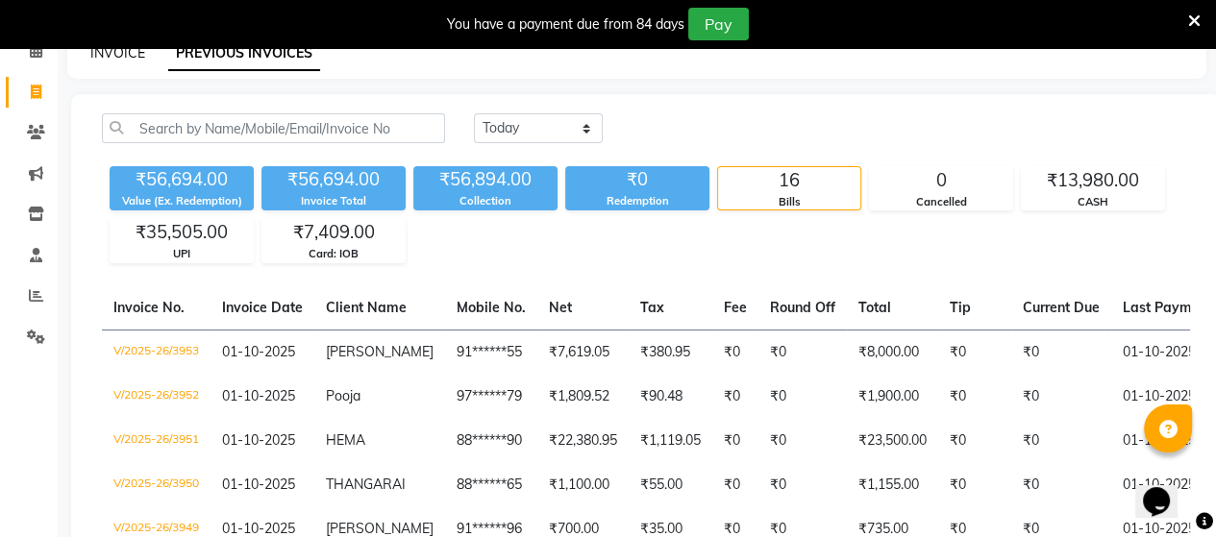
click at [123, 58] on link "INVOICE" at bounding box center [117, 52] width 55 height 17
select select "4466"
select select "service"
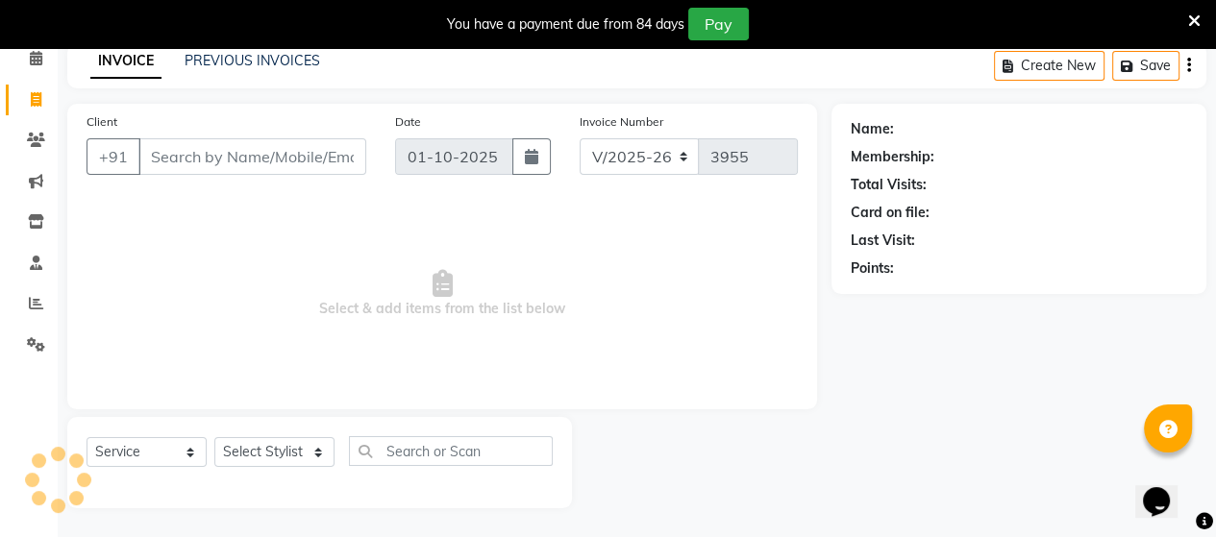
scroll to position [88, 0]
click at [223, 59] on link "PREVIOUS INVOICES" at bounding box center [251, 60] width 135 height 17
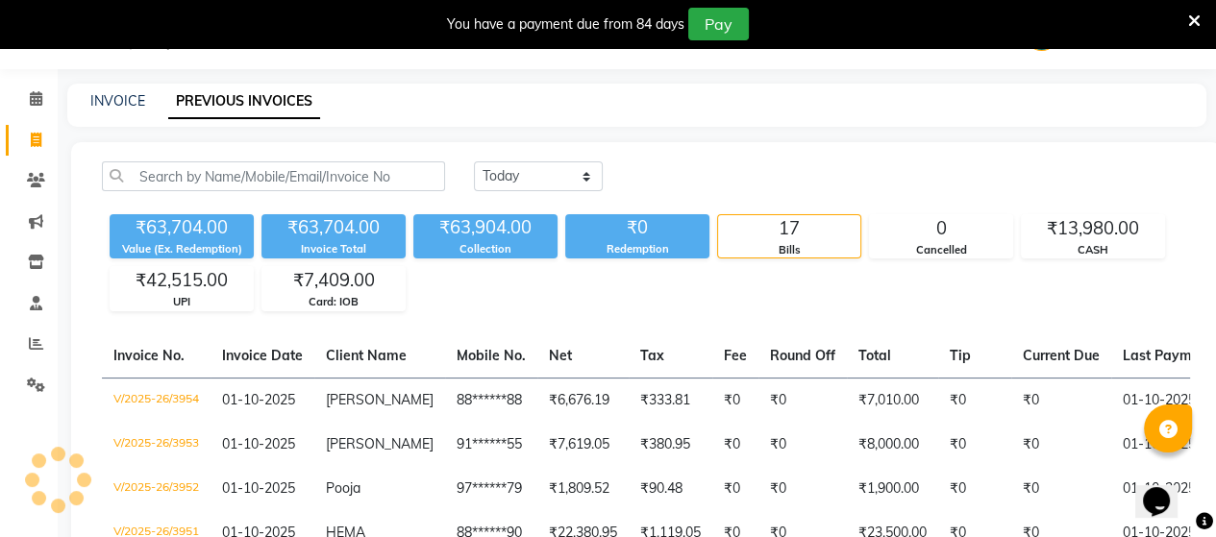
scroll to position [88, 0]
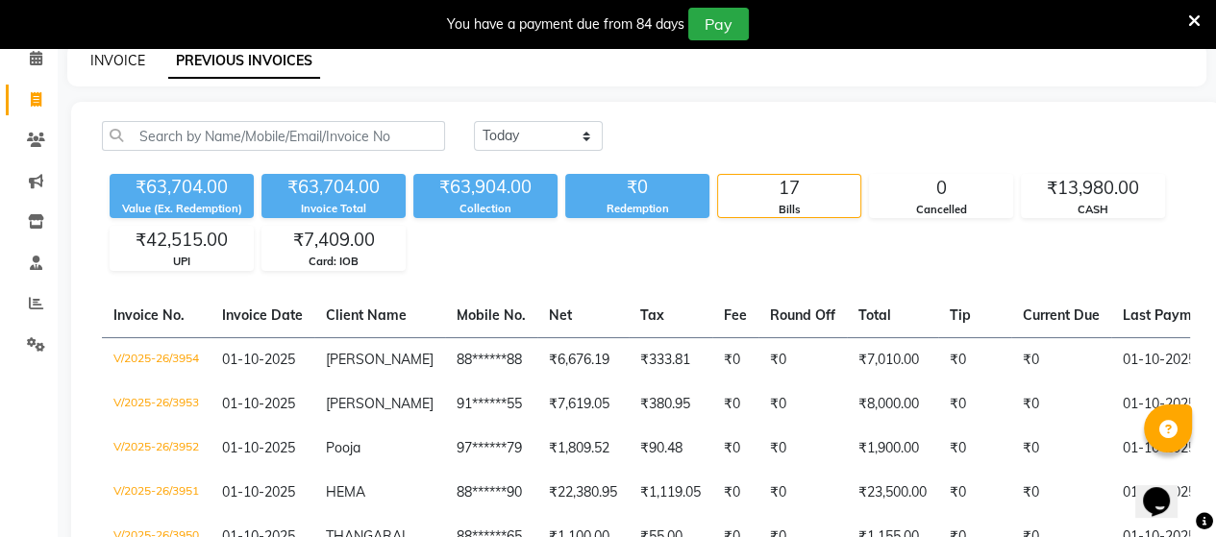
click at [114, 56] on link "INVOICE" at bounding box center [117, 60] width 55 height 17
select select "4466"
select select "service"
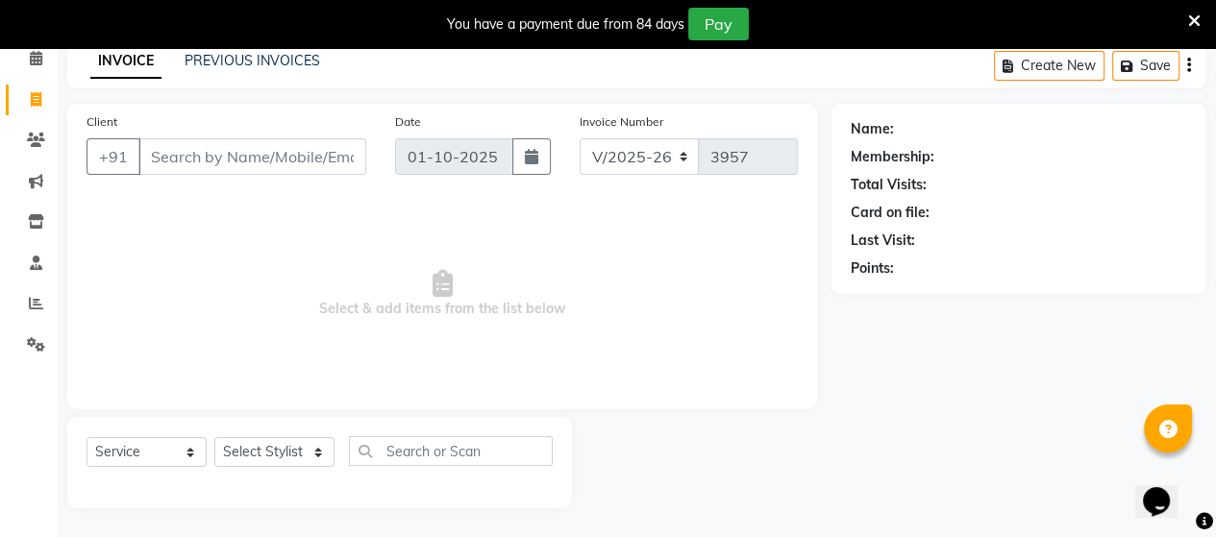
click at [265, 44] on div "You have a payment due from 84 days Pay" at bounding box center [608, 24] width 1216 height 48
click at [259, 58] on link "PREVIOUS INVOICES" at bounding box center [251, 60] width 135 height 17
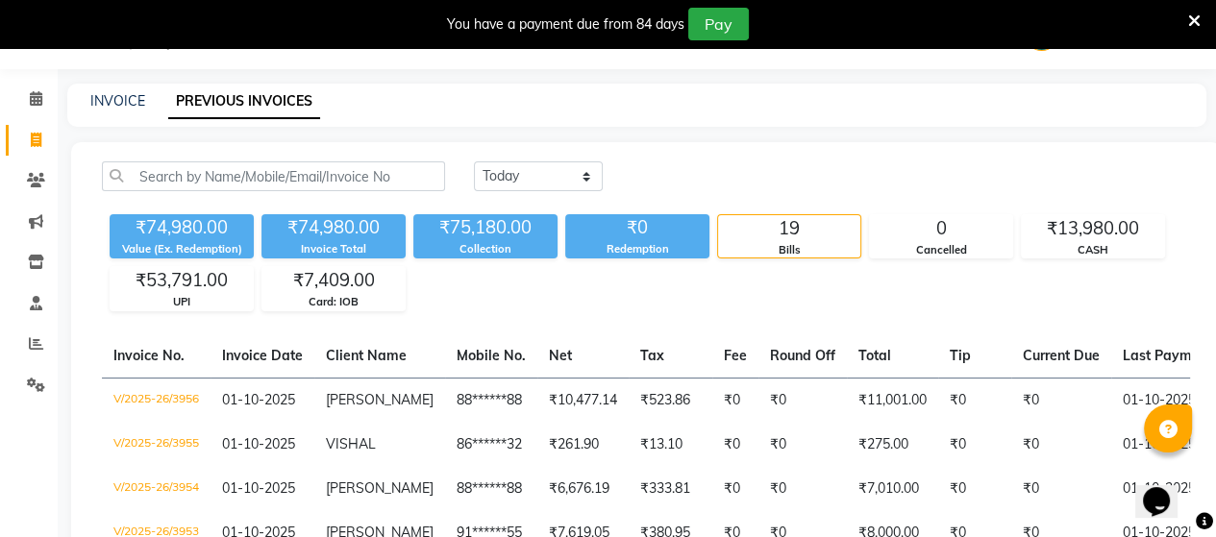
scroll to position [88, 0]
